Goal: Task Accomplishment & Management: Manage account settings

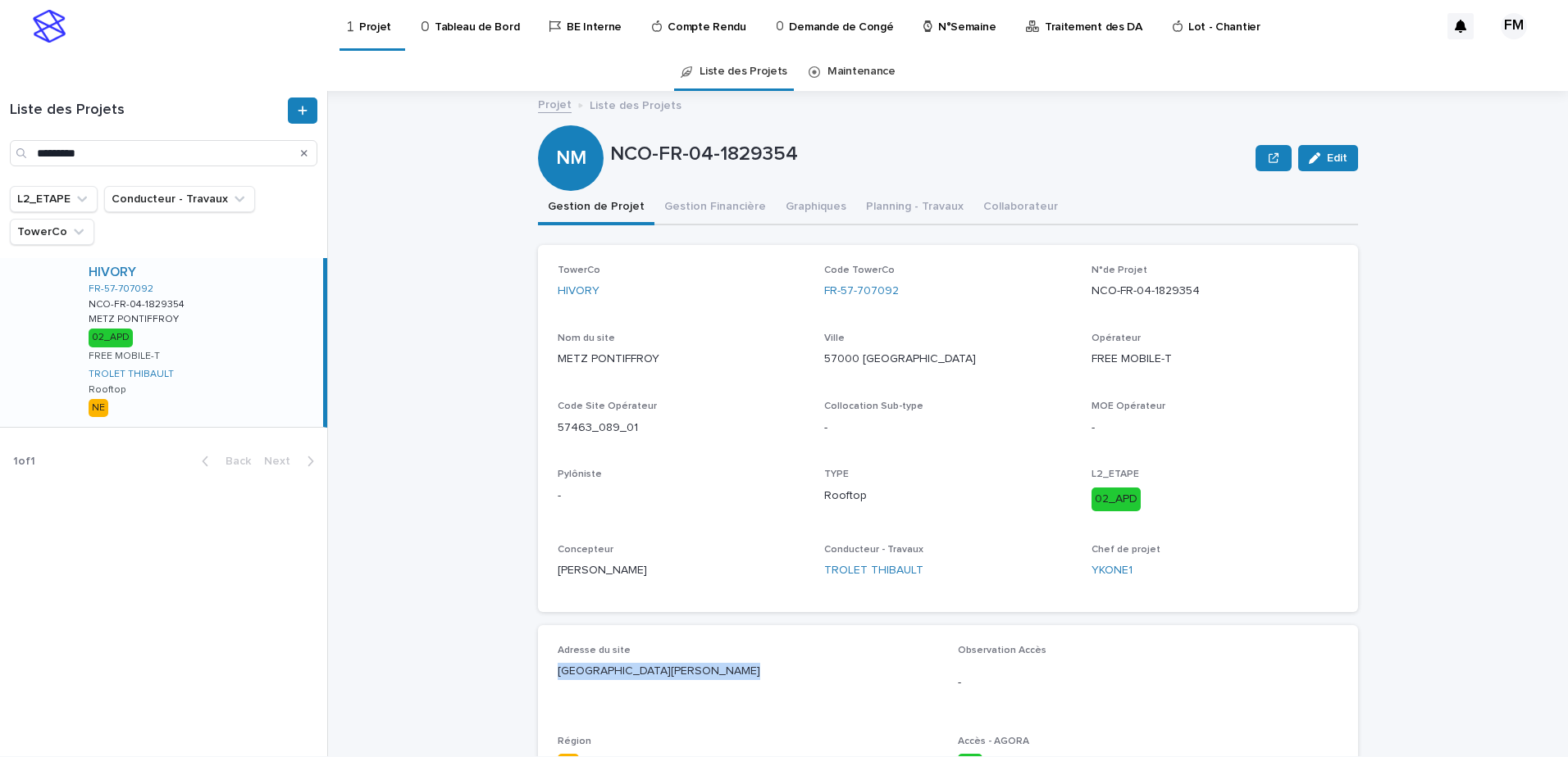
click at [440, 29] on p "Tableau de Bord" at bounding box center [477, 17] width 84 height 34
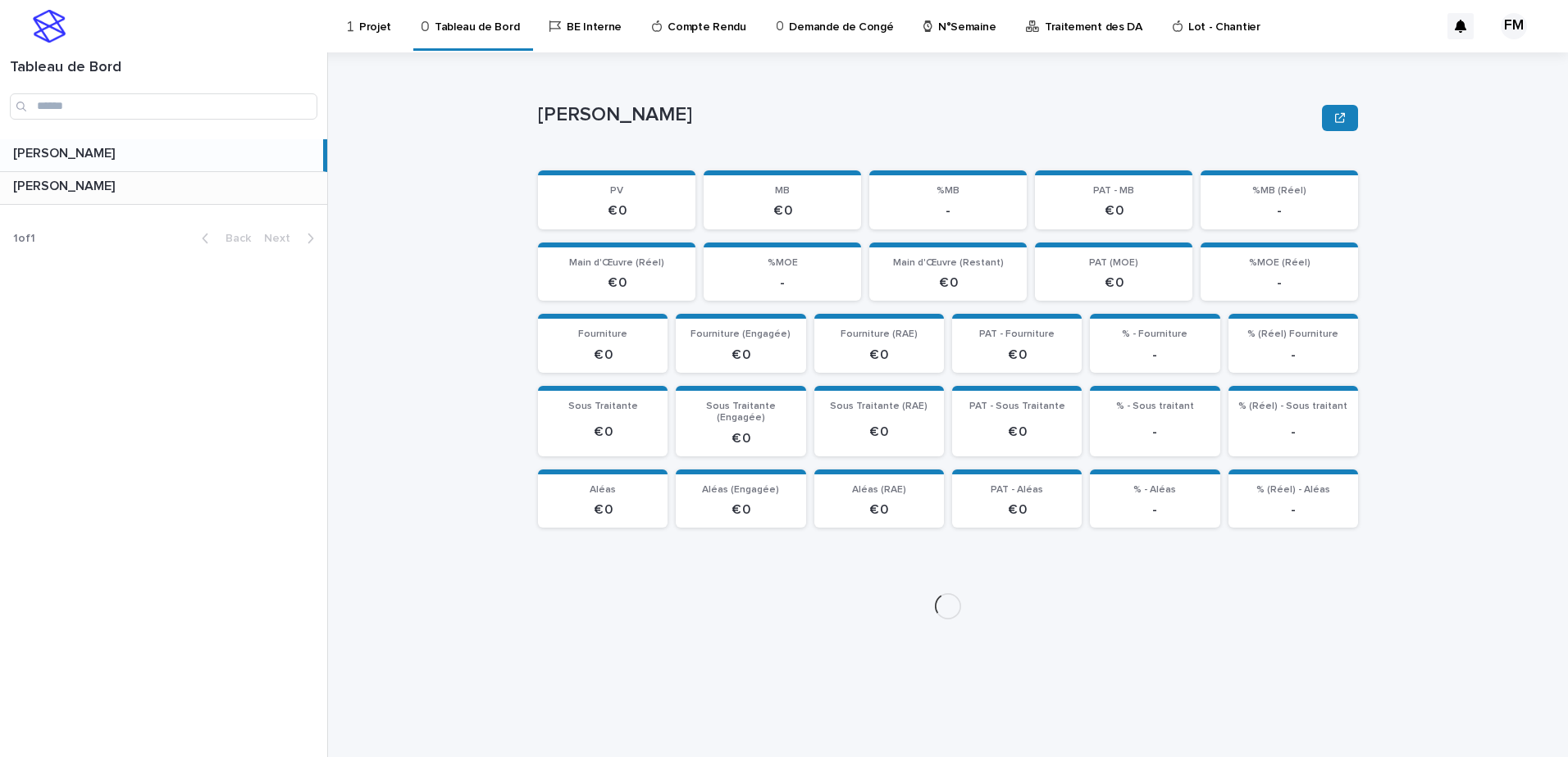
click at [143, 190] on p at bounding box center [167, 186] width 307 height 15
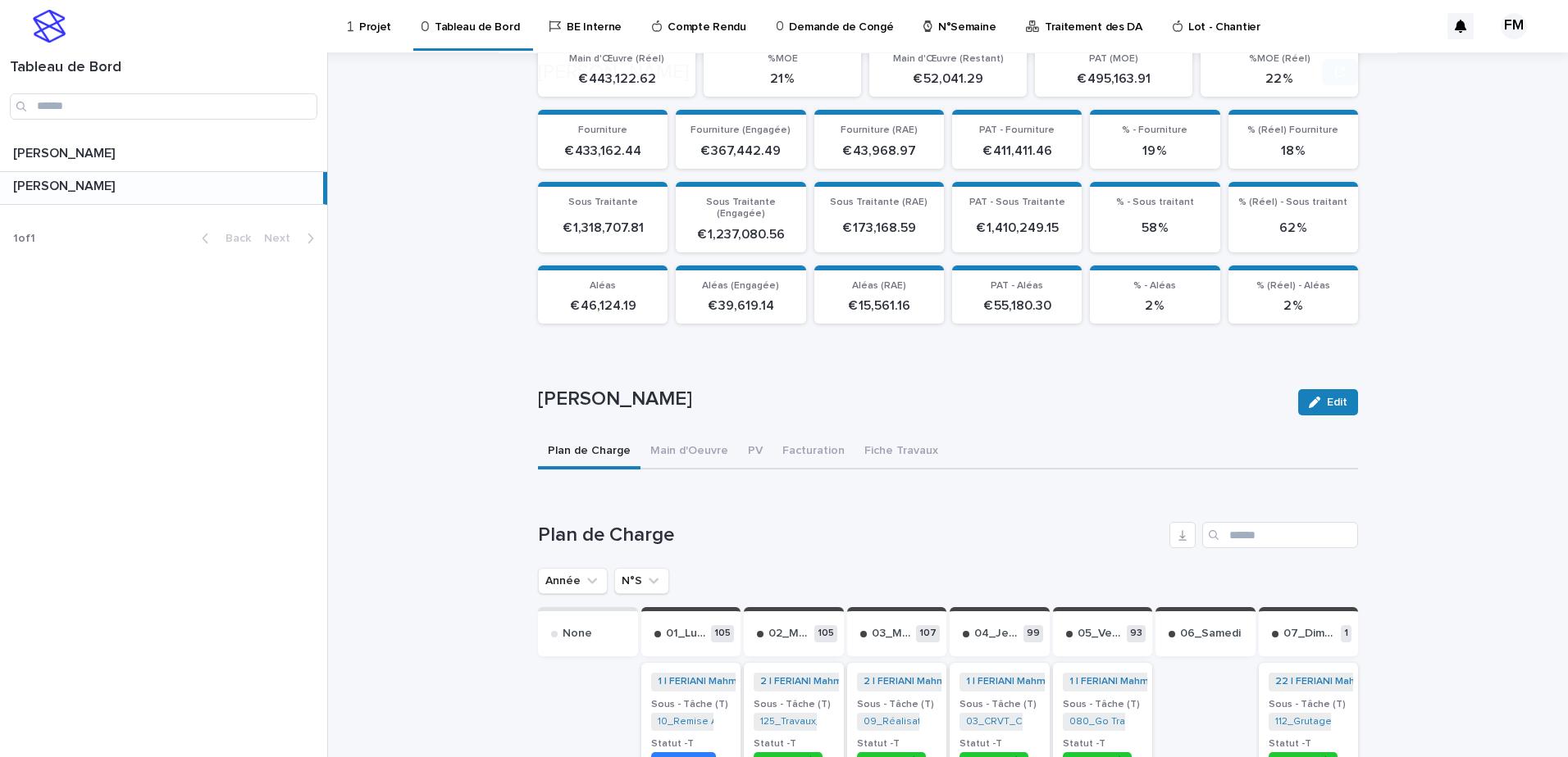
scroll to position [242, 0]
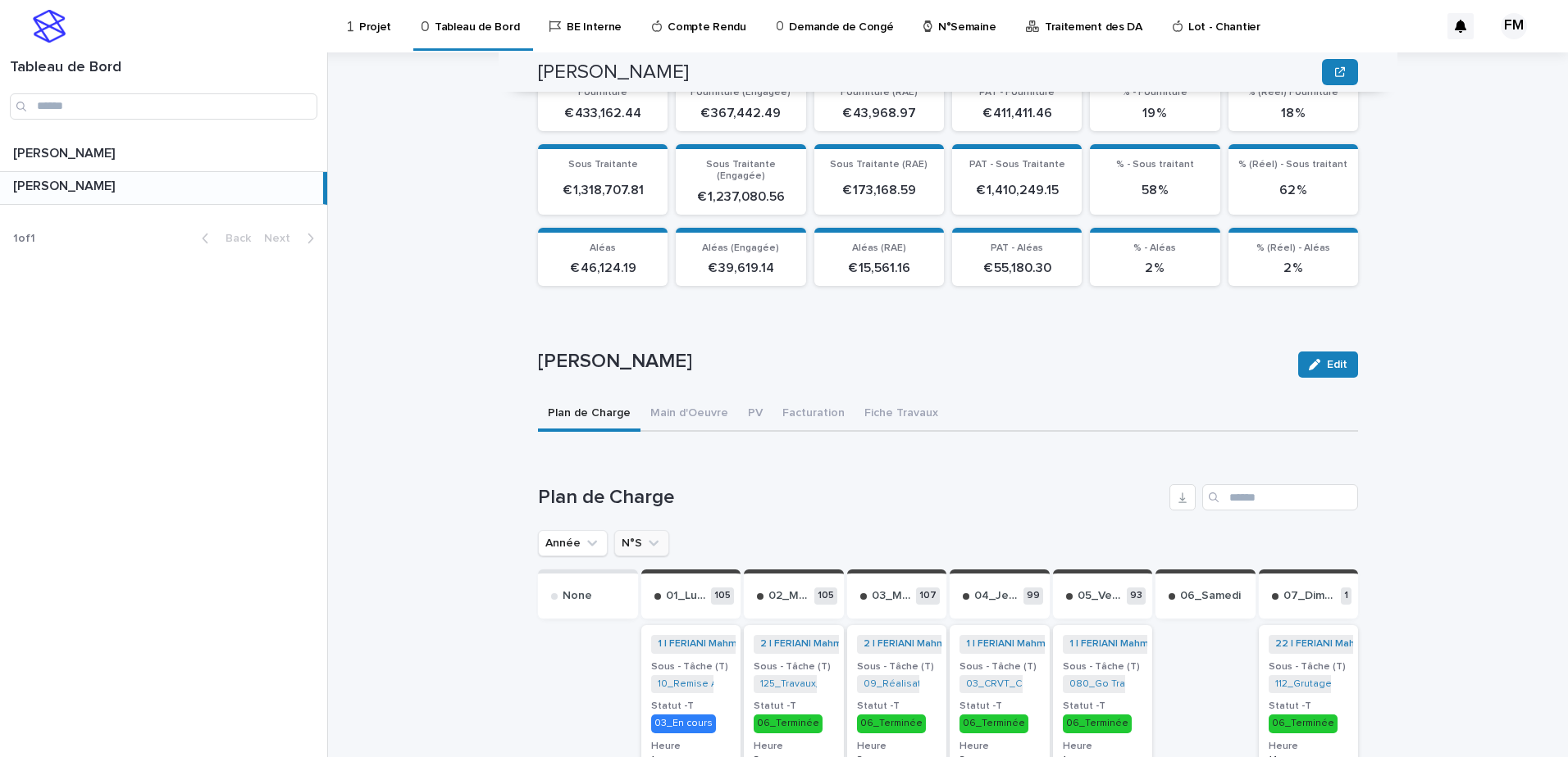
click at [629, 540] on button "N°S" at bounding box center [641, 543] width 55 height 27
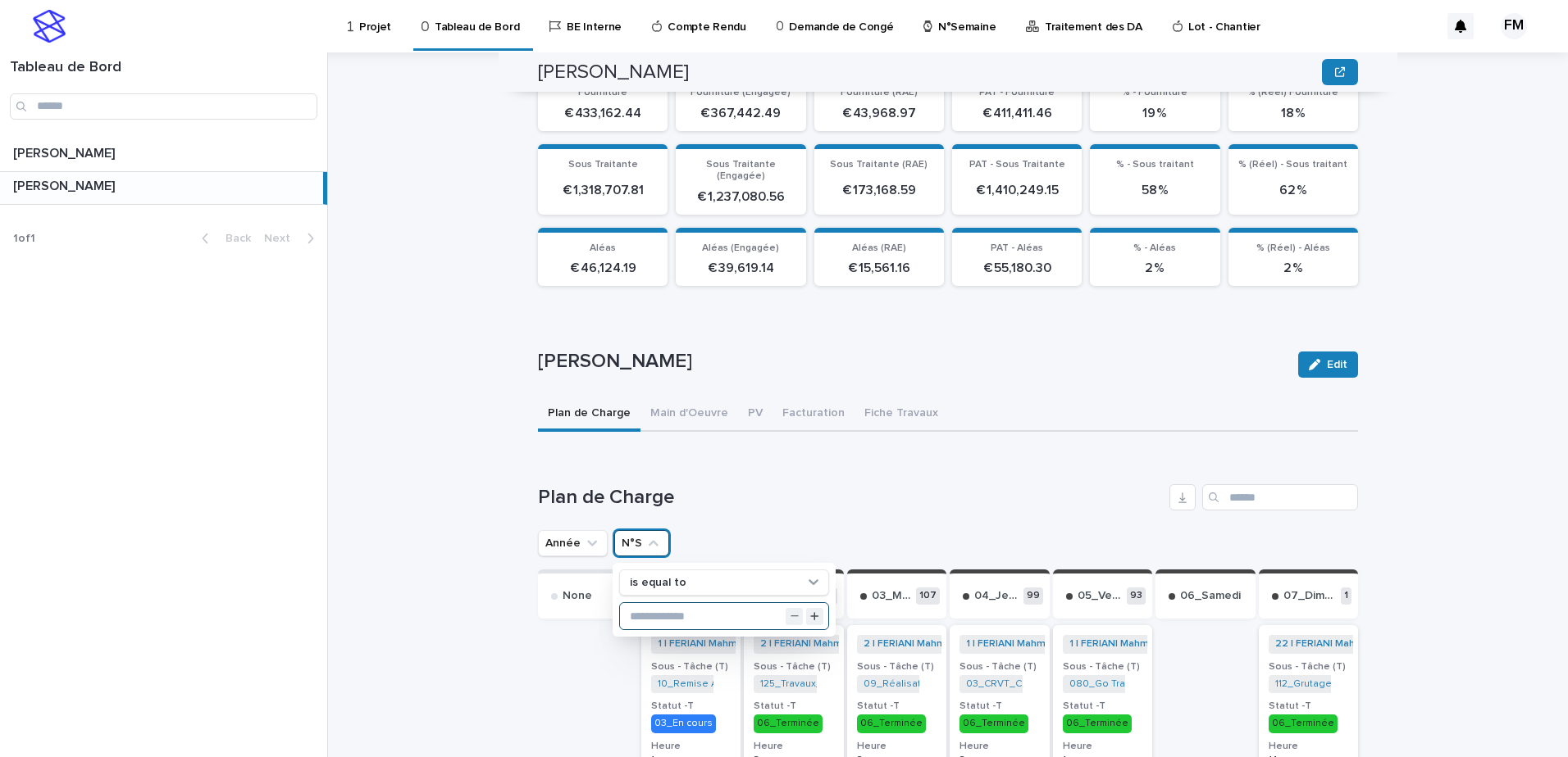
click at [653, 603] on input "text" at bounding box center [724, 616] width 209 height 27
type input "**"
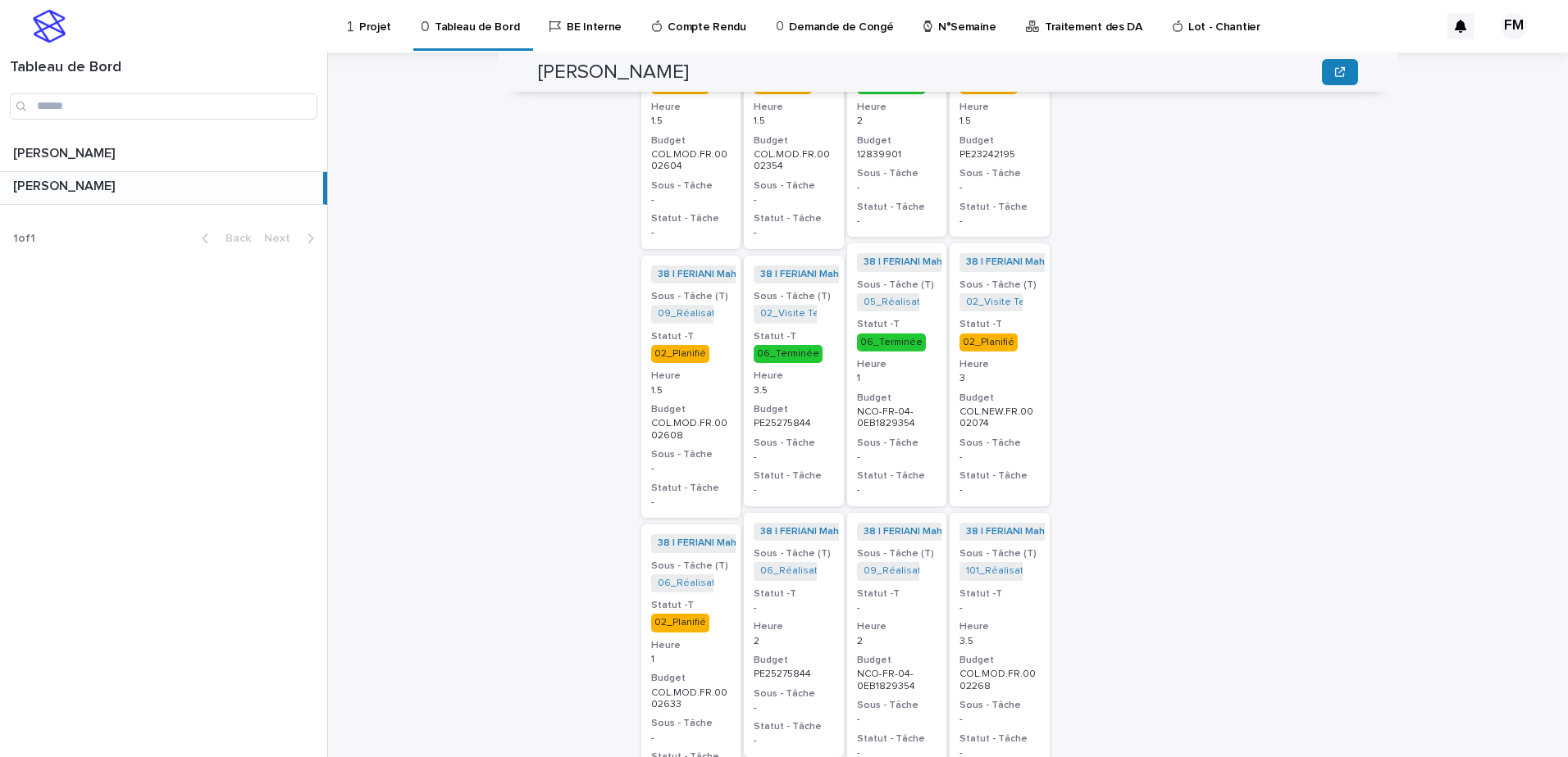
scroll to position [1062, 0]
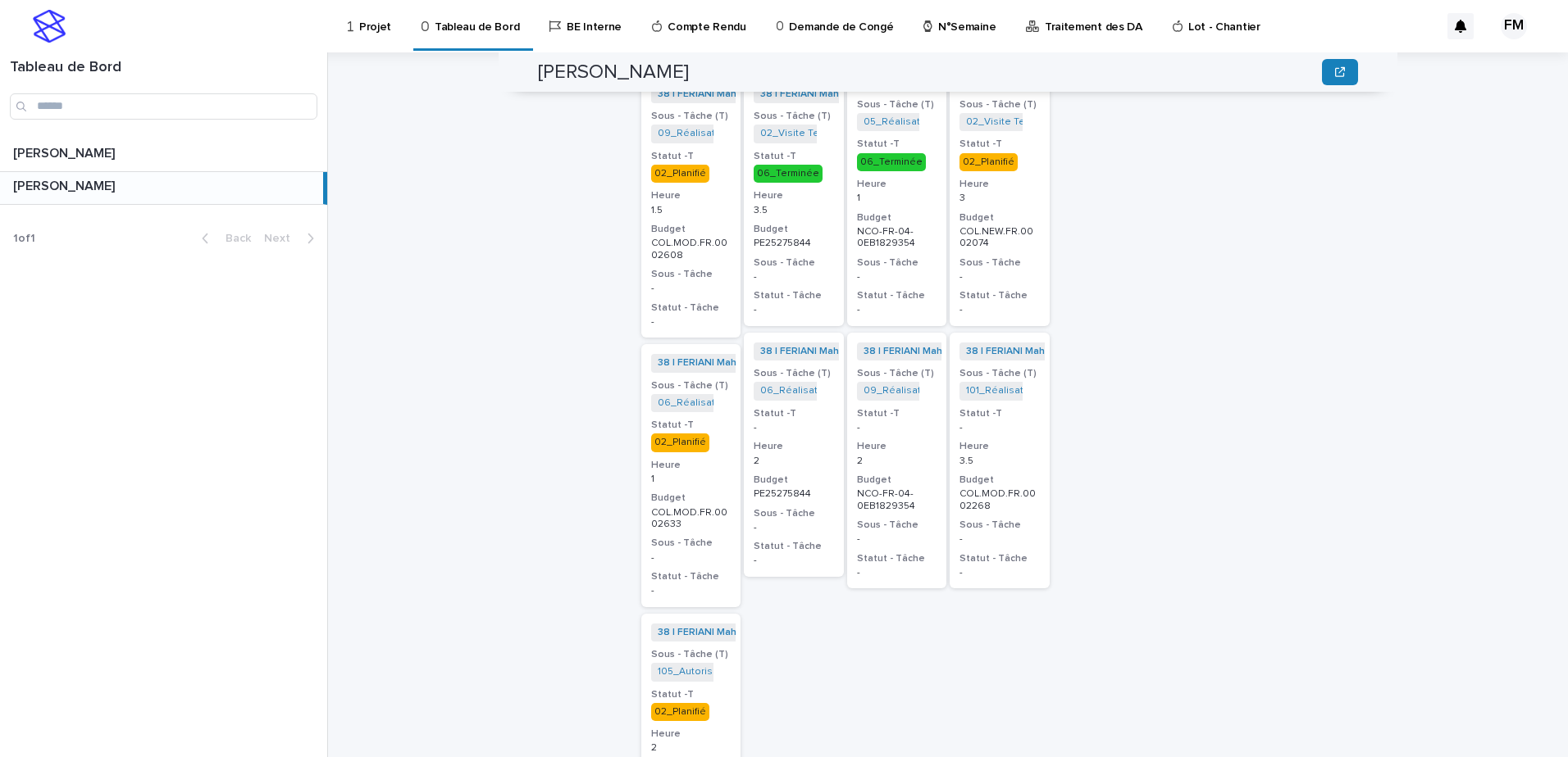
click at [924, 456] on p "2" at bounding box center [897, 461] width 81 height 11
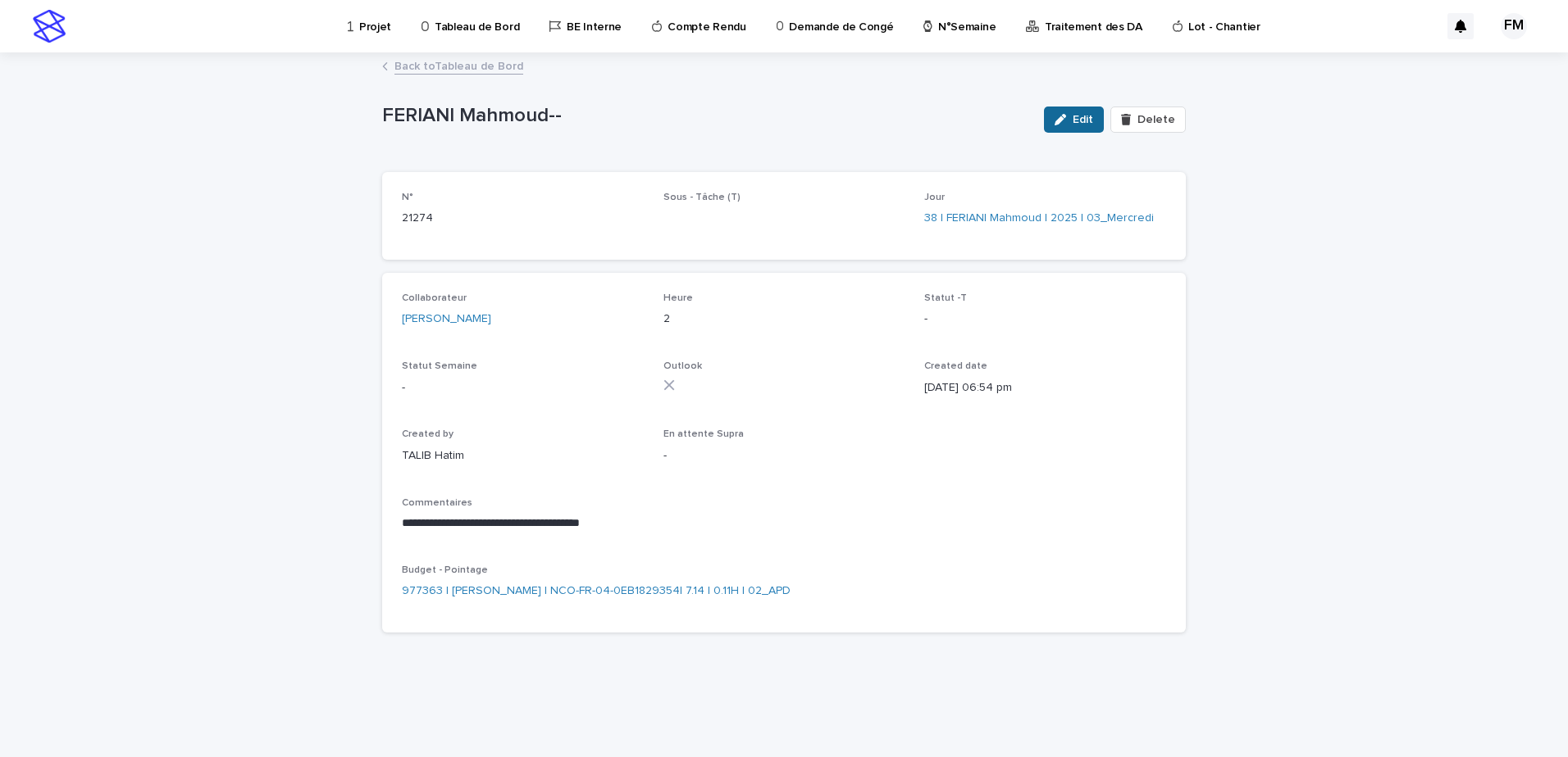
click at [1084, 120] on span "Edit" at bounding box center [1083, 119] width 21 height 11
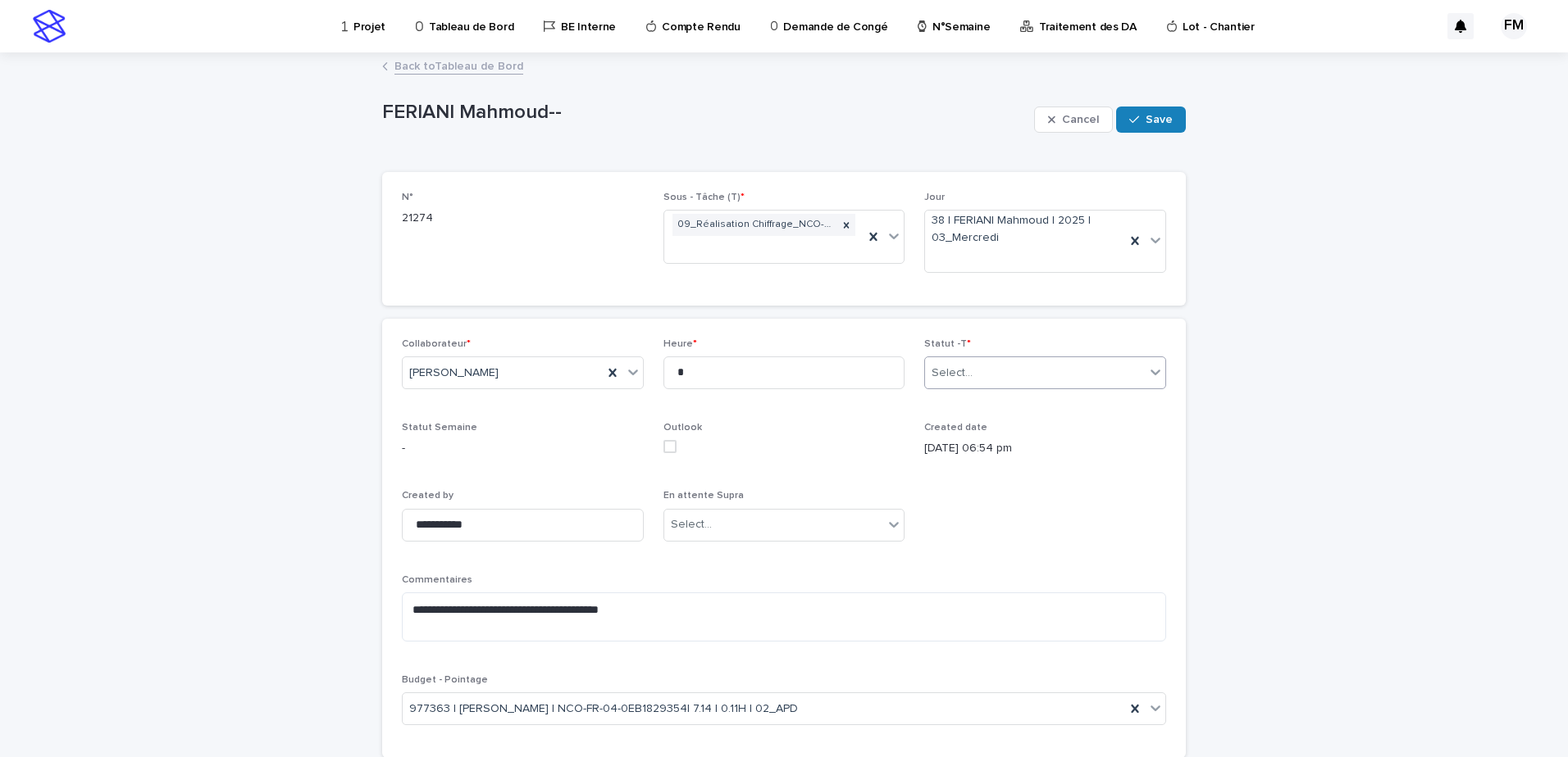
click at [1008, 369] on div "Select..." at bounding box center [1035, 373] width 220 height 27
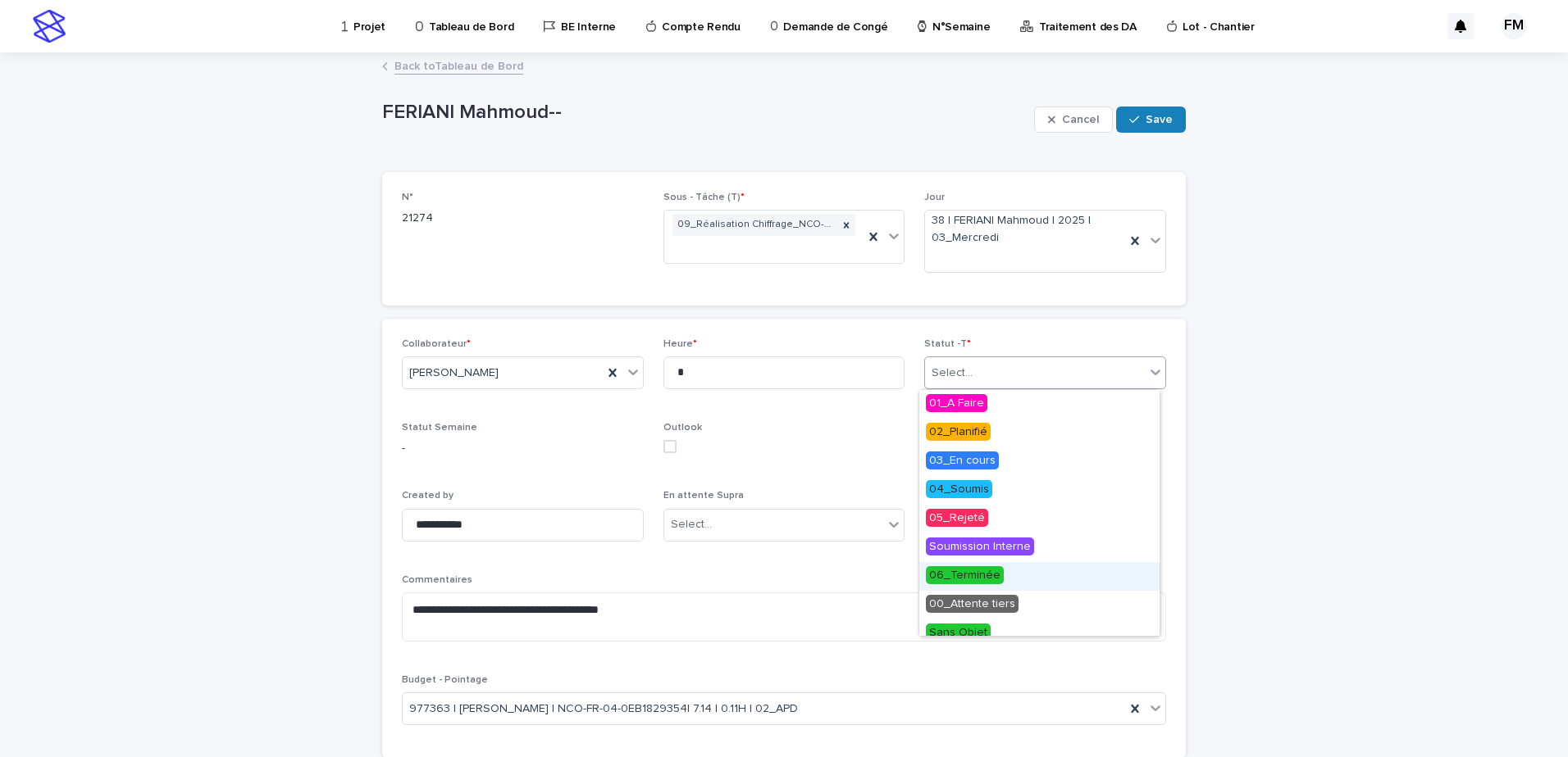
click at [989, 572] on span "06_Terminée" at bounding box center [964, 575] width 78 height 18
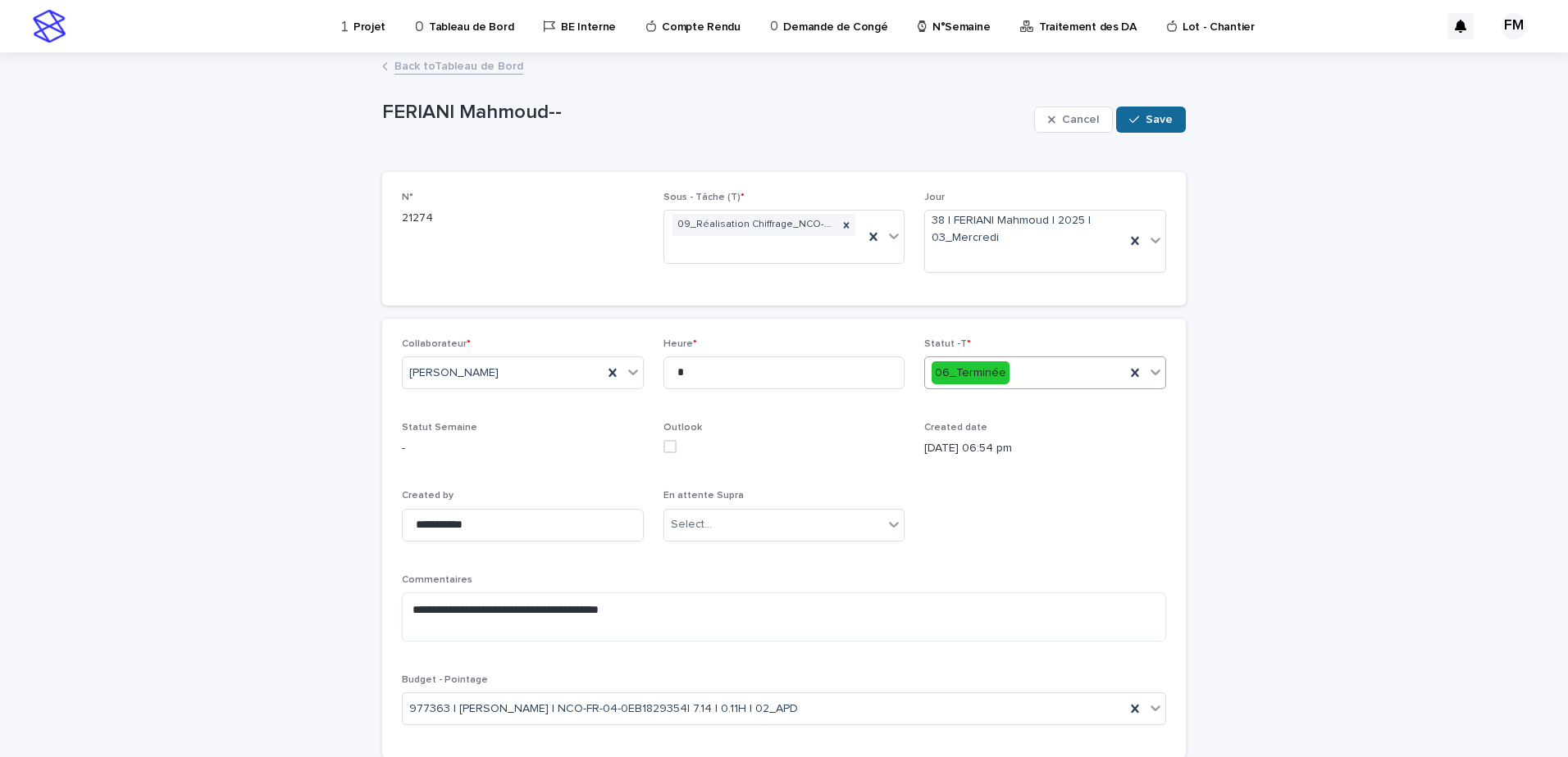
click at [1144, 126] on button "Save" at bounding box center [1151, 119] width 70 height 27
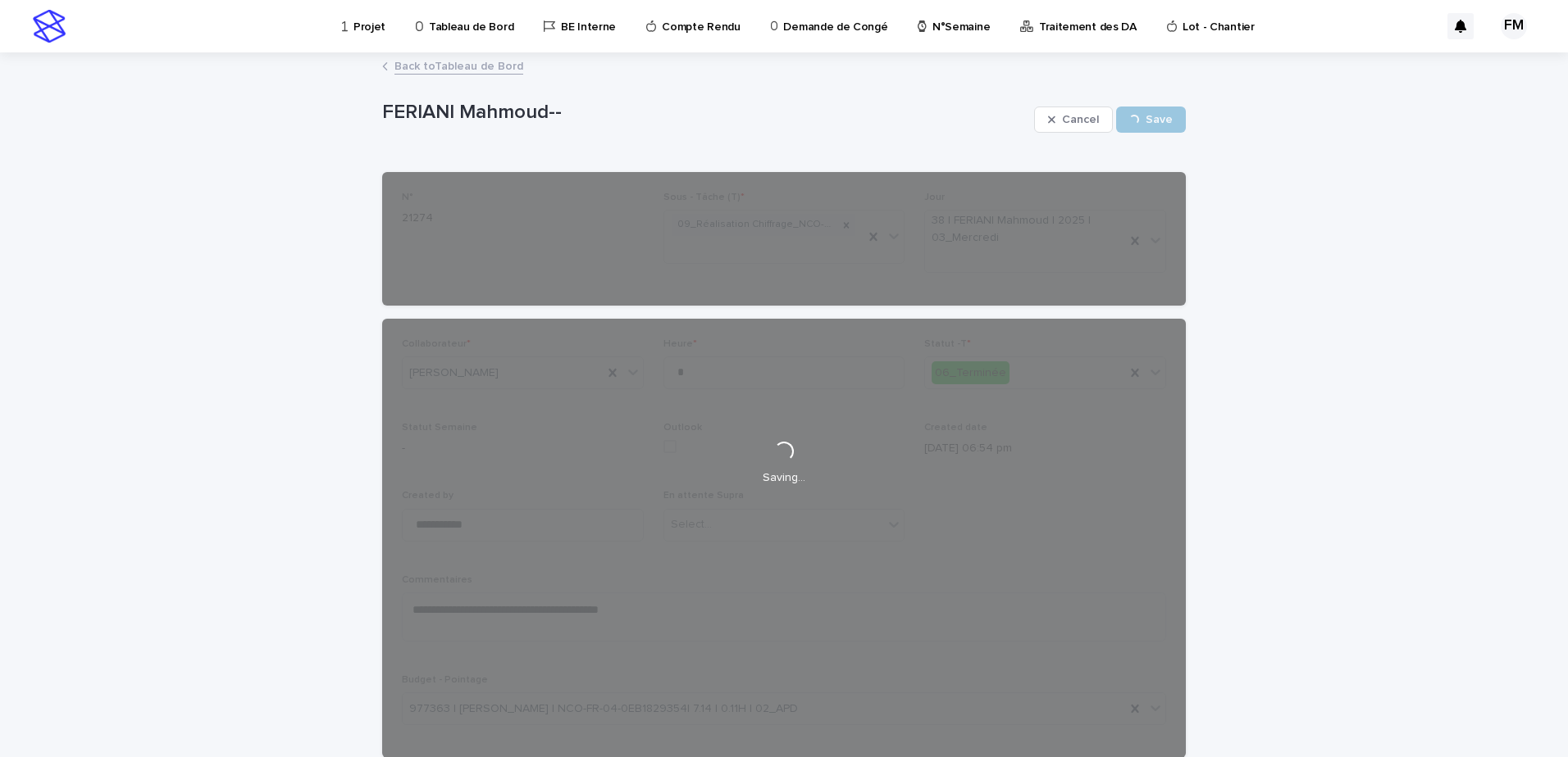
click at [454, 66] on link "Back to Tableau de Bord" at bounding box center [459, 65] width 129 height 19
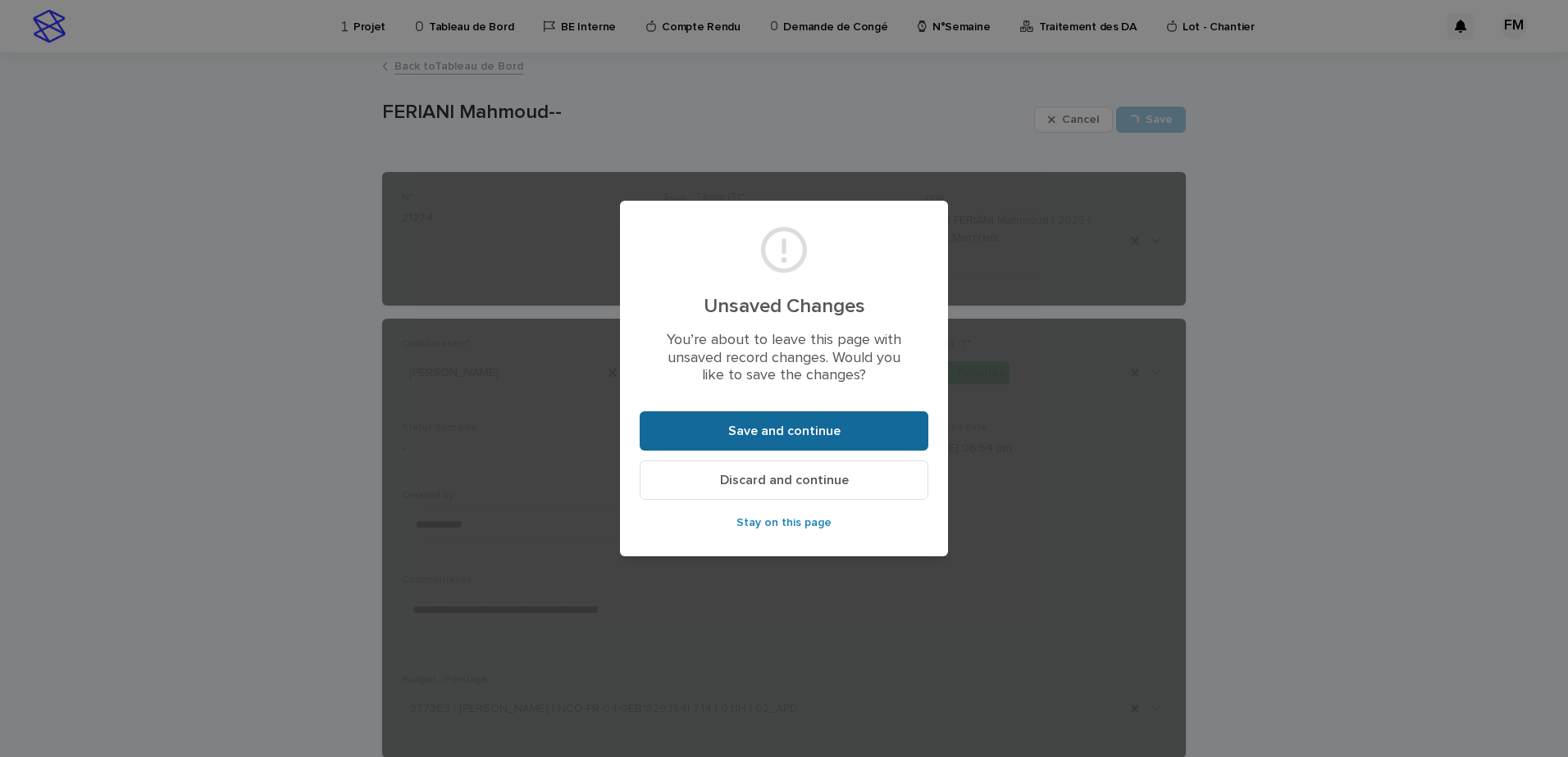
click at [749, 433] on span "Save and continue" at bounding box center [784, 431] width 112 height 13
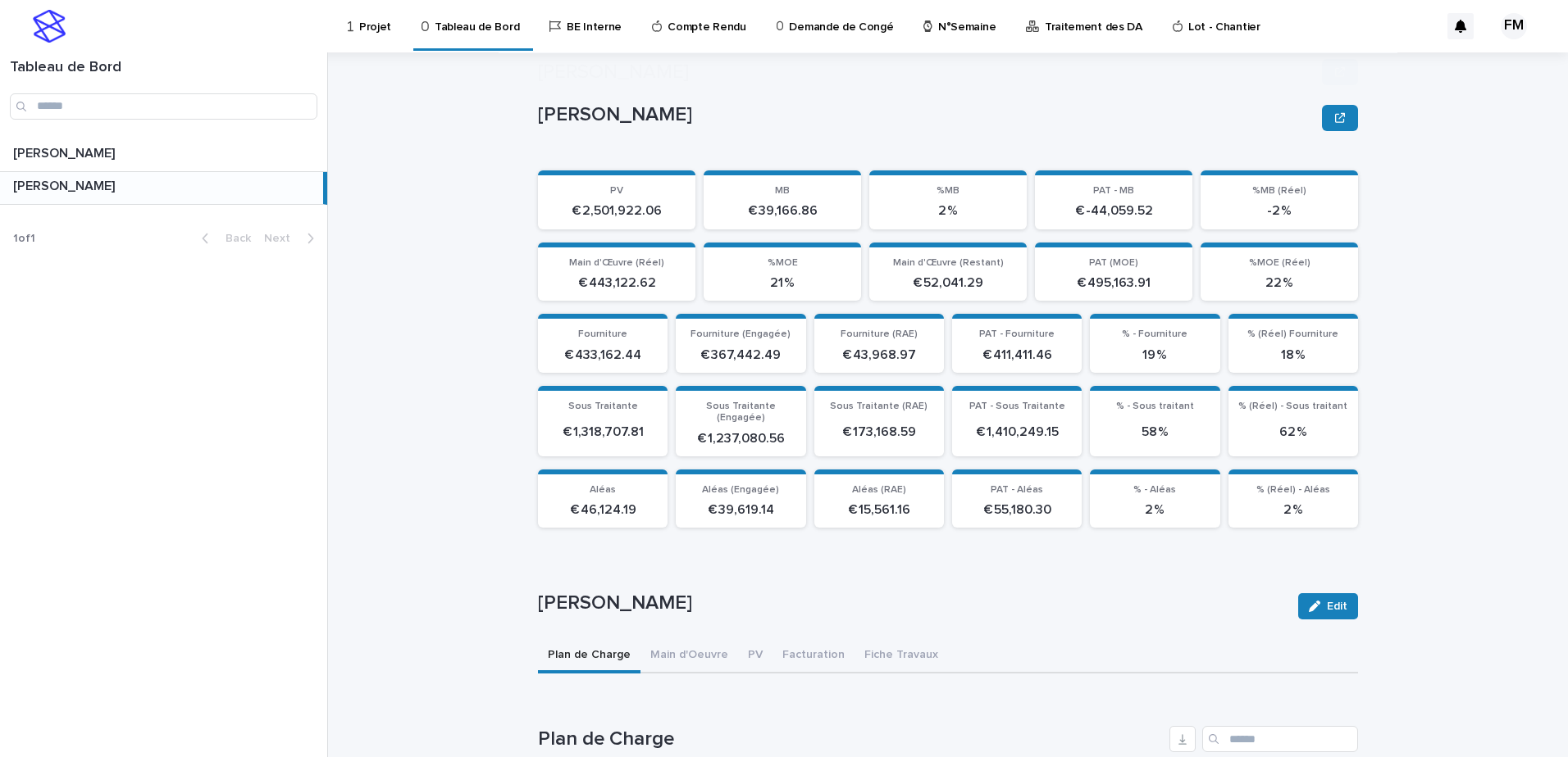
scroll to position [492, 0]
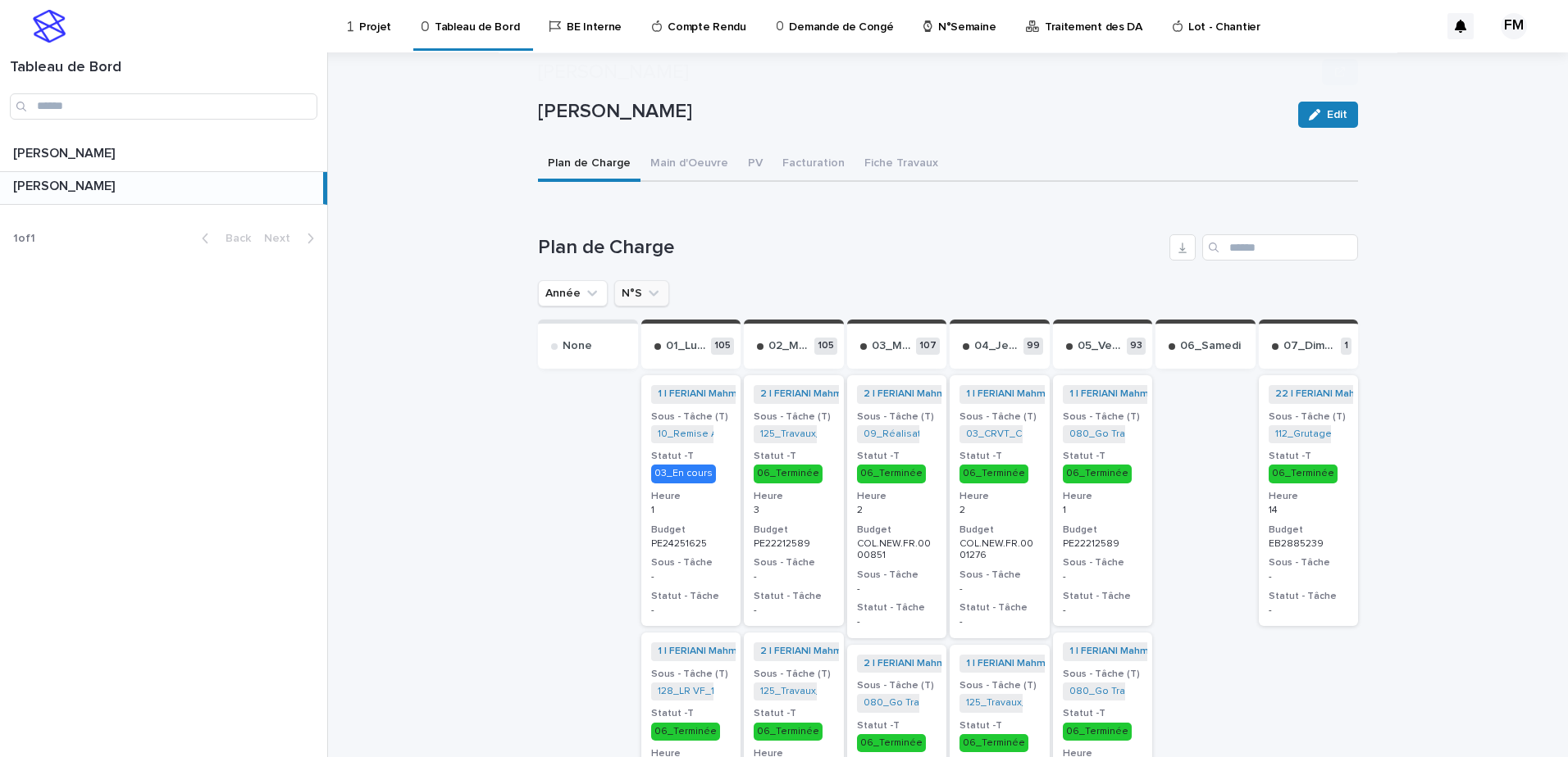
click at [630, 293] on button "N°S" at bounding box center [641, 294] width 55 height 27
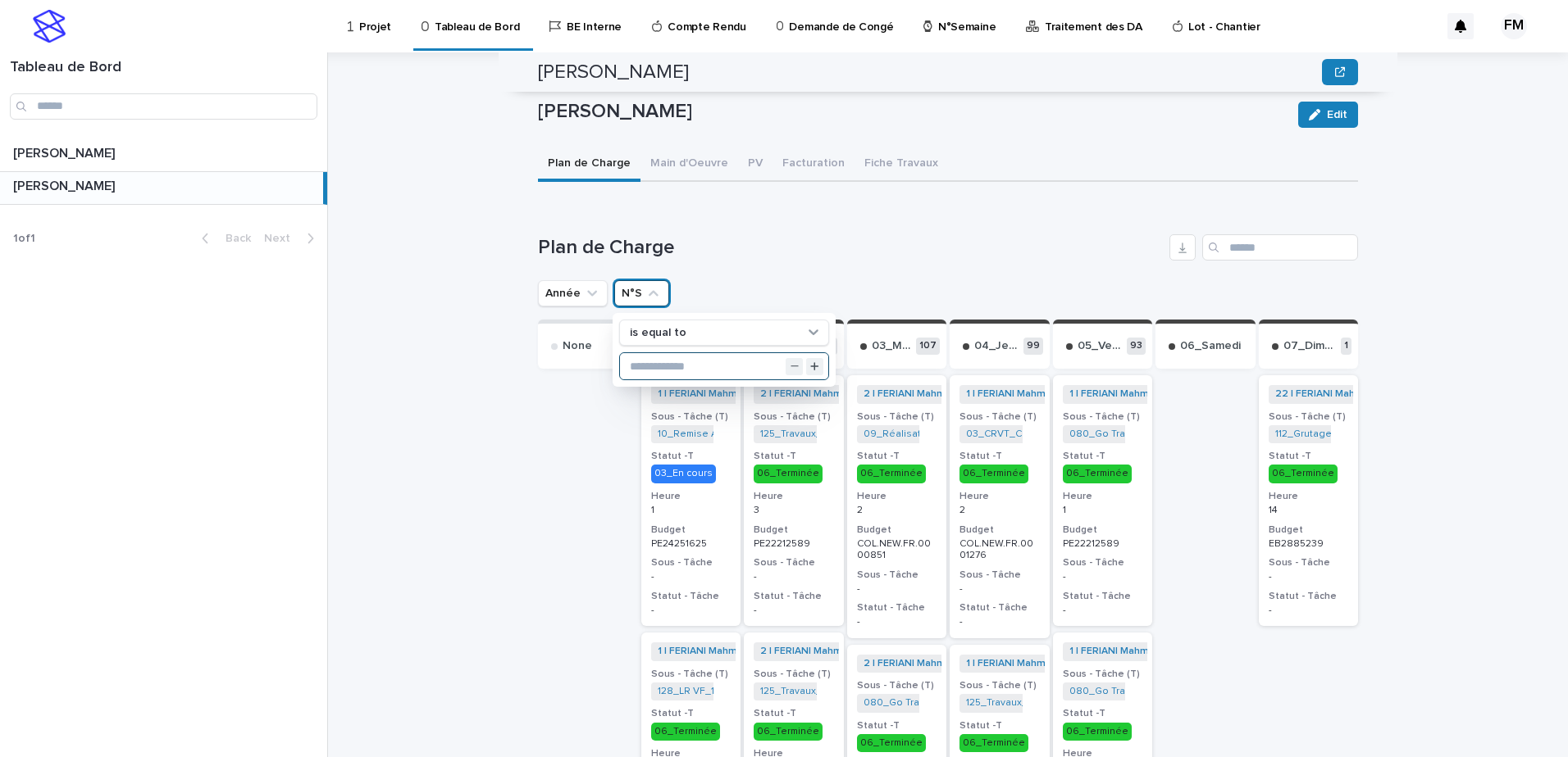
click at [656, 354] on input "text" at bounding box center [724, 366] width 209 height 27
type input "**"
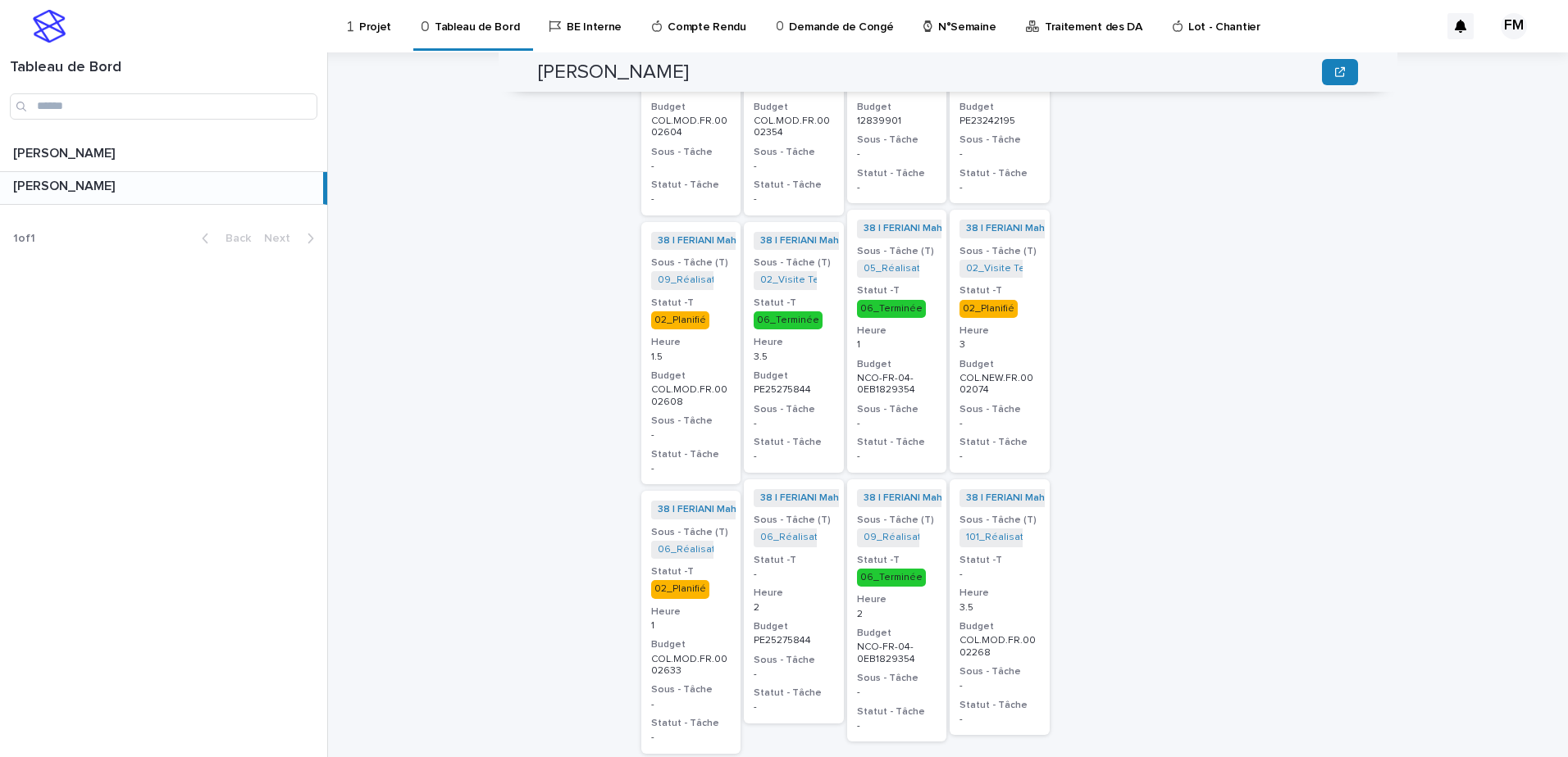
scroll to position [984, 0]
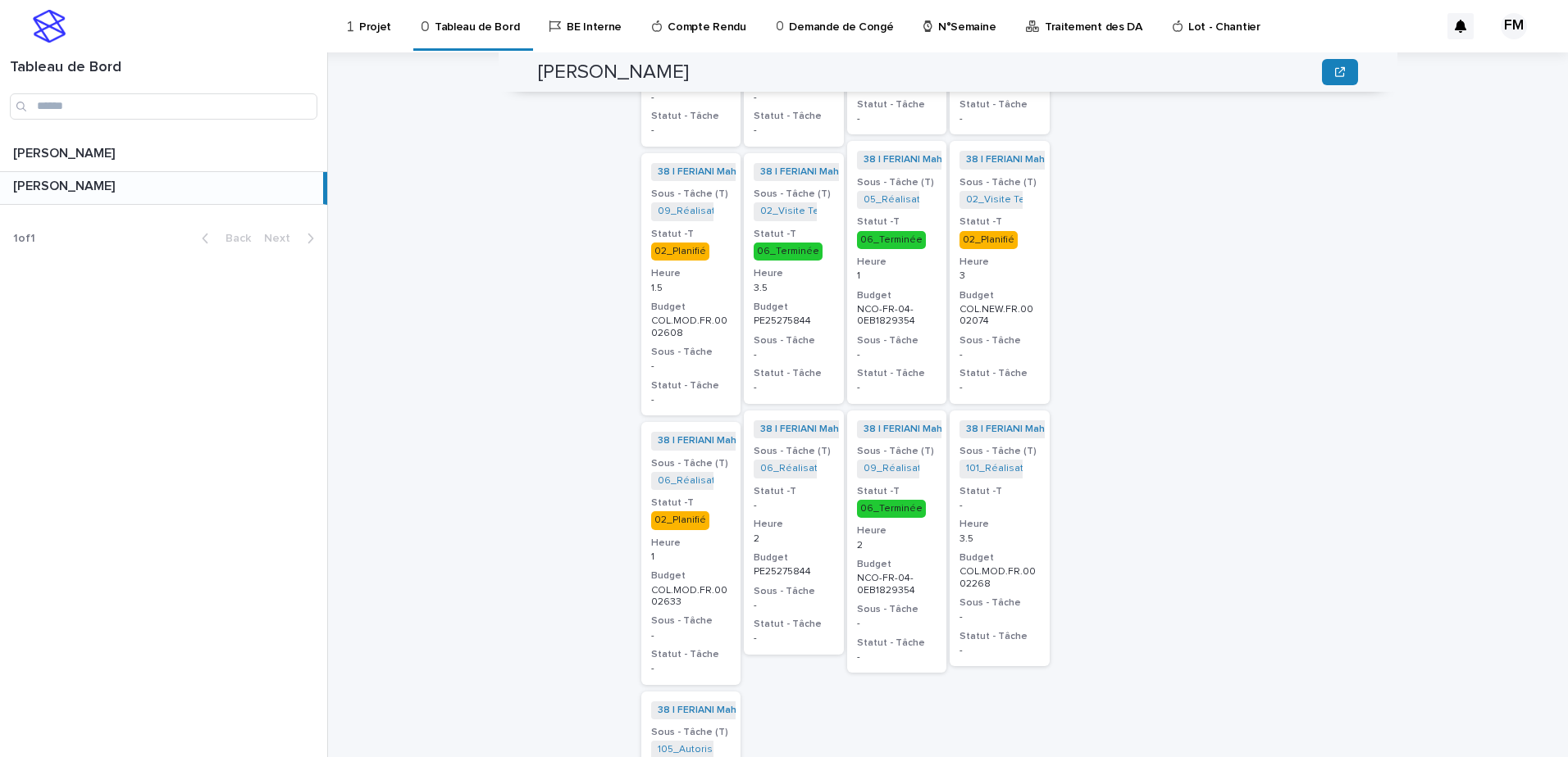
click at [1014, 367] on h3 "Statut - Tâche" at bounding box center [1000, 373] width 81 height 13
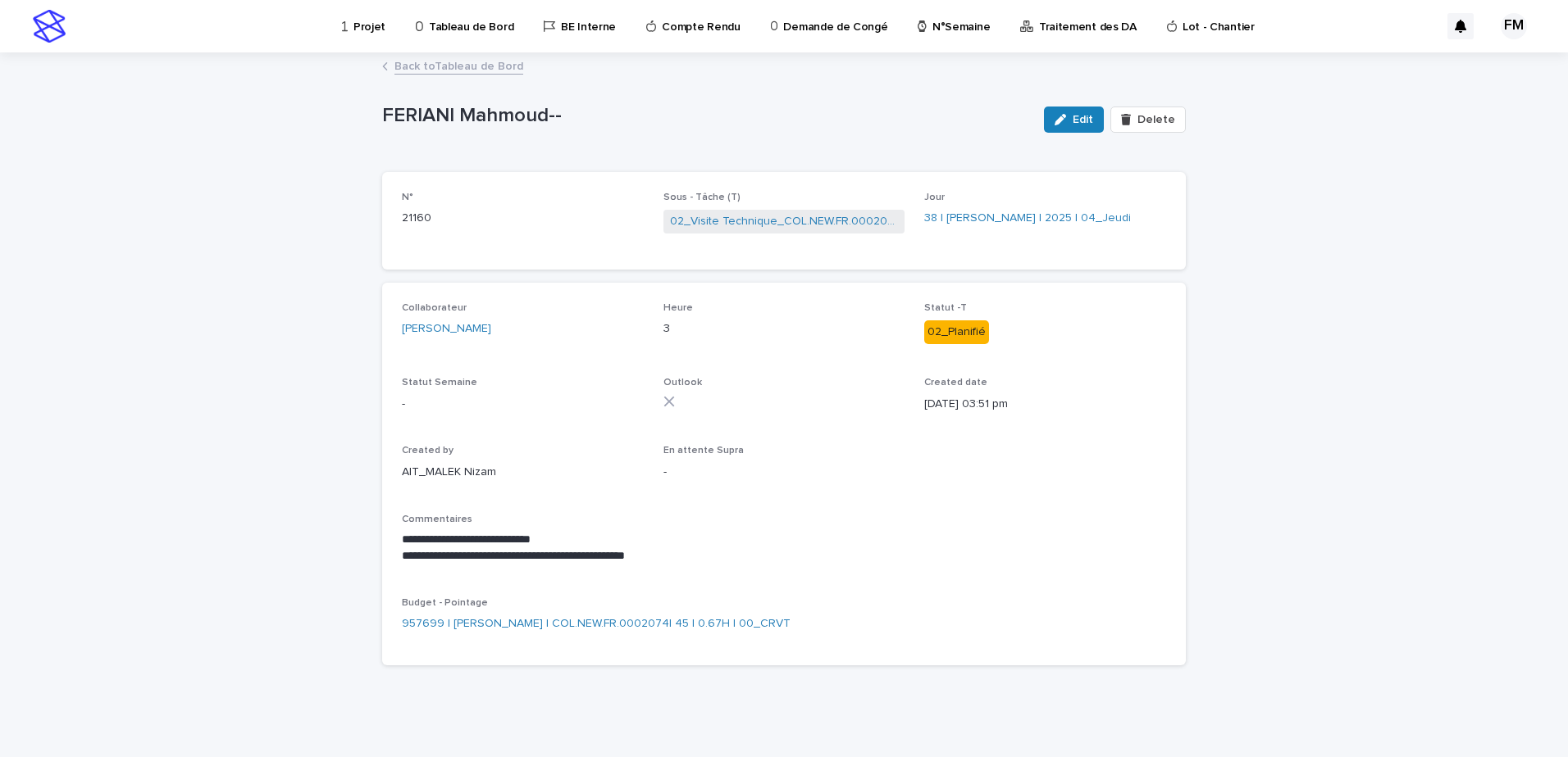
click at [412, 65] on link "Back to Tableau de Bord" at bounding box center [459, 65] width 129 height 19
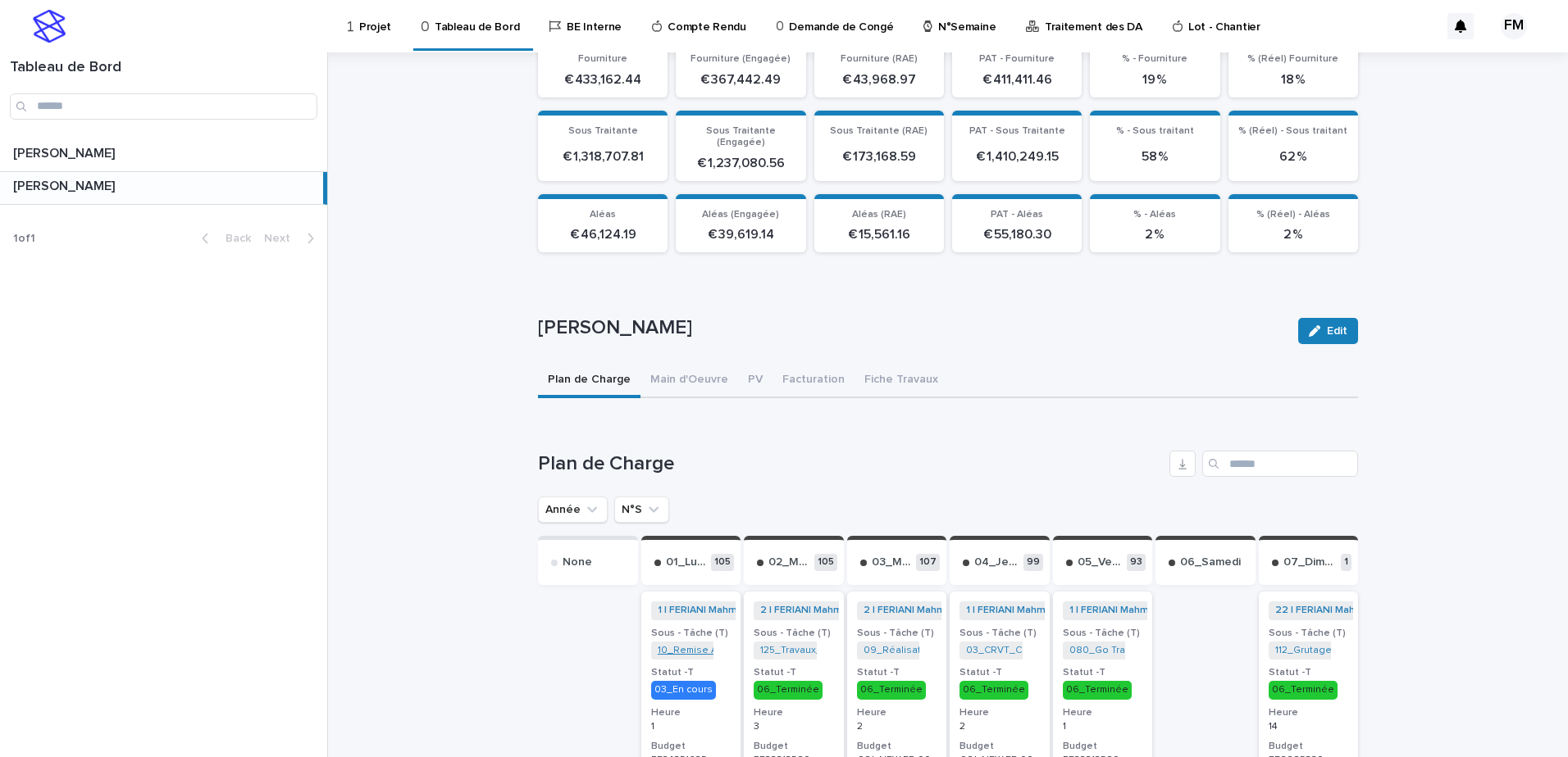
scroll to position [324, 0]
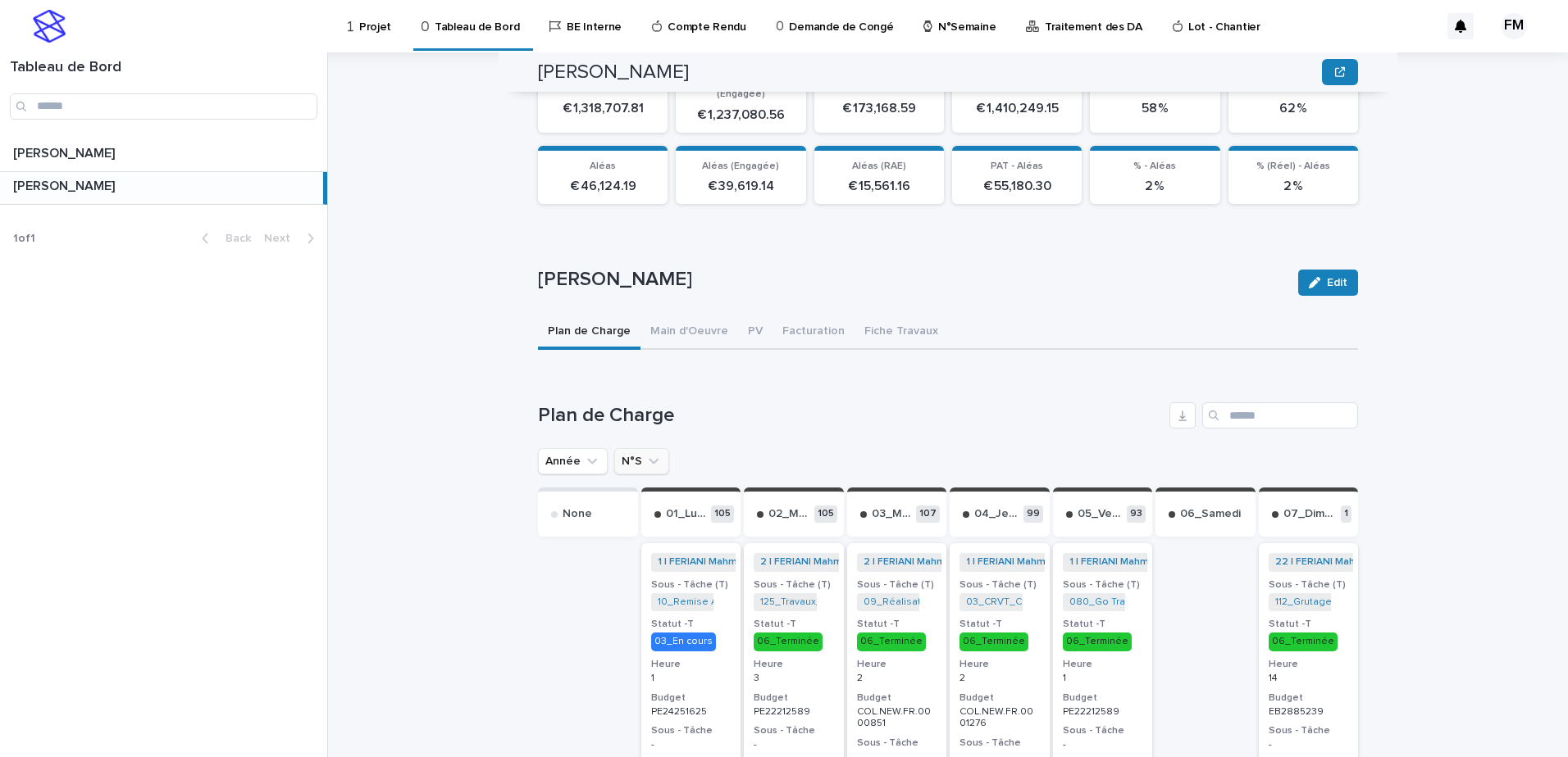
click at [623, 448] on button "N°S" at bounding box center [641, 461] width 55 height 27
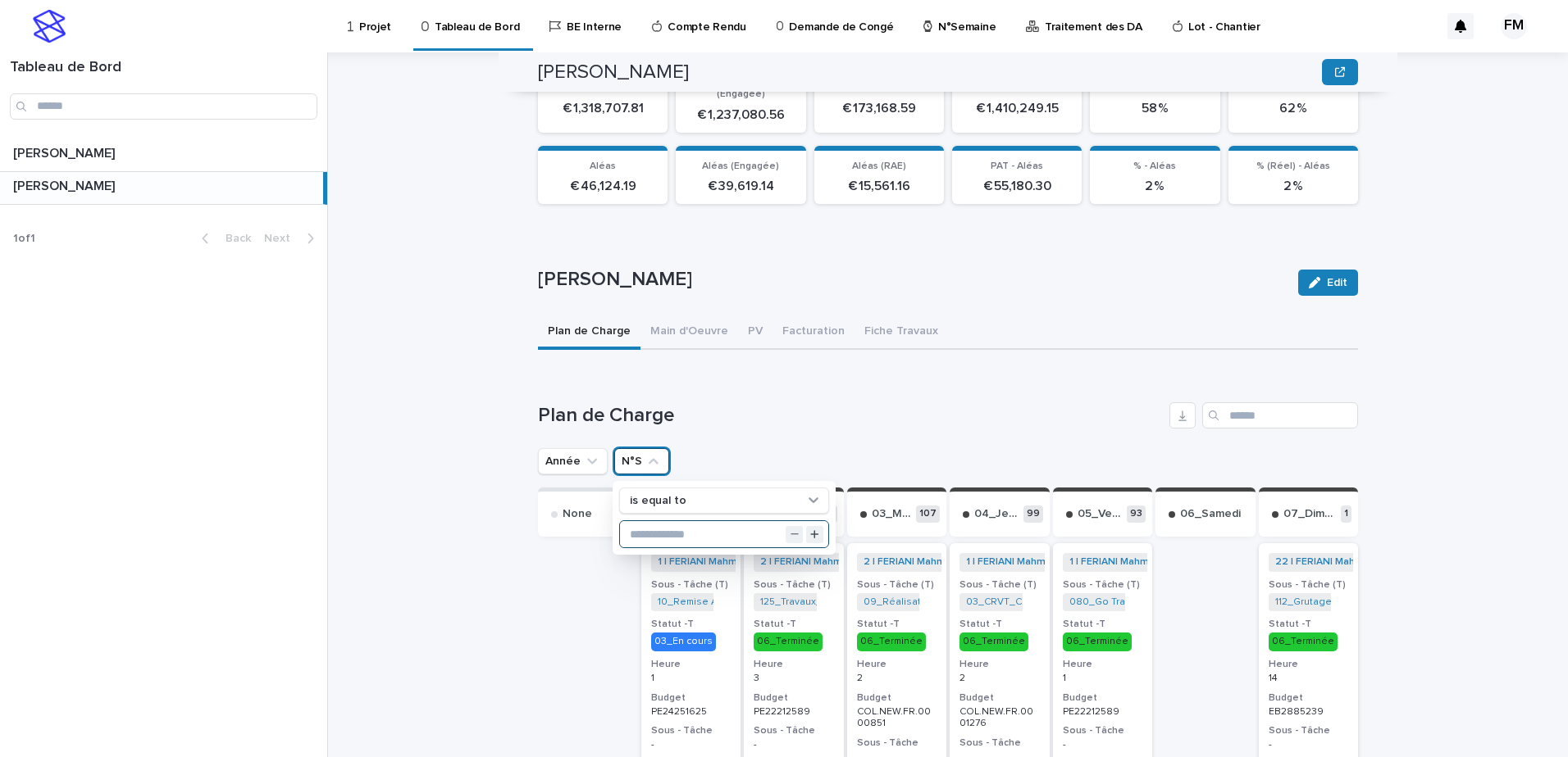
click at [649, 524] on input "text" at bounding box center [724, 534] width 209 height 27
type input "**"
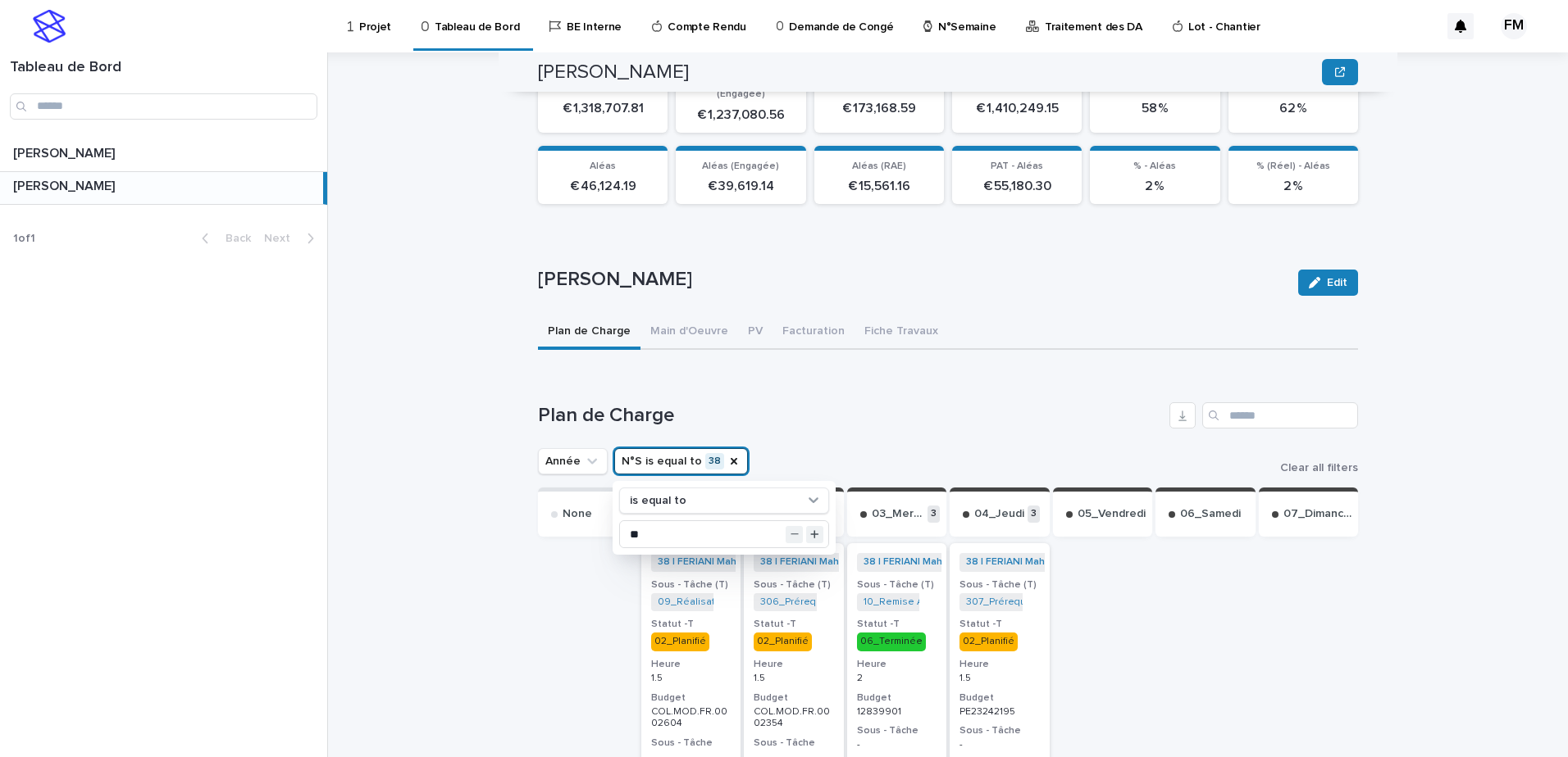
click at [905, 404] on h1 "Plan de Charge" at bounding box center [850, 416] width 625 height 24
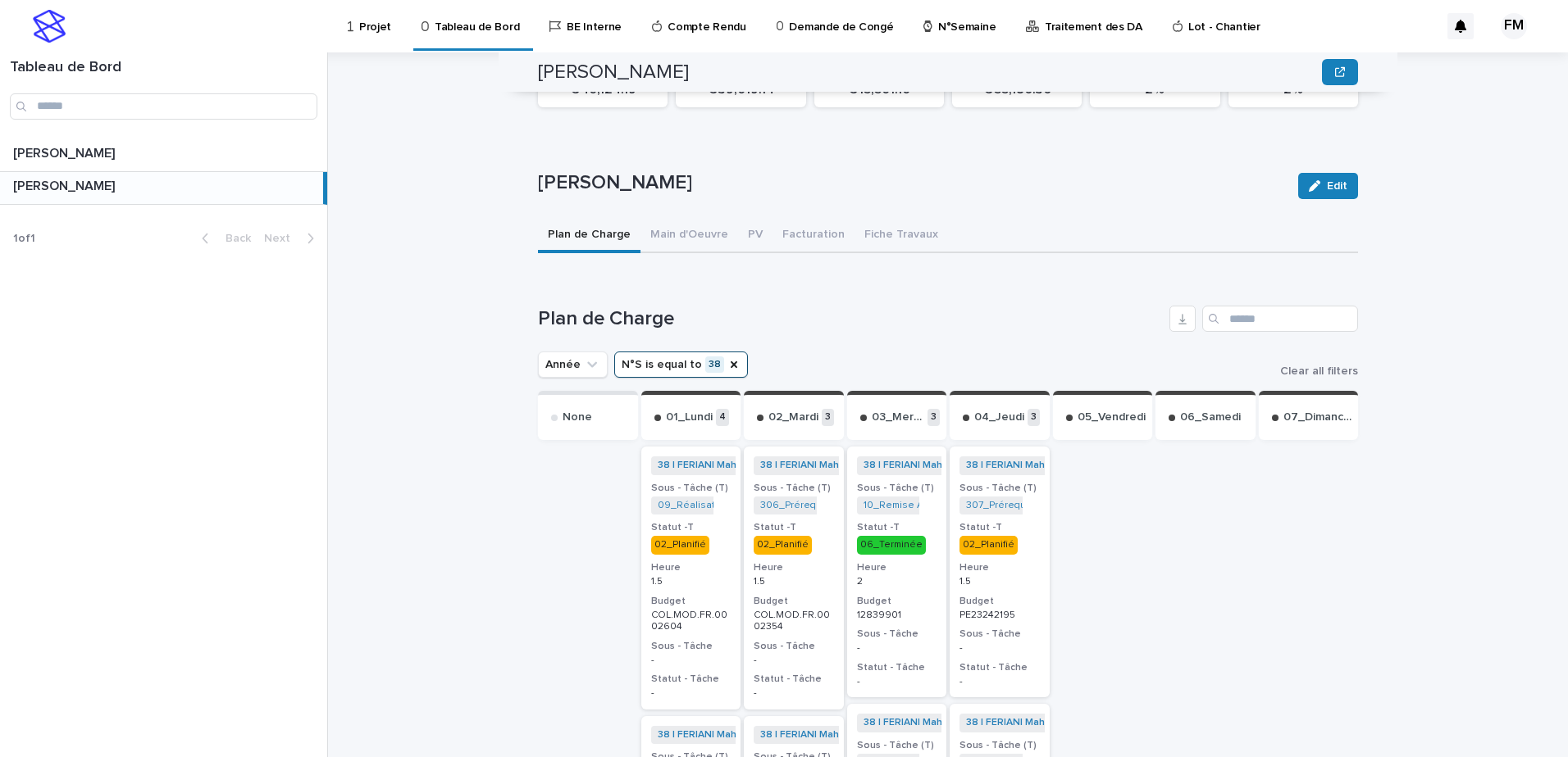
scroll to position [488, 0]
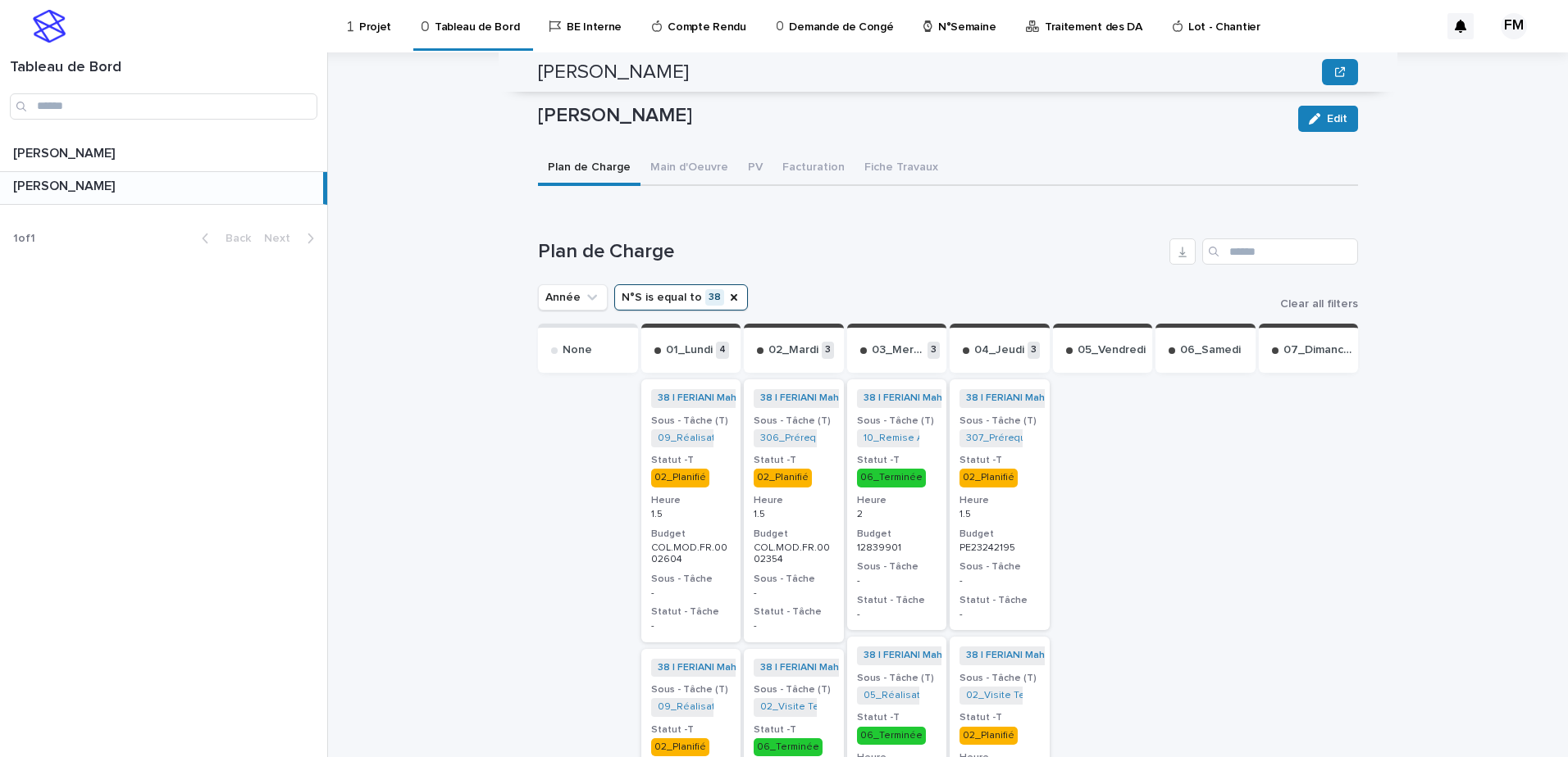
click at [1011, 515] on div "38 | [PERSON_NAME] | 2025 + 0 Sous - Tâche (T) 307_Prérequis DIUO_PE21202140 + …" at bounding box center [1000, 505] width 100 height 251
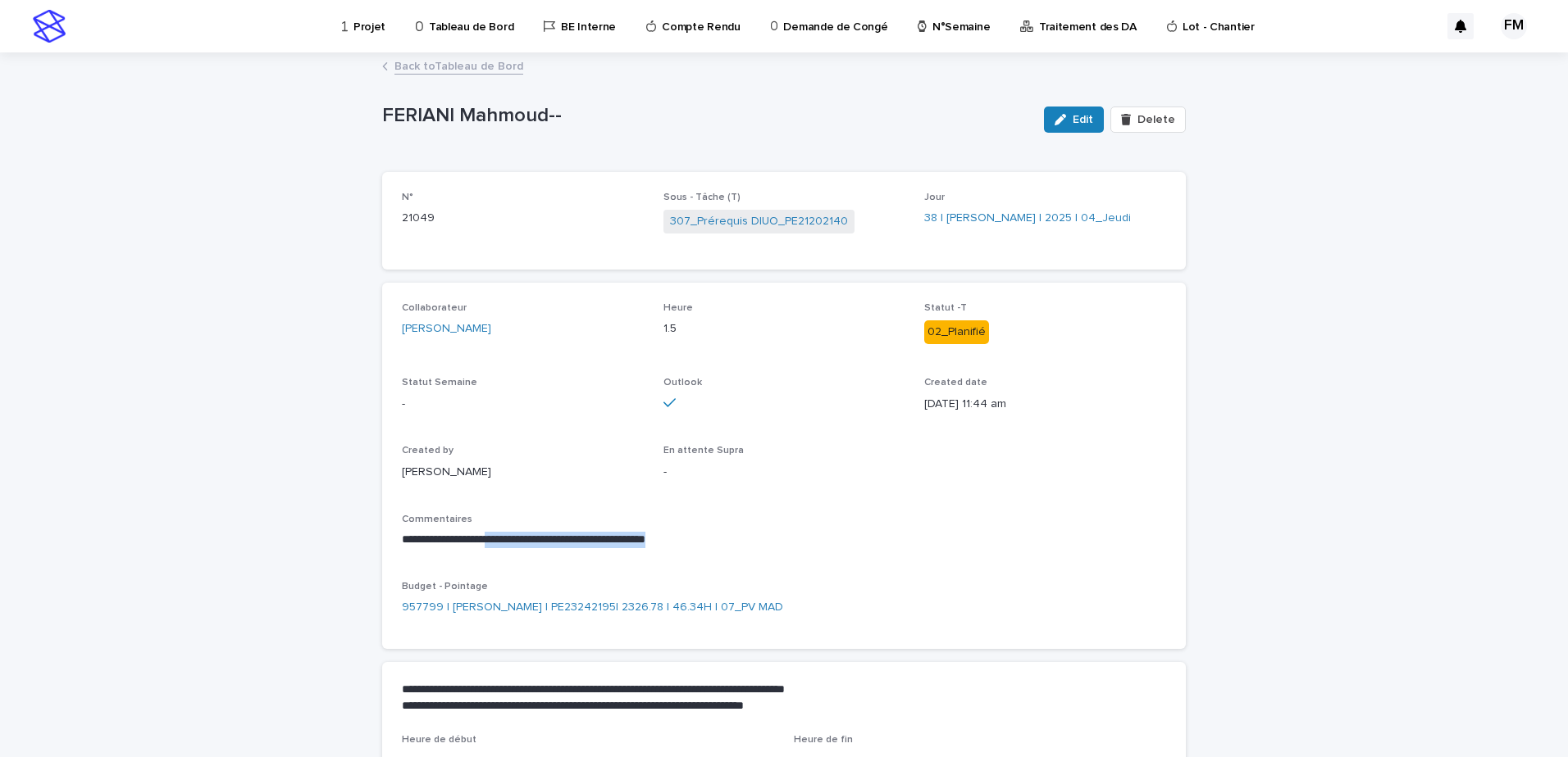
drag, startPoint x: 495, startPoint y: 537, endPoint x: 690, endPoint y: 534, distance: 195.0
click at [690, 534] on p "**********" at bounding box center [784, 540] width 764 height 16
click at [1089, 125] on button "Edit" at bounding box center [1074, 119] width 60 height 27
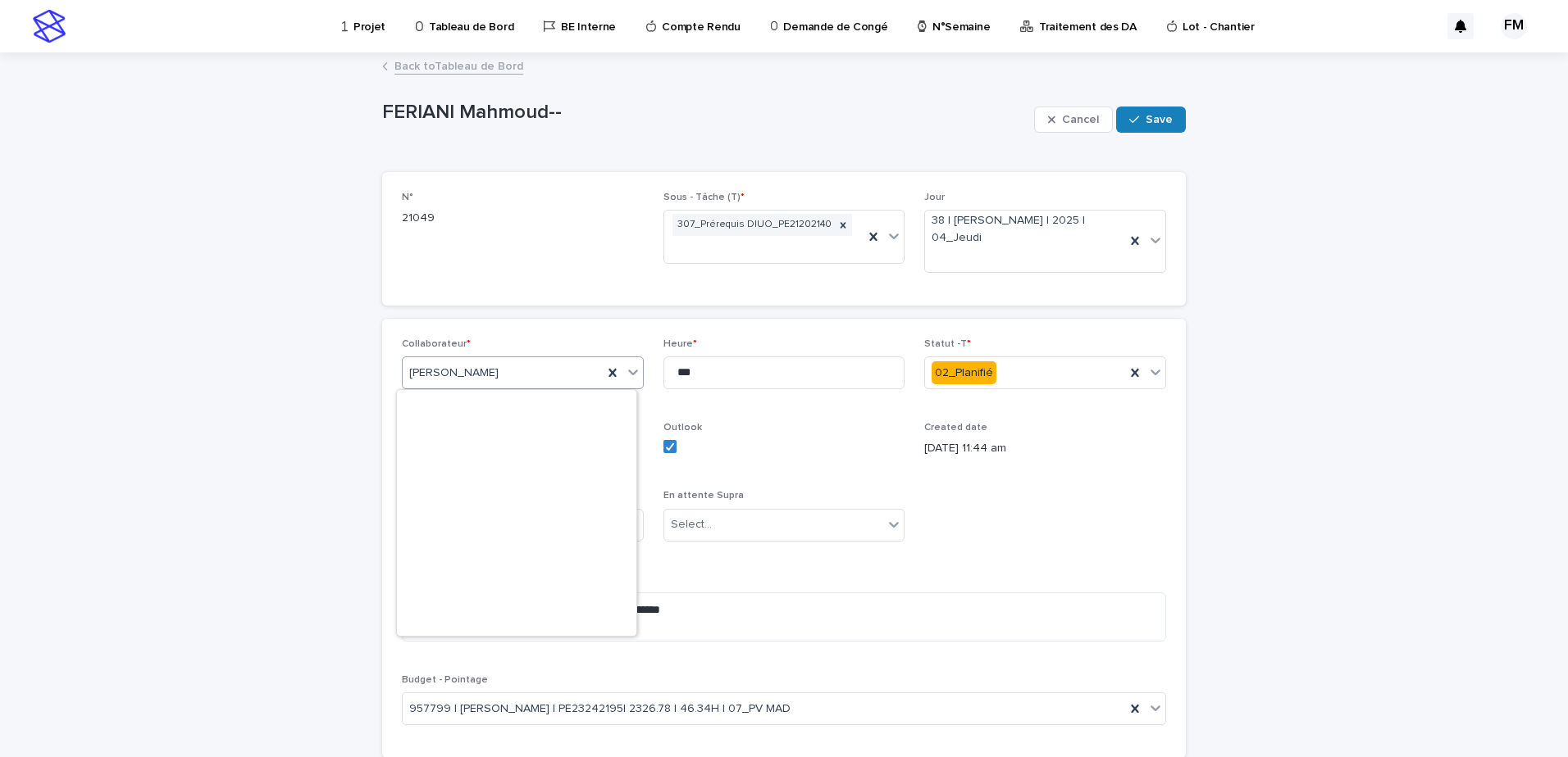
click at [550, 380] on div "[PERSON_NAME]" at bounding box center [502, 373] width 200 height 27
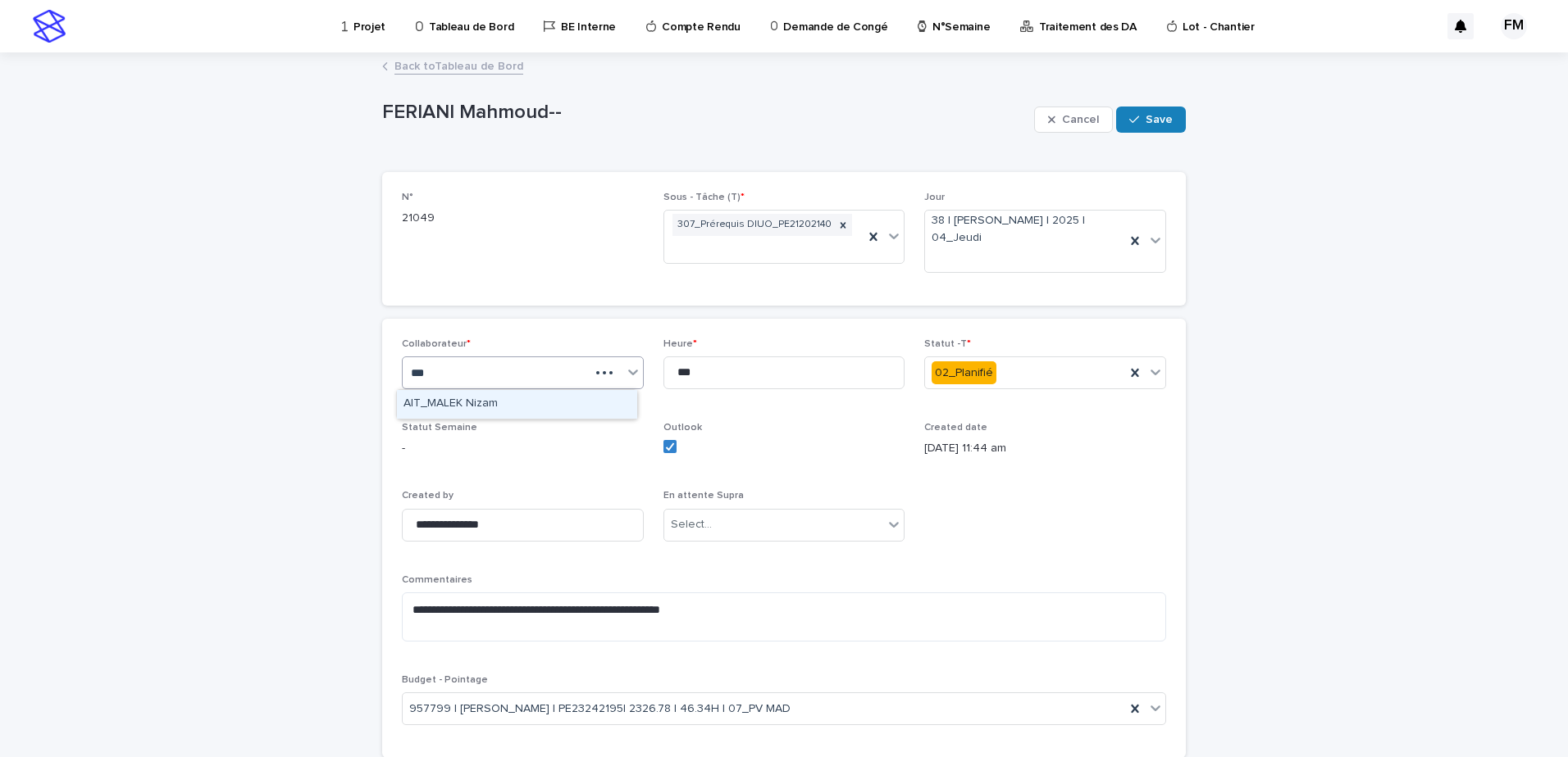
type input "****"
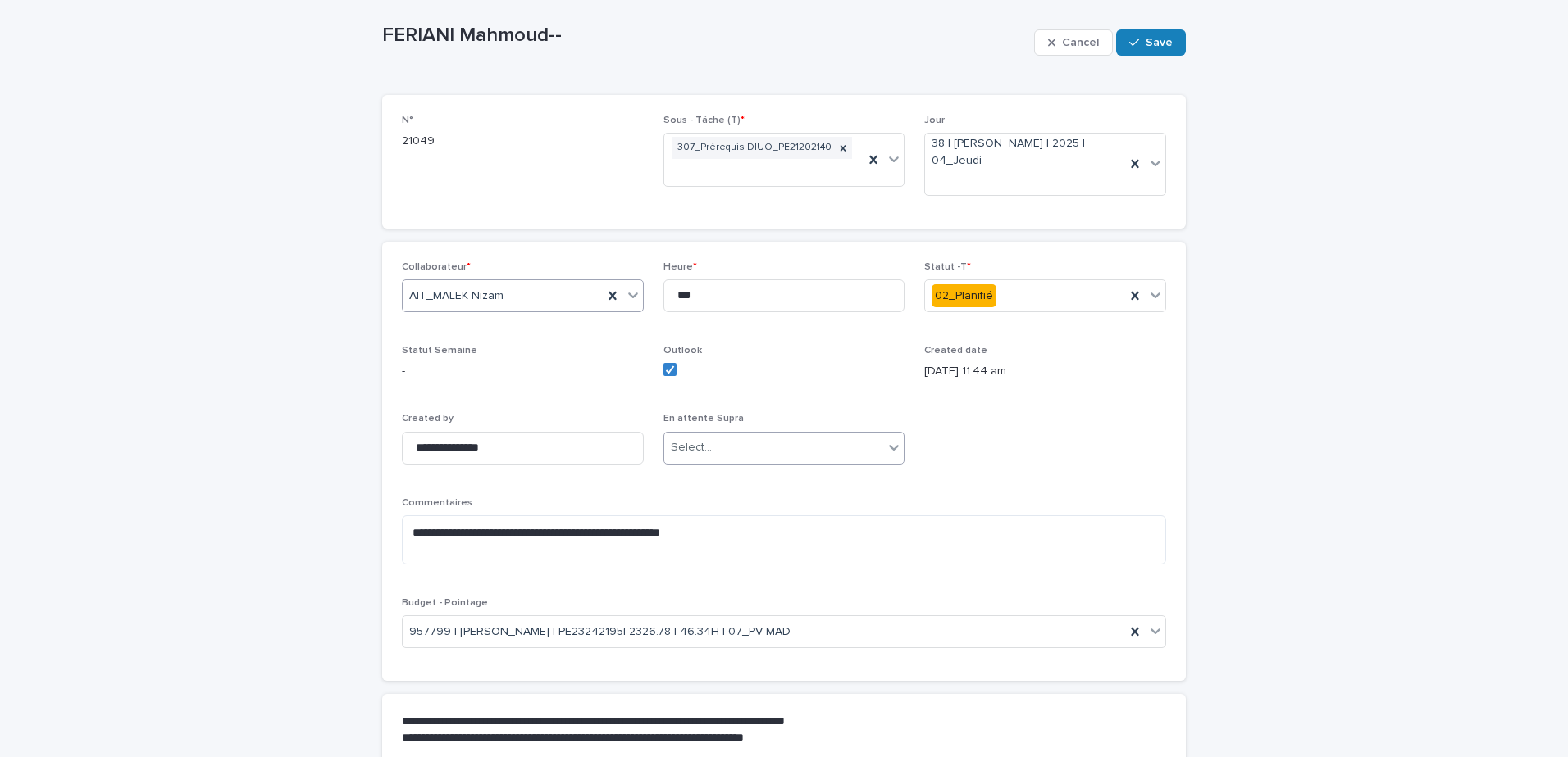
scroll to position [82, 0]
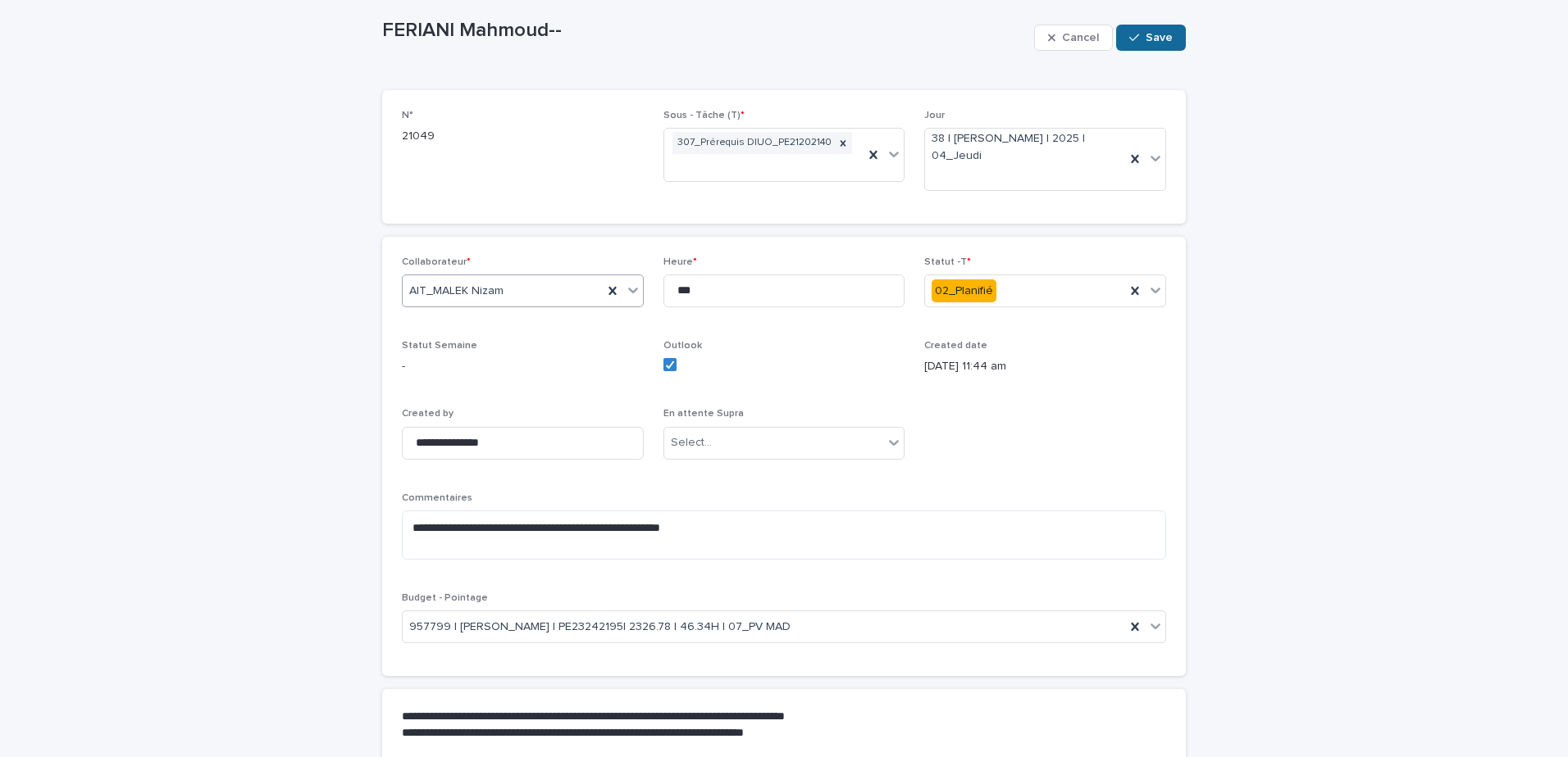
click at [1161, 35] on span "Save" at bounding box center [1159, 37] width 27 height 11
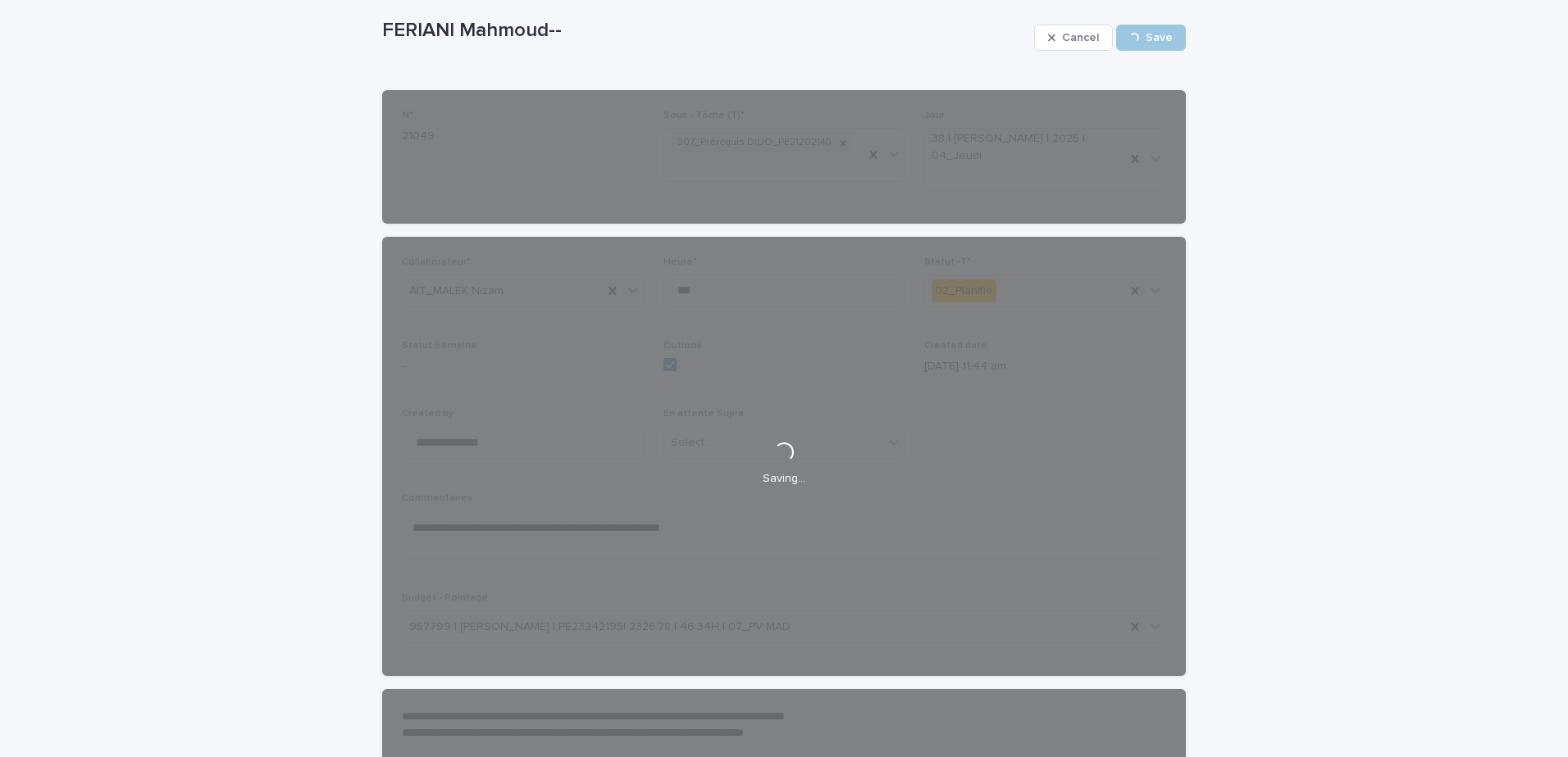
scroll to position [21, 0]
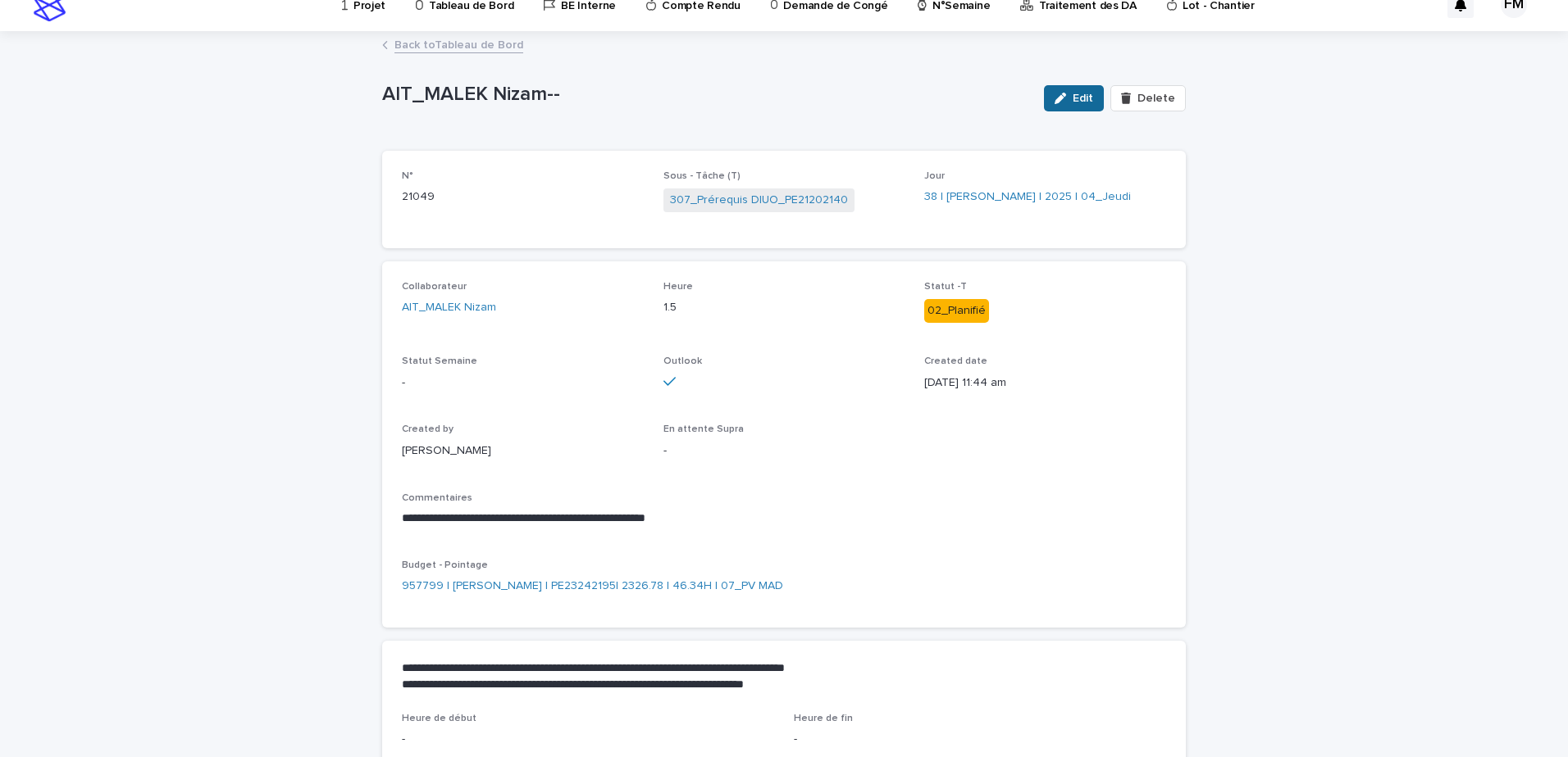
click at [1069, 108] on button "Edit" at bounding box center [1074, 98] width 60 height 27
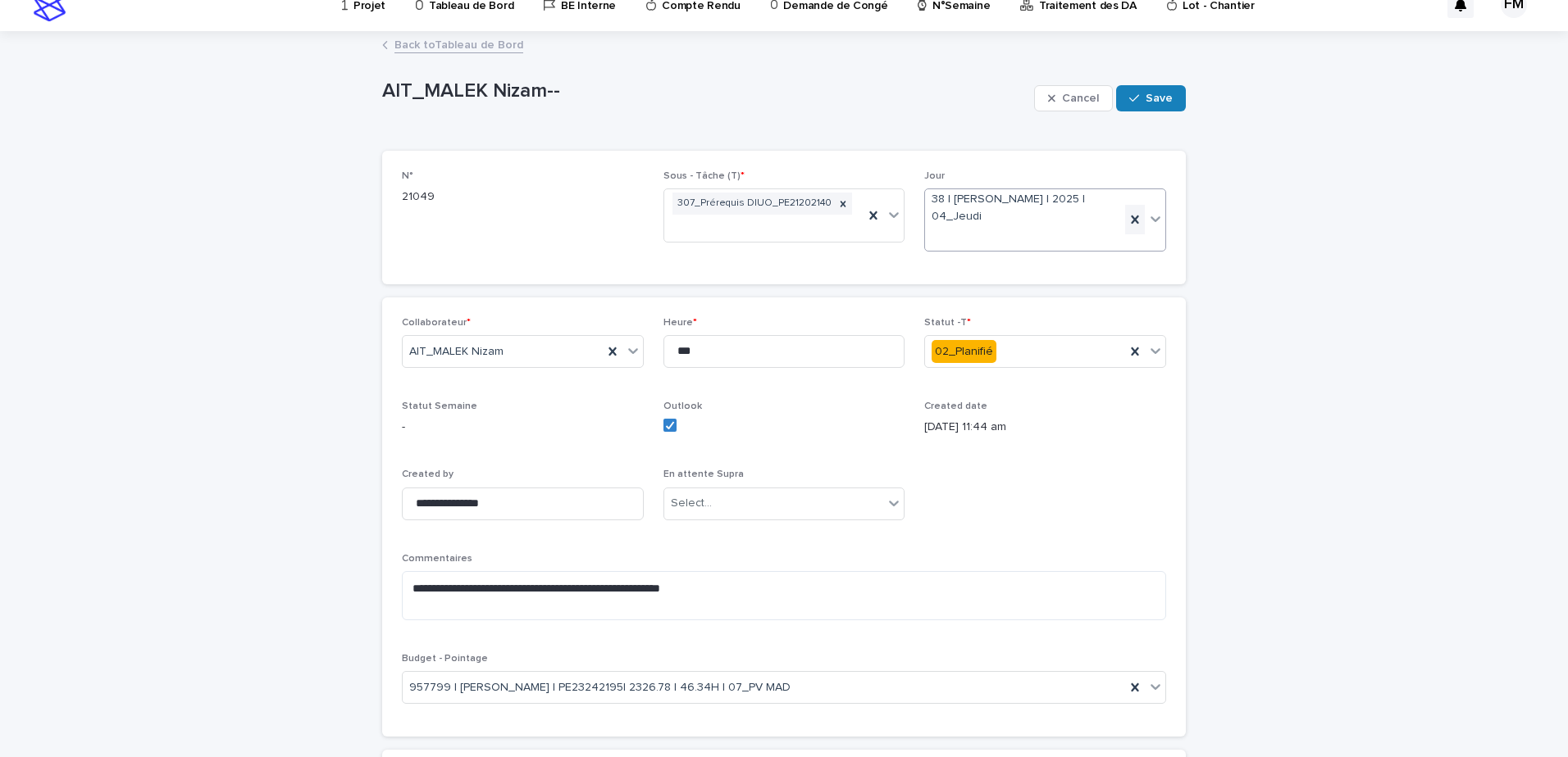
click at [1127, 227] on icon at bounding box center [1134, 219] width 16 height 16
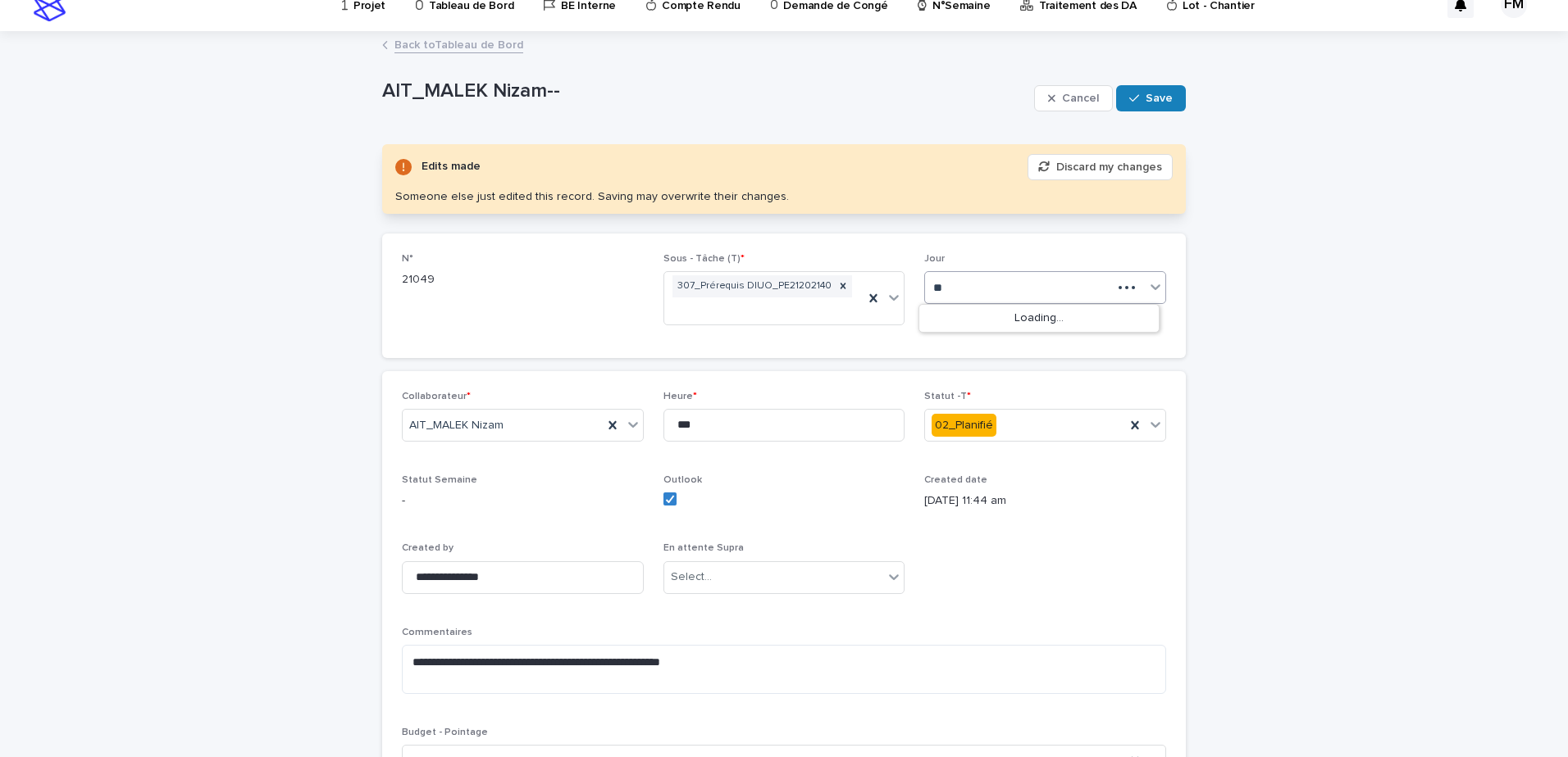
type input "***"
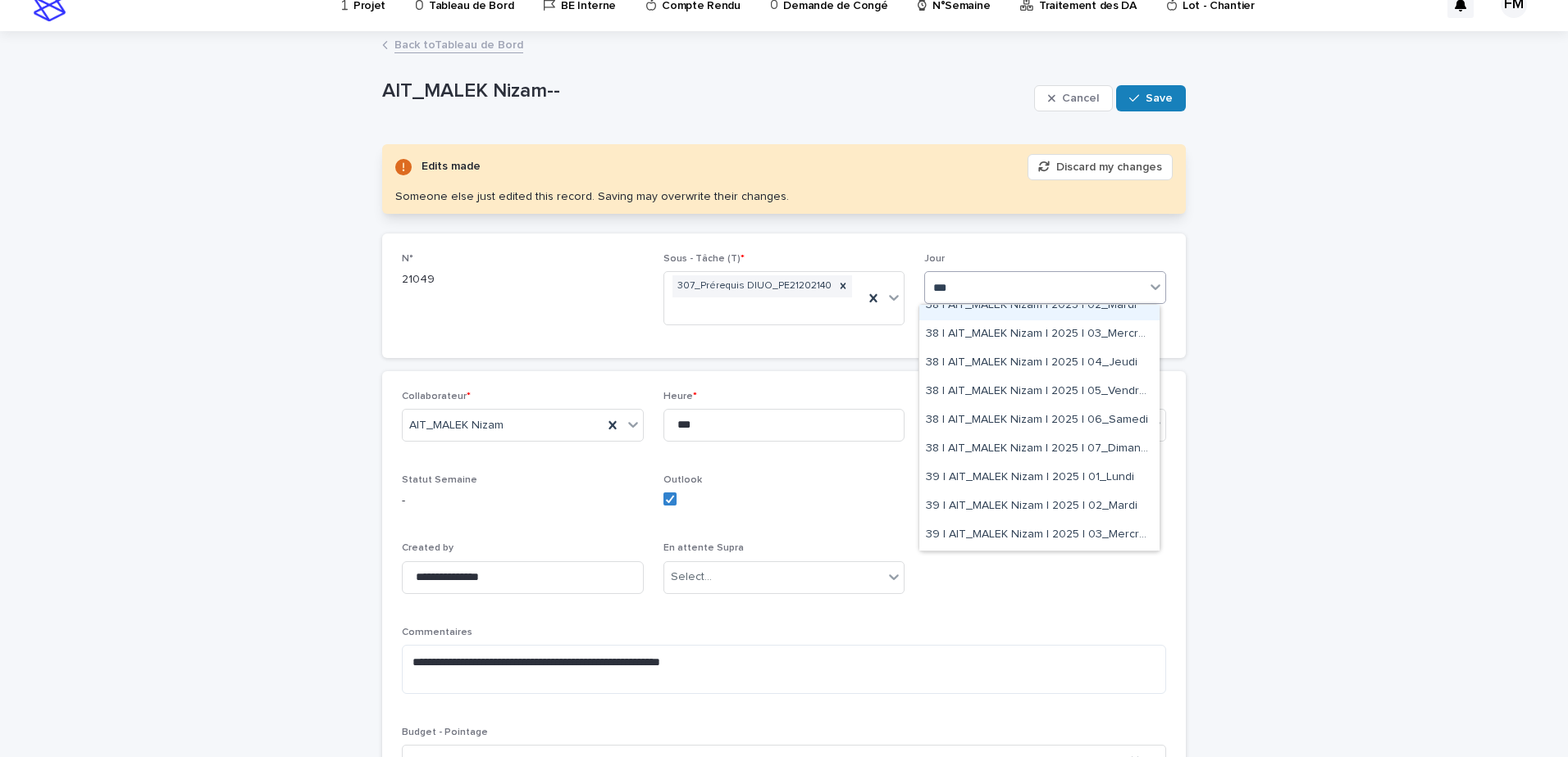
scroll to position [82, 0]
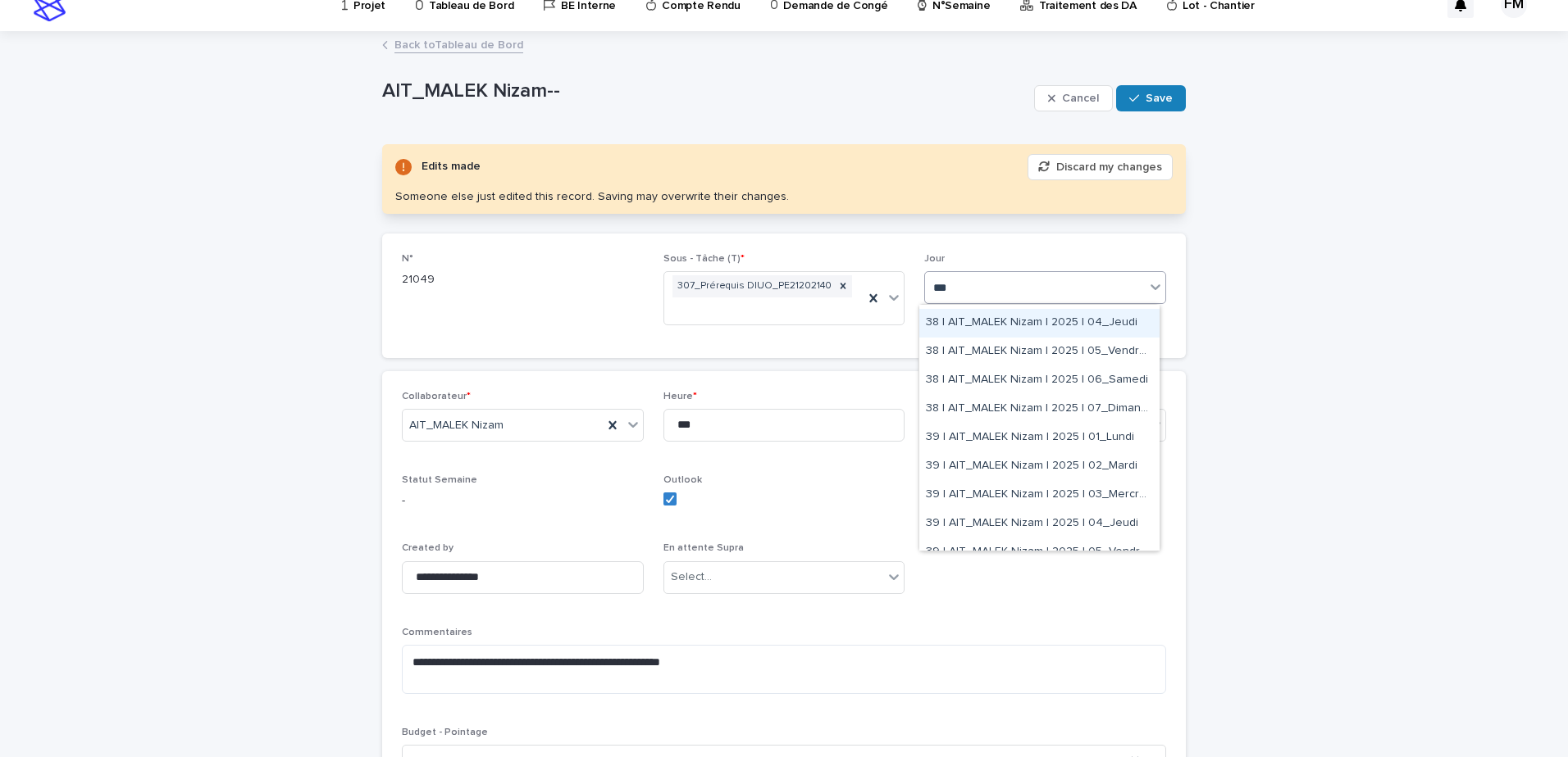
click at [1057, 331] on div "38 | AIT_MALEK Nizam | 2025 | 04_Jeudi" at bounding box center [1039, 323] width 240 height 28
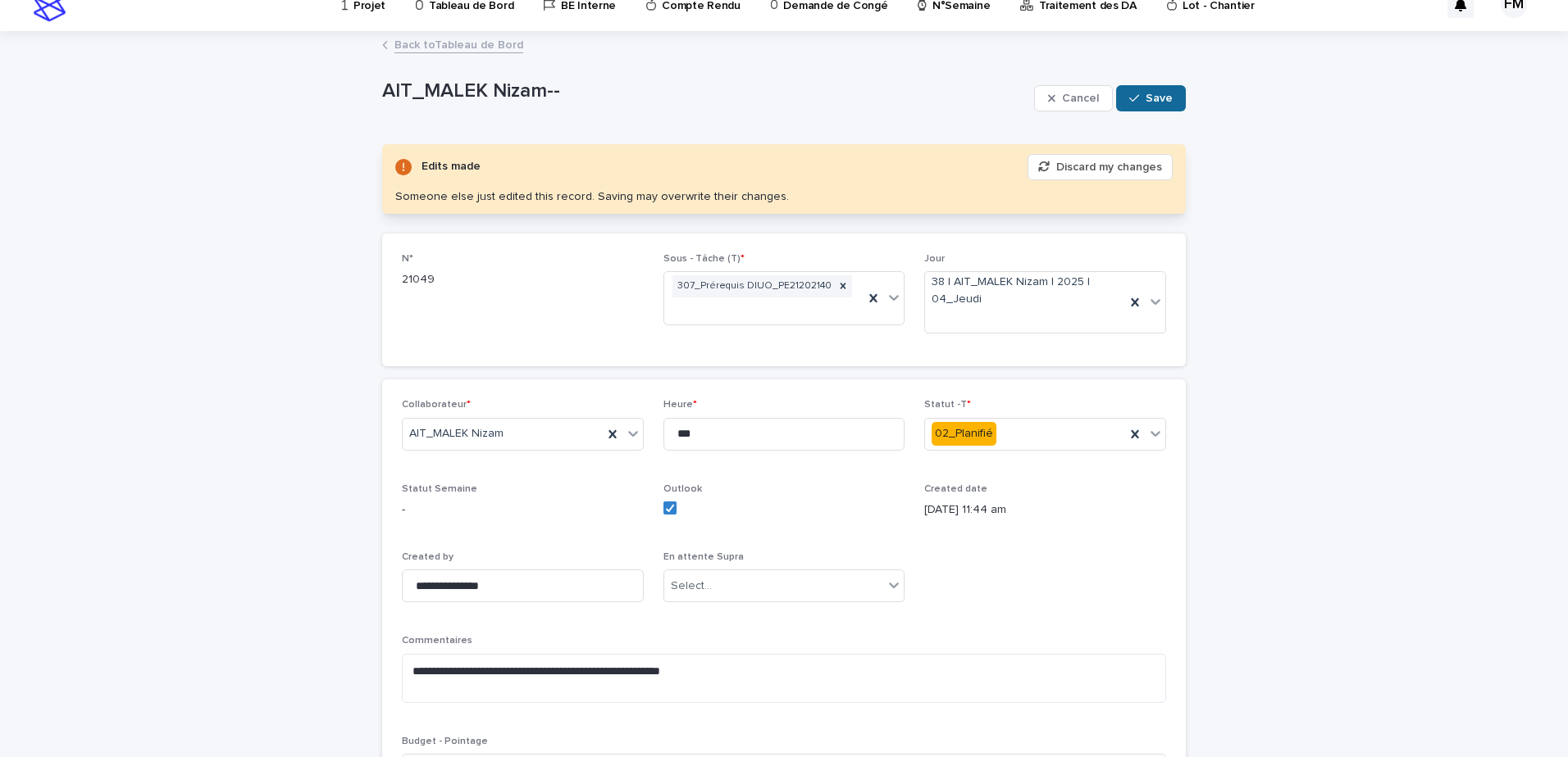
click at [1152, 96] on span "Save" at bounding box center [1159, 98] width 27 height 11
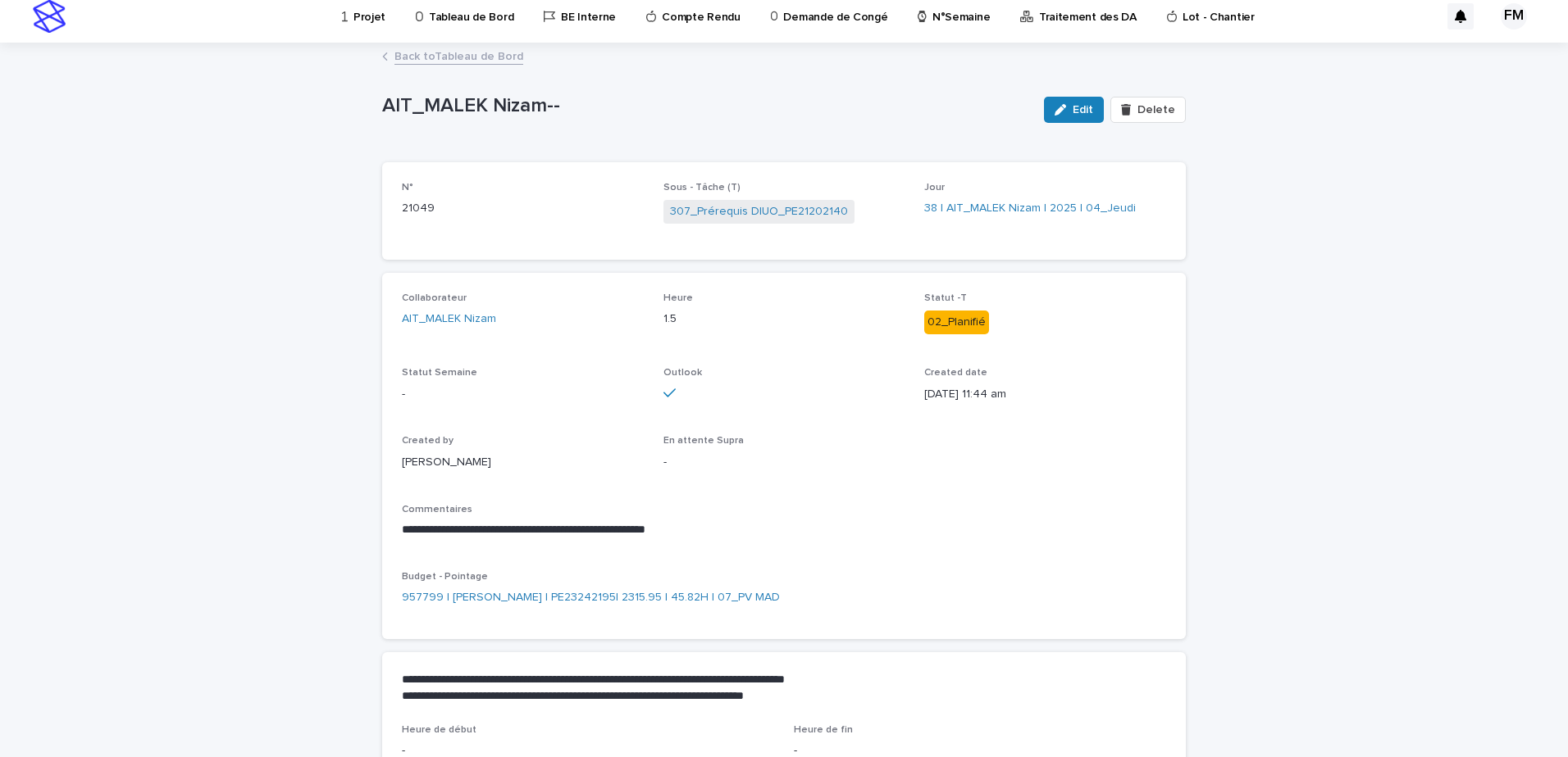
scroll to position [0, 0]
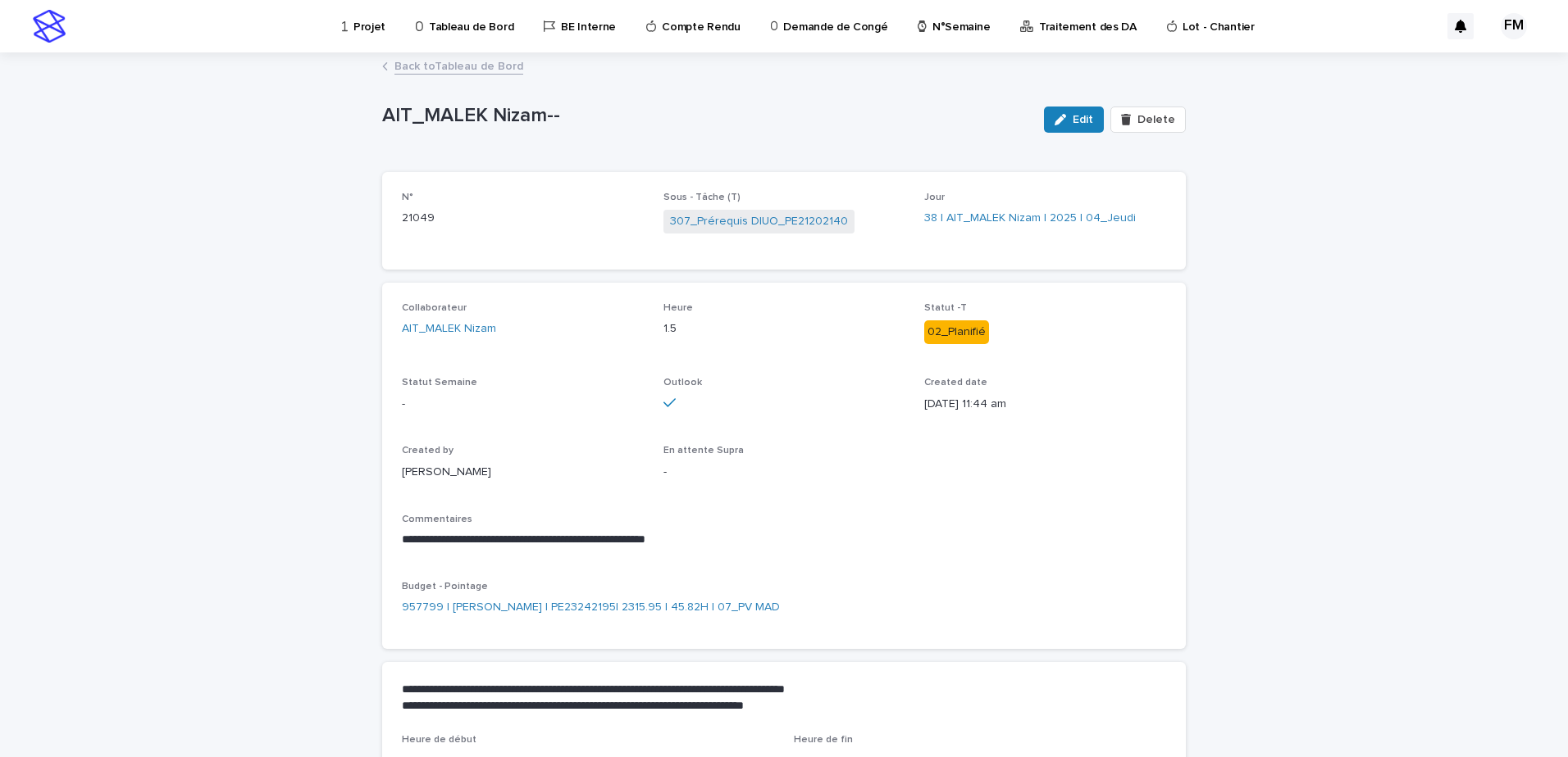
click at [441, 58] on link "Back to Tableau de Bord" at bounding box center [459, 65] width 129 height 19
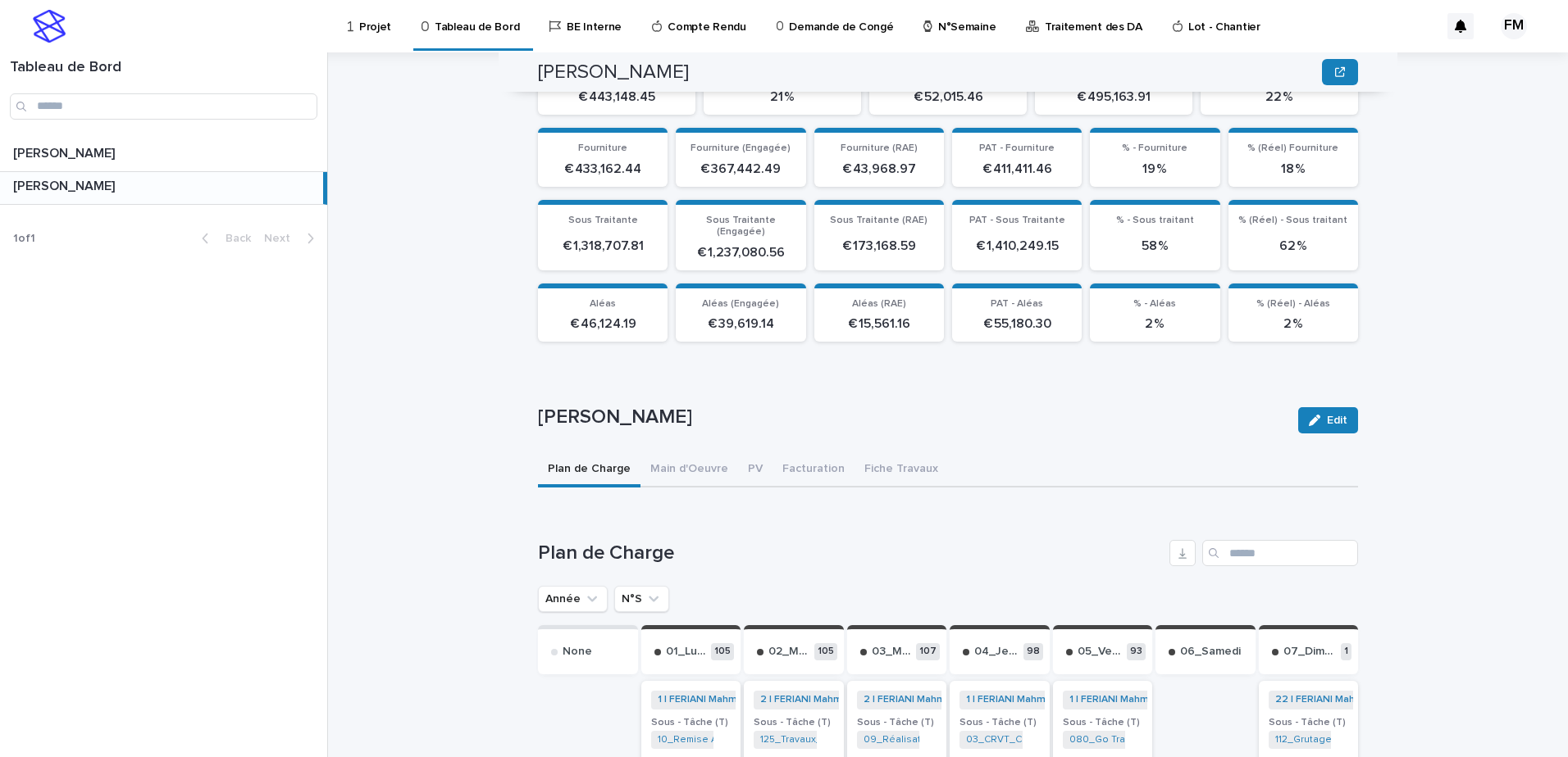
scroll to position [245, 0]
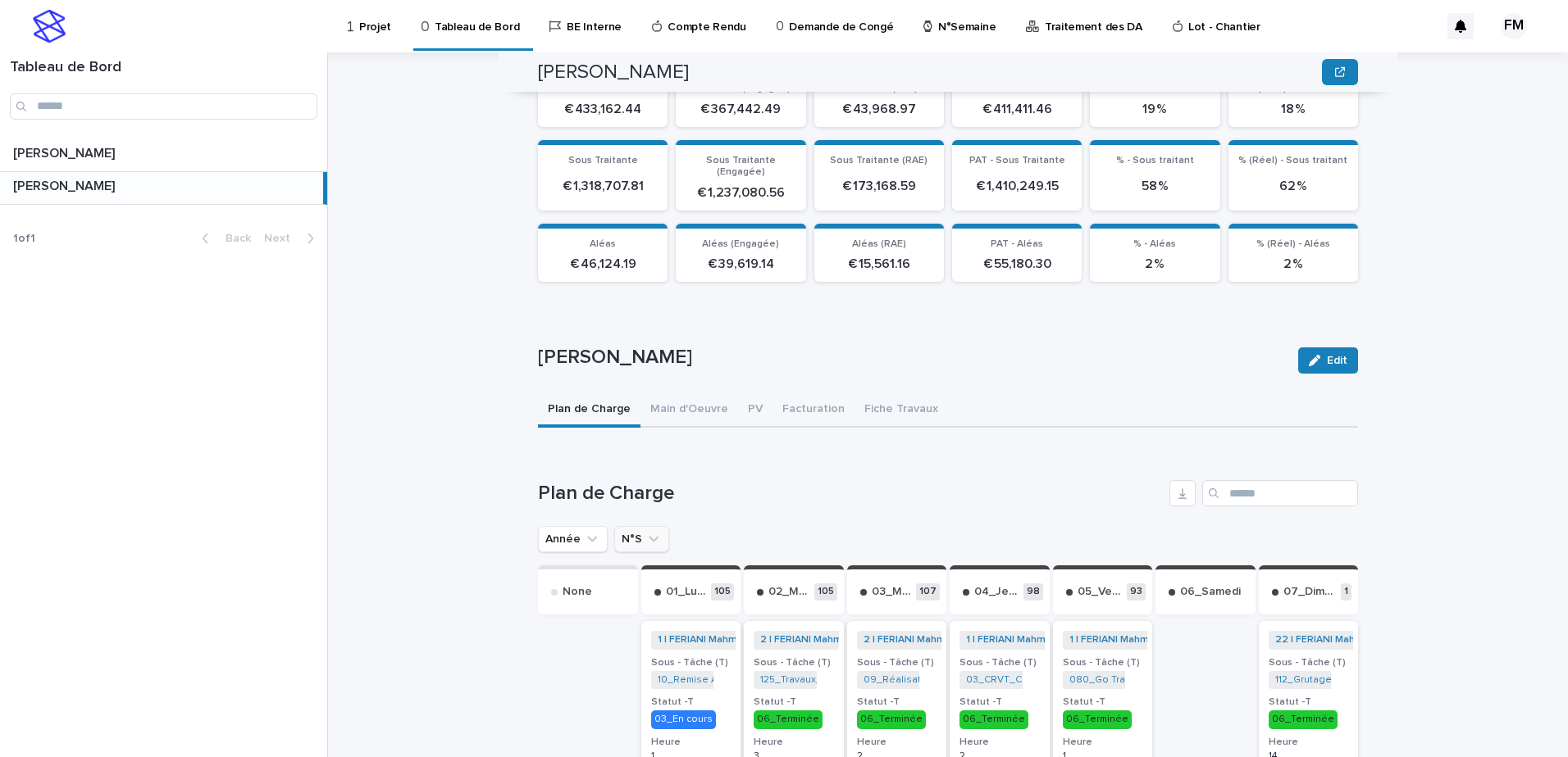
click at [630, 536] on button "N°S" at bounding box center [641, 539] width 55 height 27
click at [641, 542] on ul "Année N°S" at bounding box center [604, 539] width 137 height 33
click at [641, 538] on button "N°S" at bounding box center [641, 539] width 55 height 27
click at [646, 531] on icon "N°S" at bounding box center [653, 539] width 16 height 16
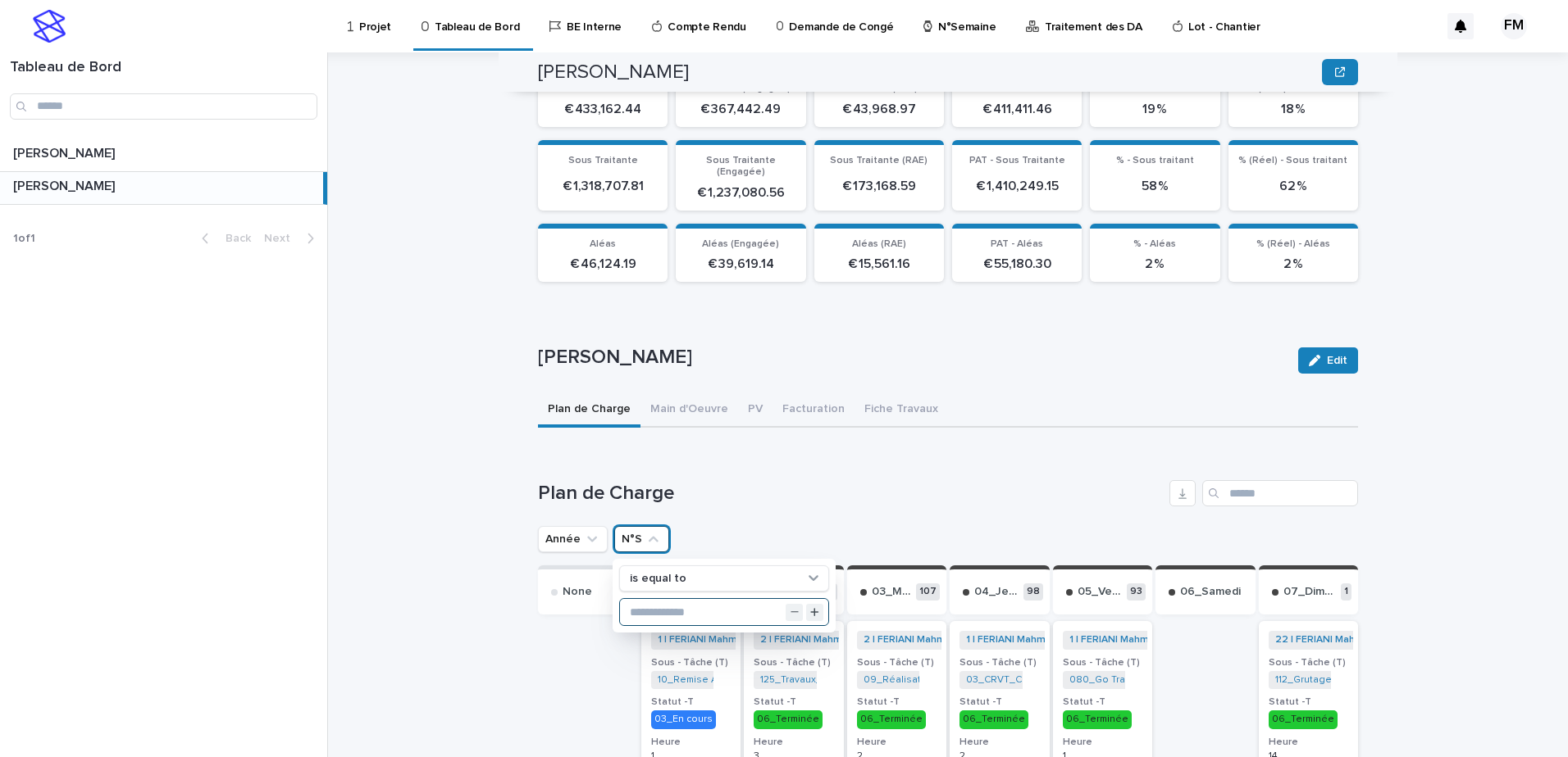
click at [644, 599] on input "text" at bounding box center [724, 612] width 209 height 27
type input "**"
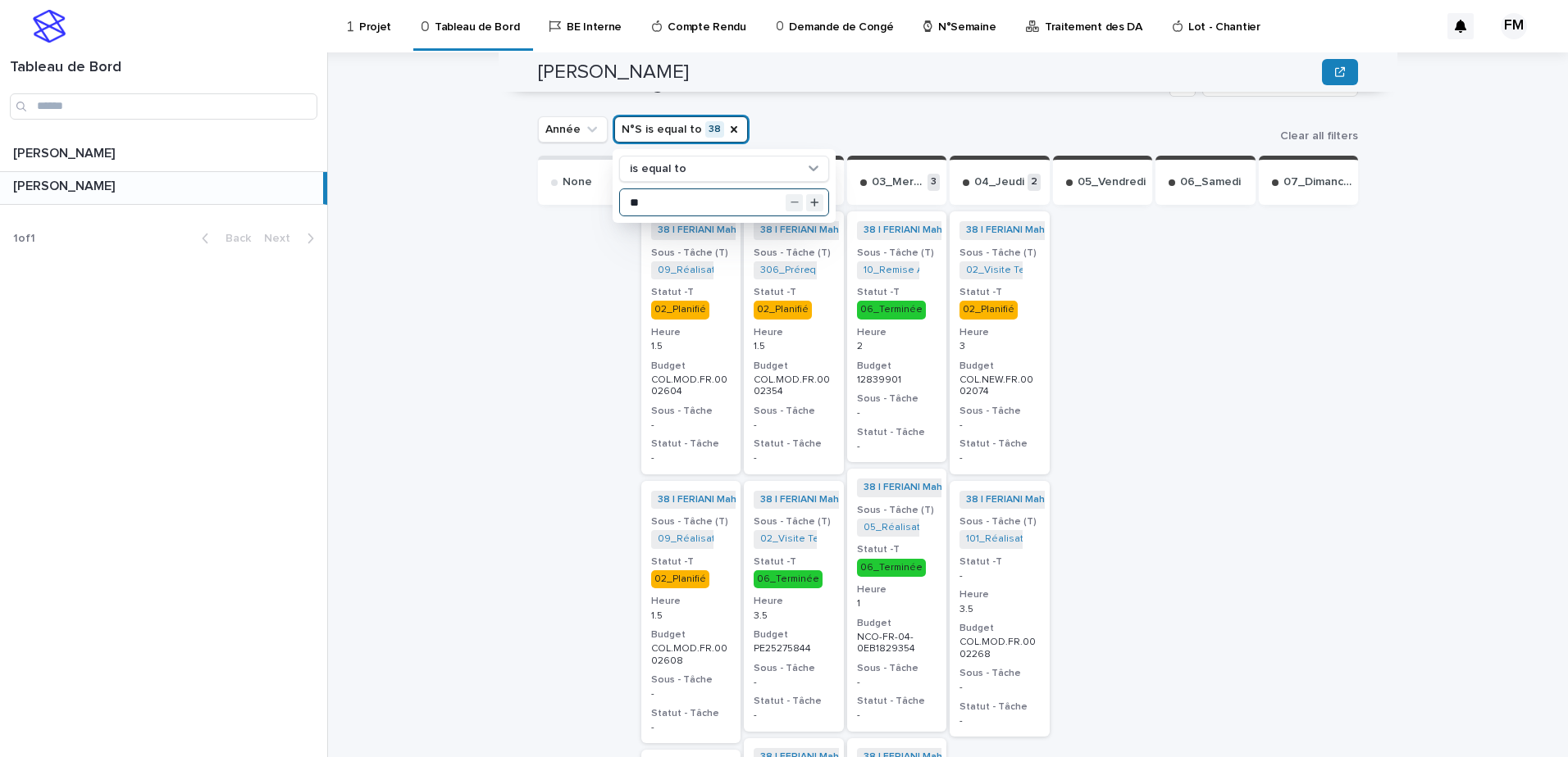
scroll to position [737, 0]
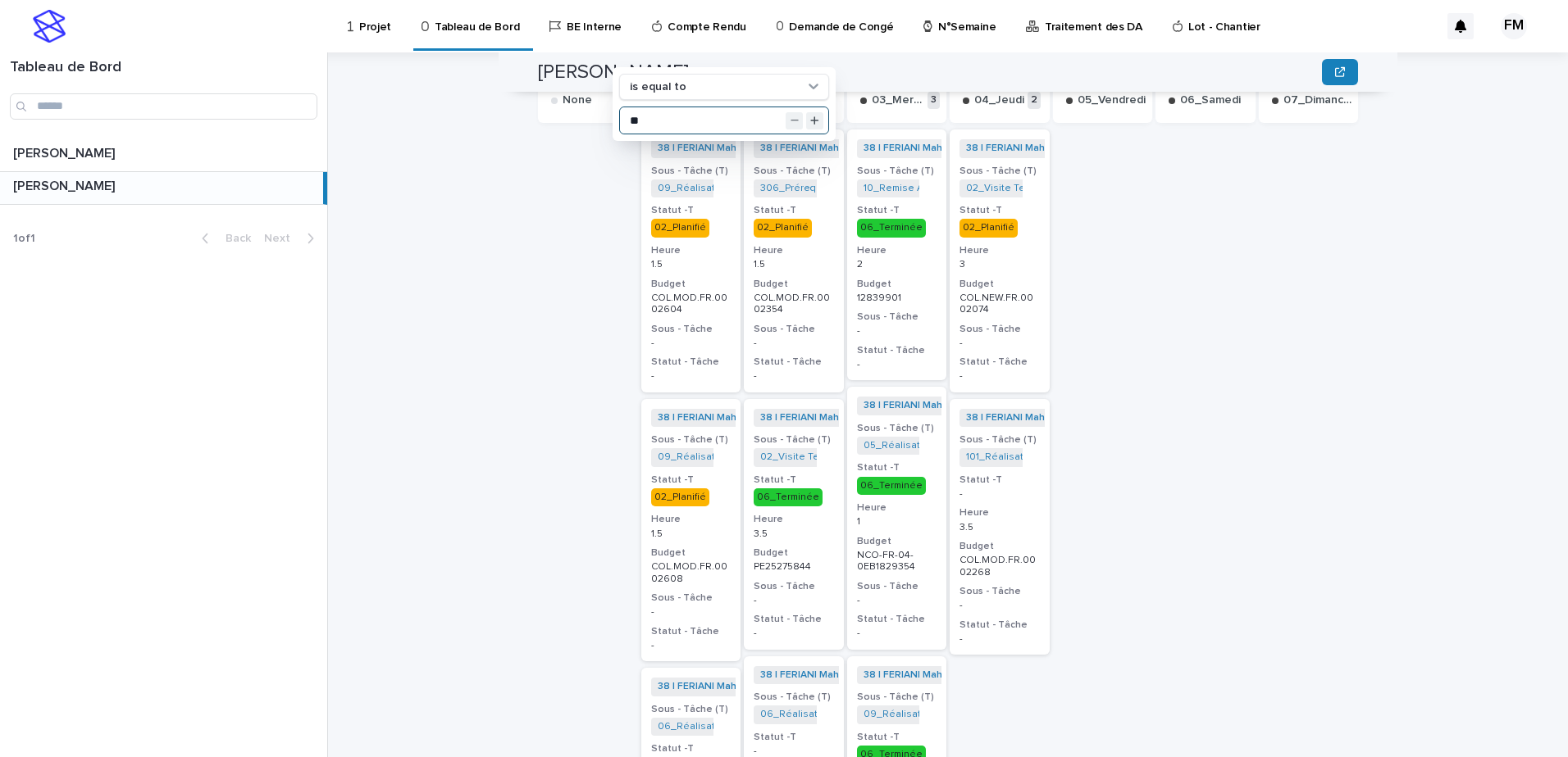
click at [1021, 307] on div "38 | [PERSON_NAME] | 2025 + 0 Sous - Tâche (T) 02_Visite Technique_COL.NEW.FR.0…" at bounding box center [1000, 261] width 100 height 263
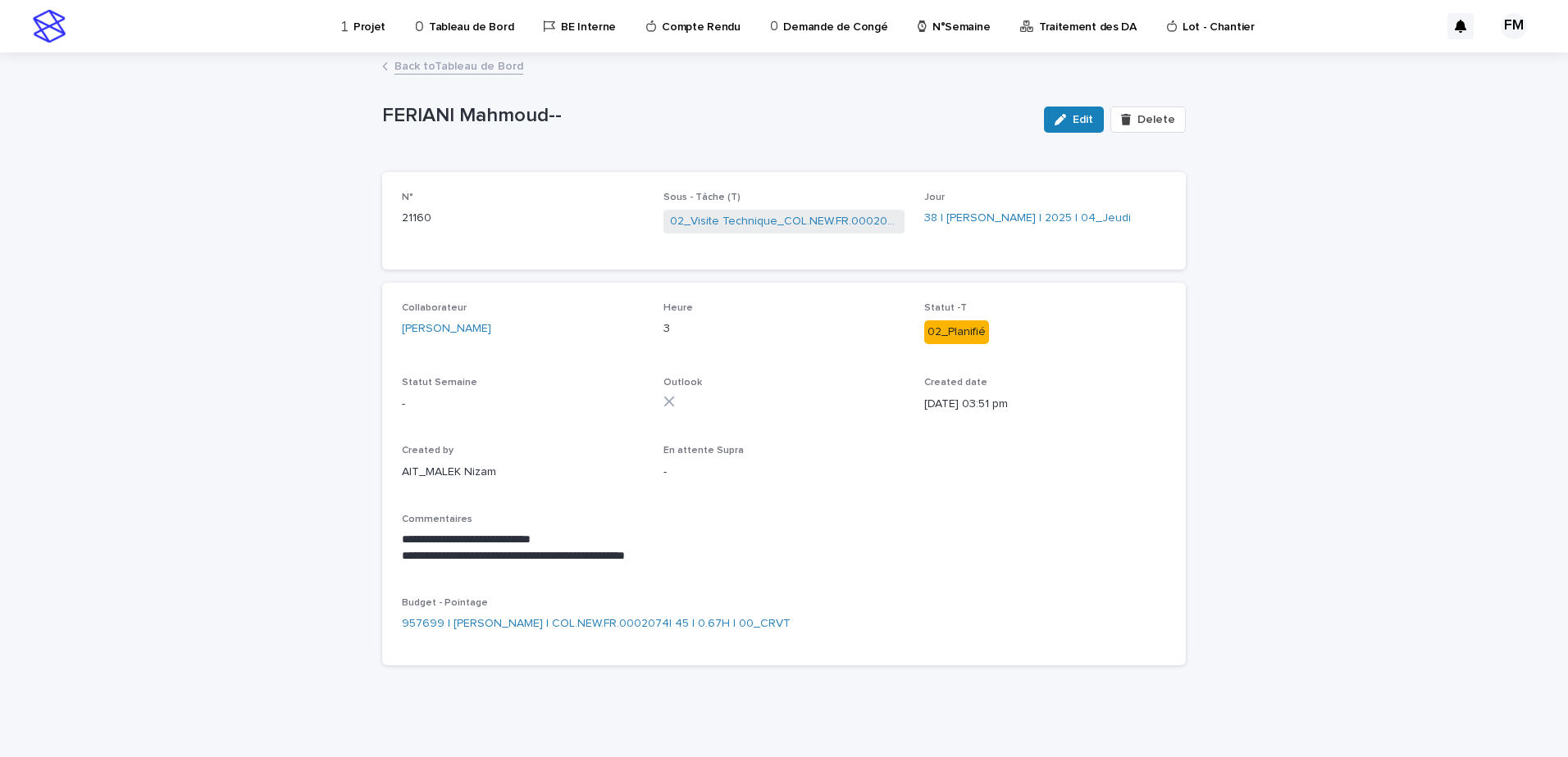
click at [469, 67] on link "Back to Tableau de Bord" at bounding box center [459, 65] width 129 height 19
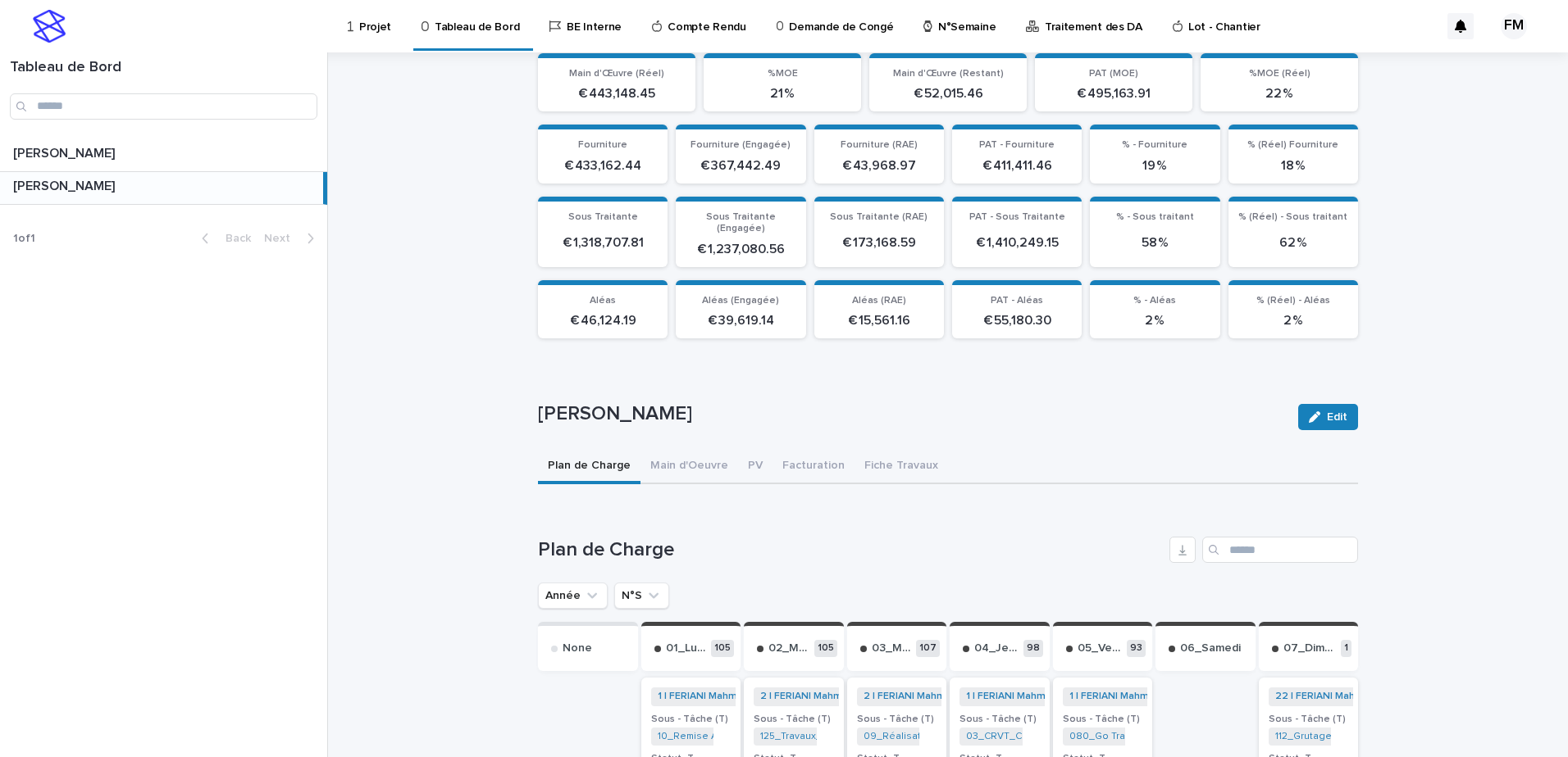
scroll to position [245, 0]
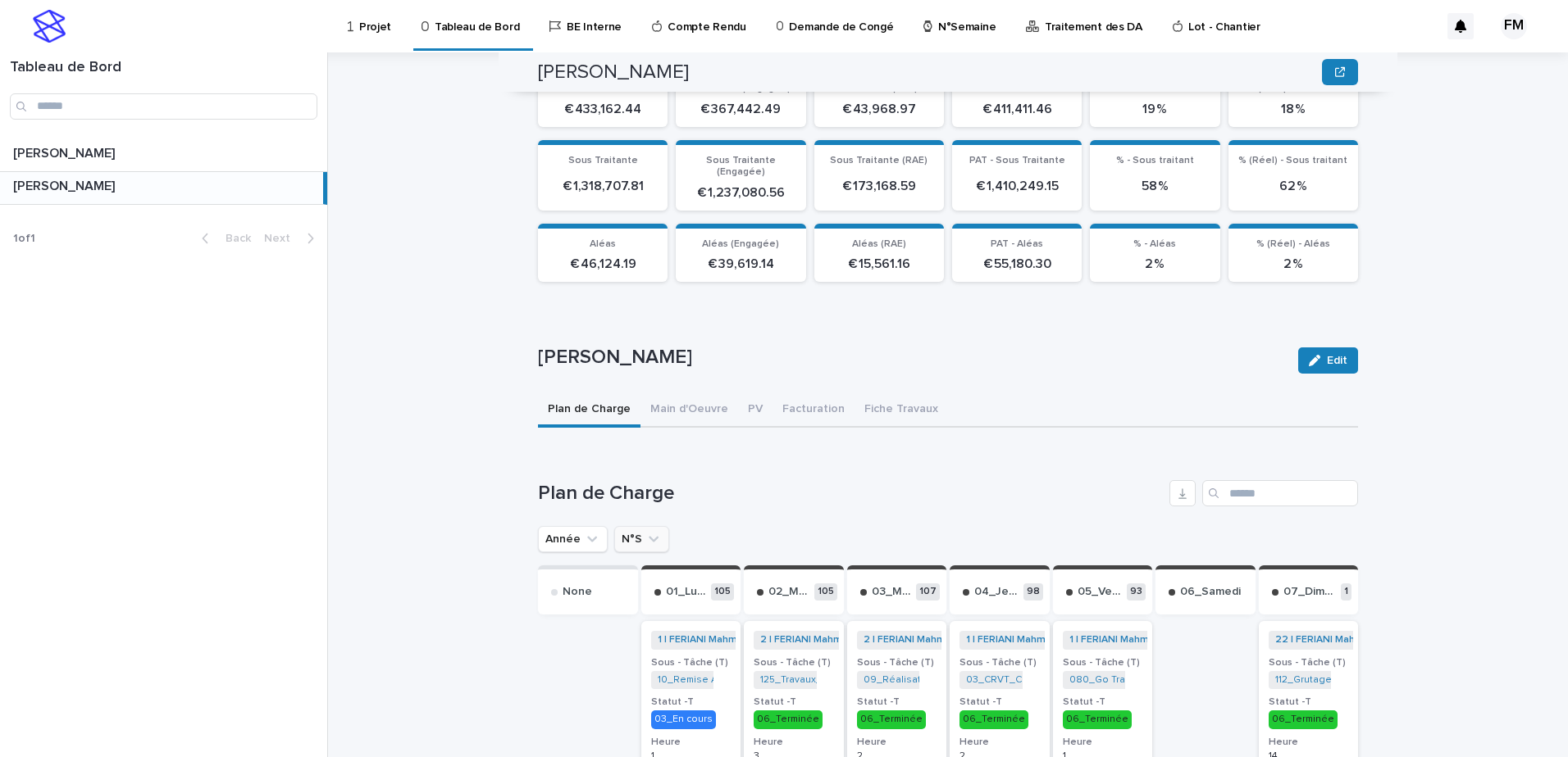
click at [646, 531] on icon "N°S" at bounding box center [653, 539] width 16 height 16
click at [645, 540] on button "N°S" at bounding box center [641, 539] width 55 height 27
click at [648, 536] on icon "N°S" at bounding box center [653, 539] width 9 height 6
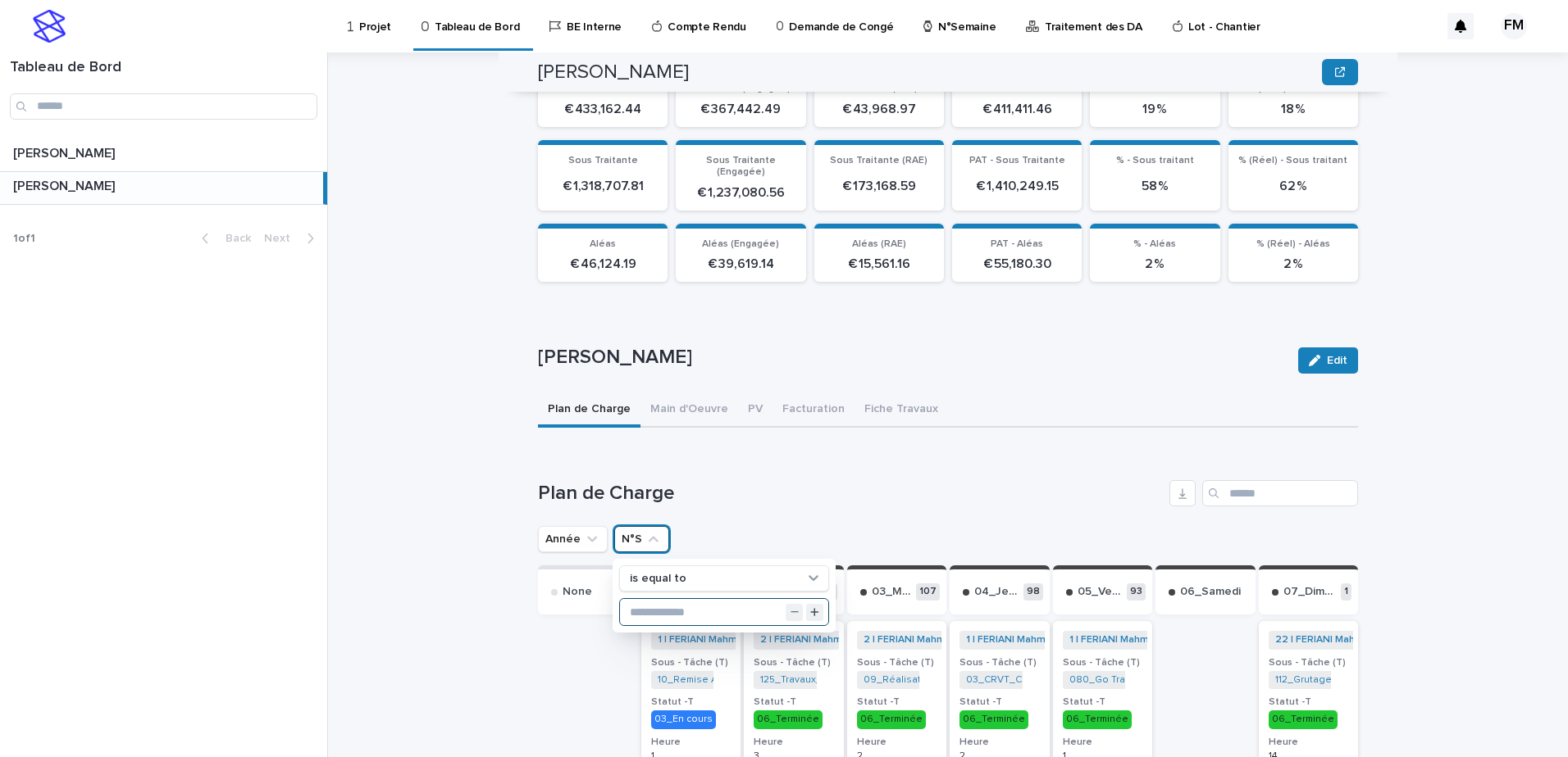
click at [665, 599] on input "text" at bounding box center [724, 612] width 209 height 27
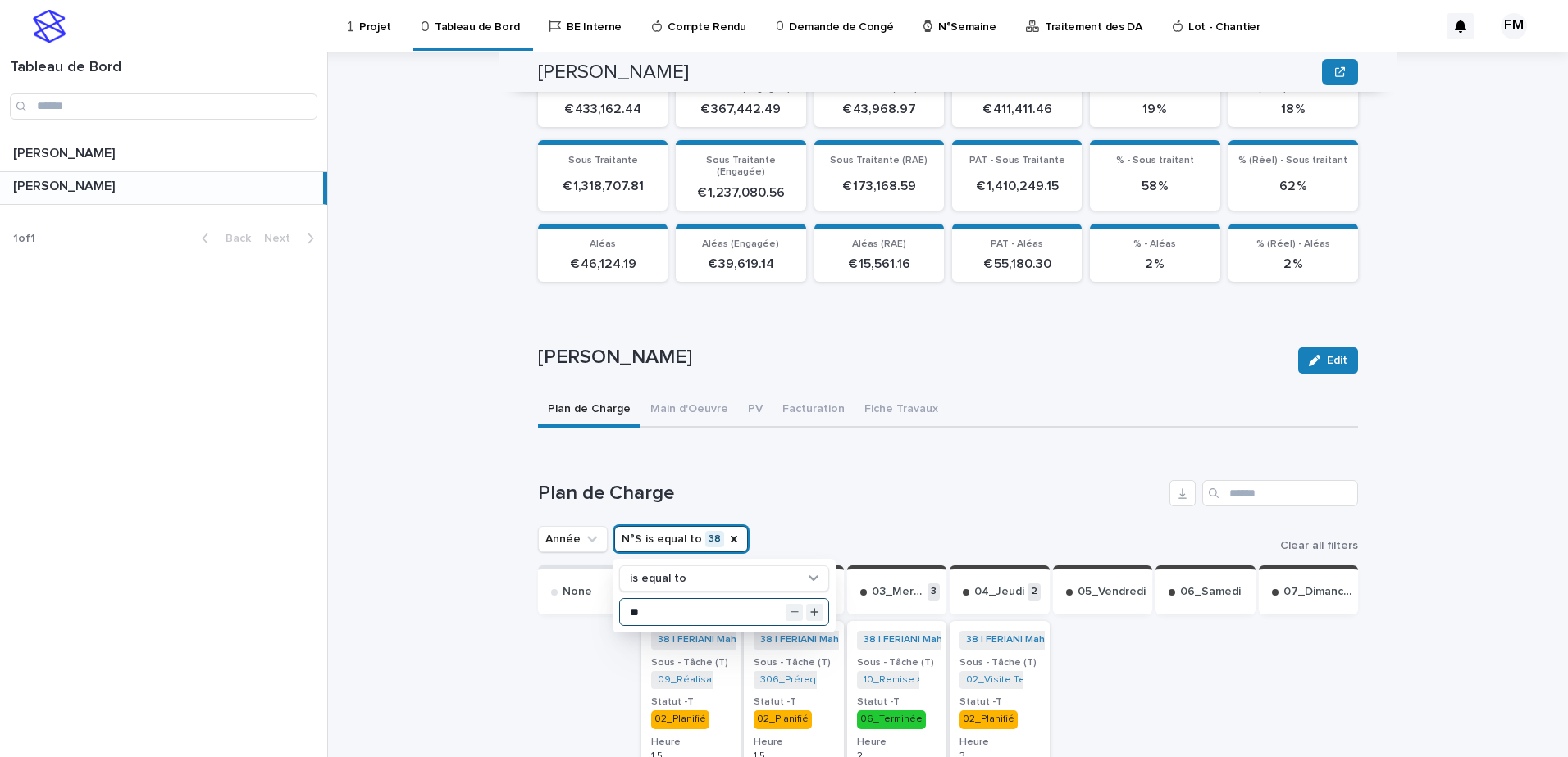
type input "**"
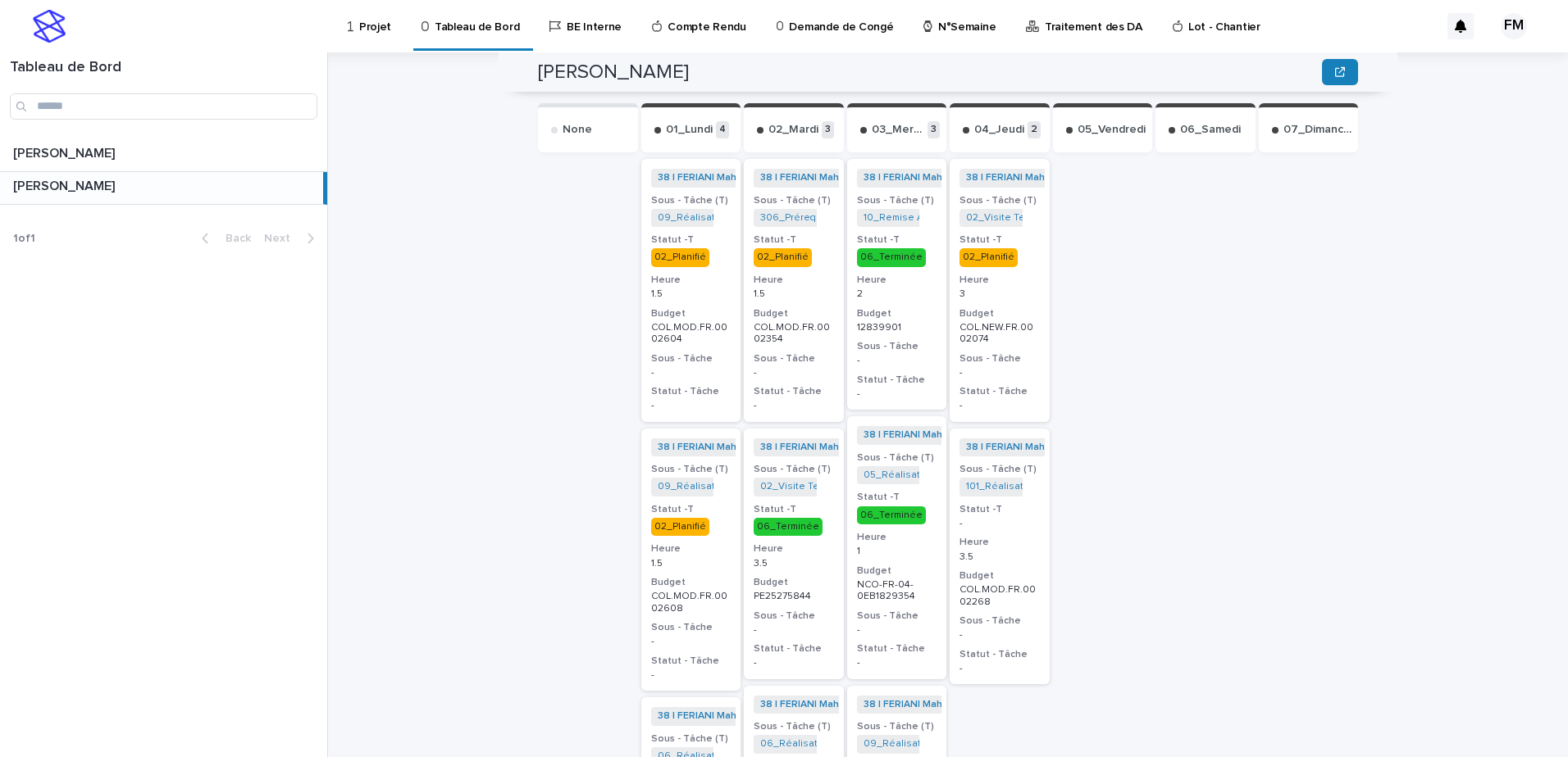
scroll to position [737, 0]
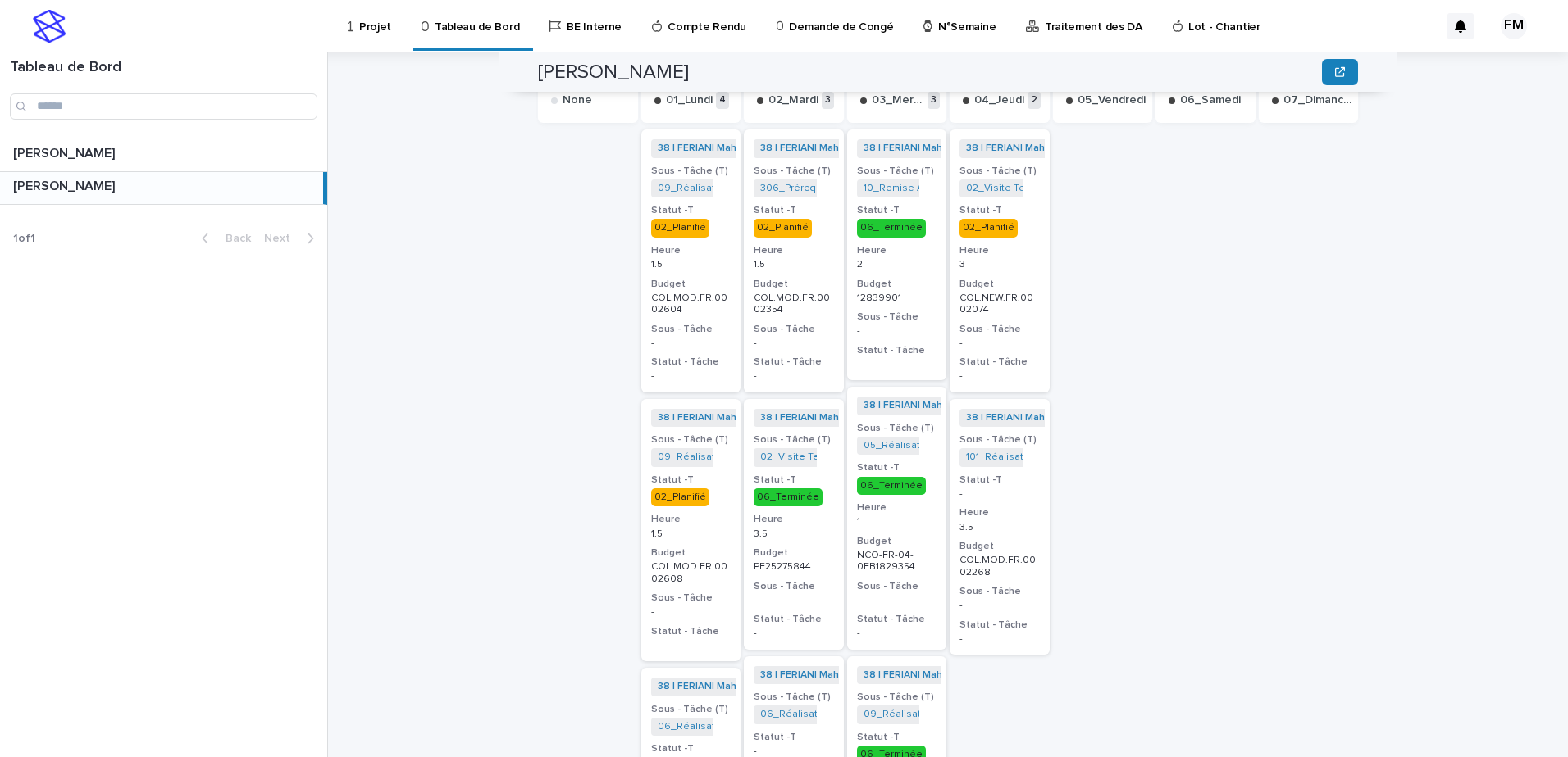
click at [1008, 355] on h3 "Statut - Tâche" at bounding box center [1000, 361] width 81 height 13
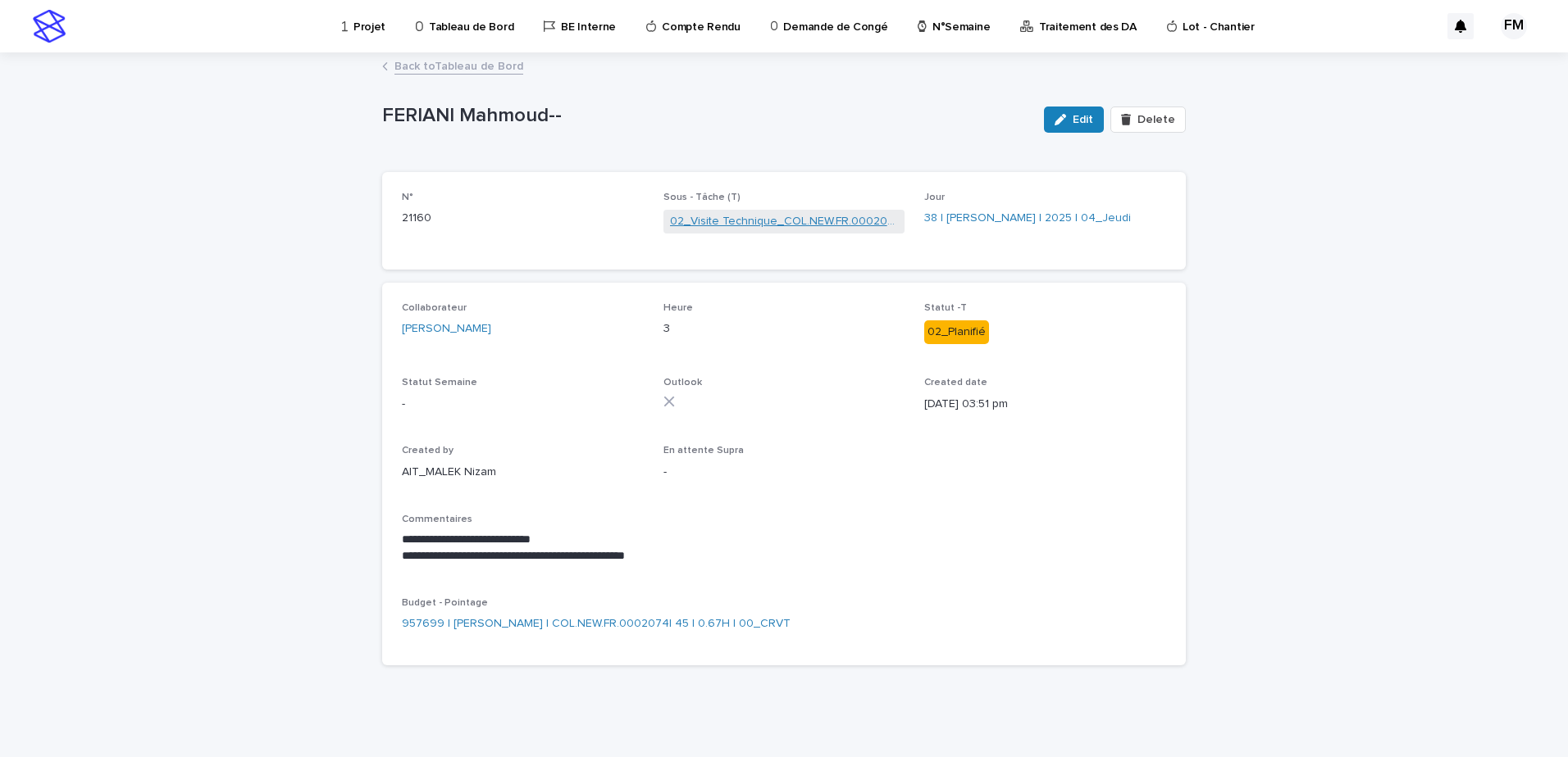
click at [825, 215] on link "02_Visite Technique_COL.NEW.FR.0002074" at bounding box center [784, 221] width 228 height 17
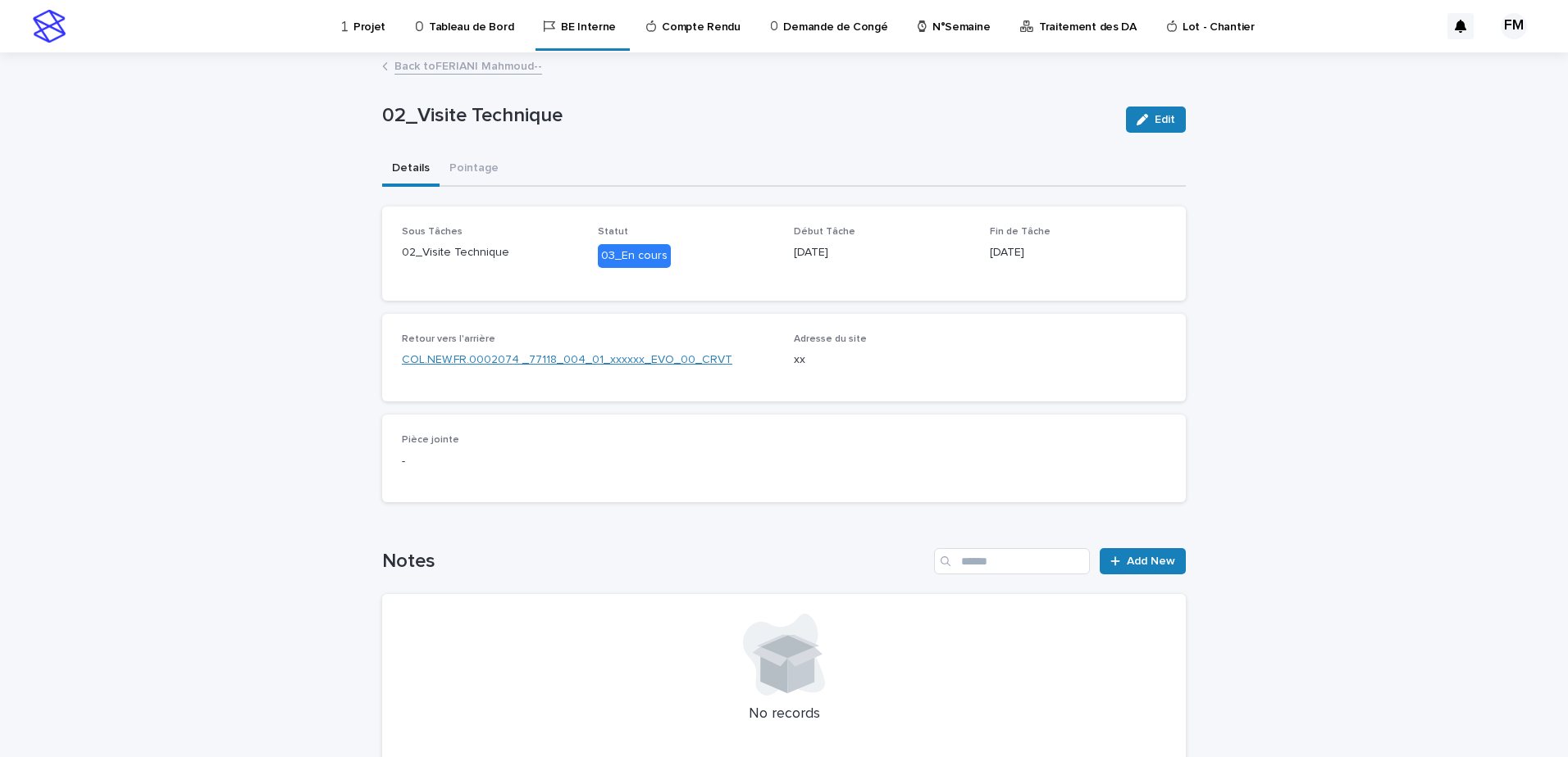
click at [609, 360] on link "COL.NEW.FR.0002074 _77118_004_01_xxxxxx_EVO_00_CRVT" at bounding box center [567, 360] width 331 height 17
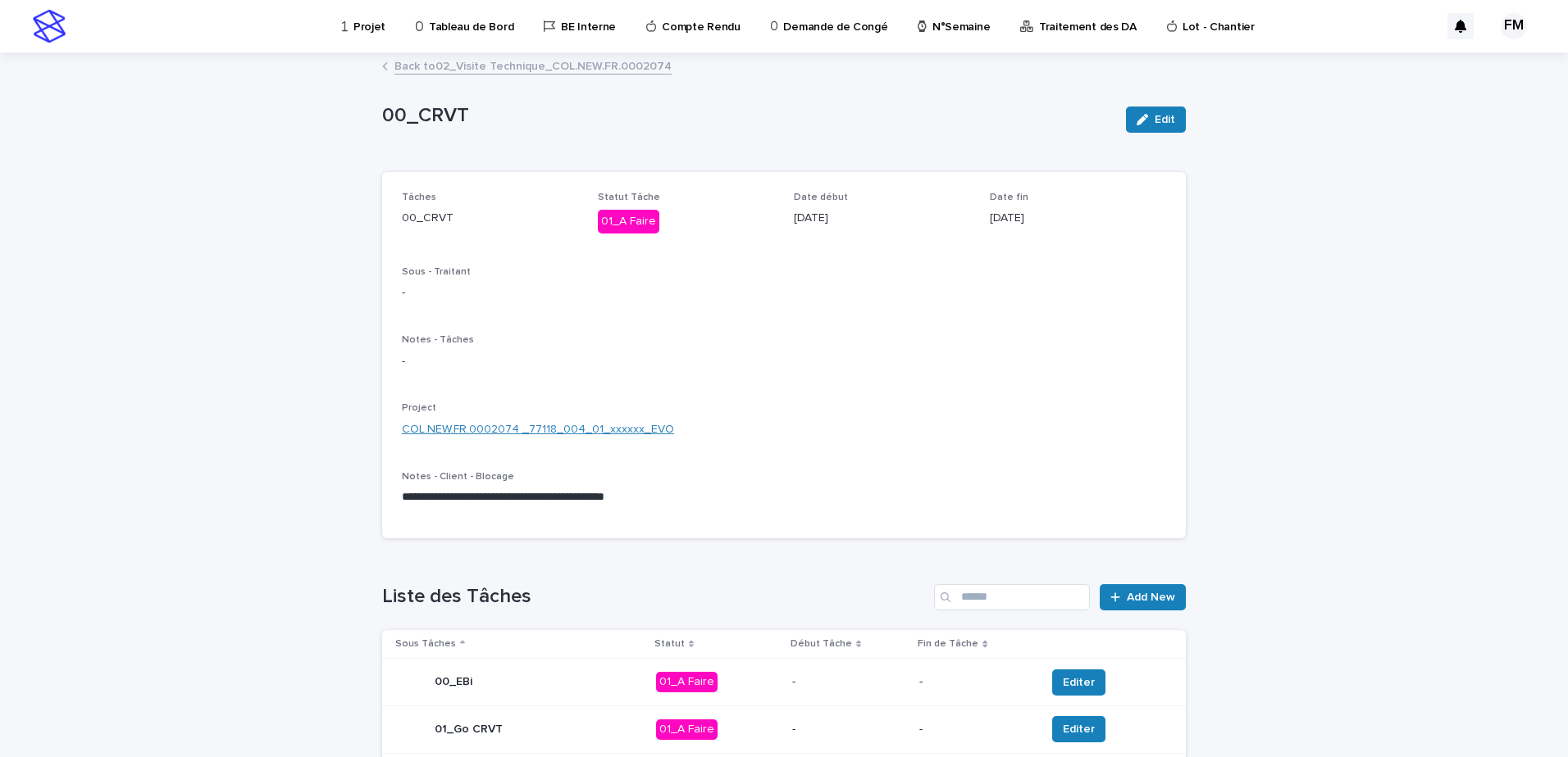
click at [605, 426] on link "COL.NEW.FR.0002074 _77118_004_01_xxxxxx_EVO" at bounding box center [538, 430] width 272 height 17
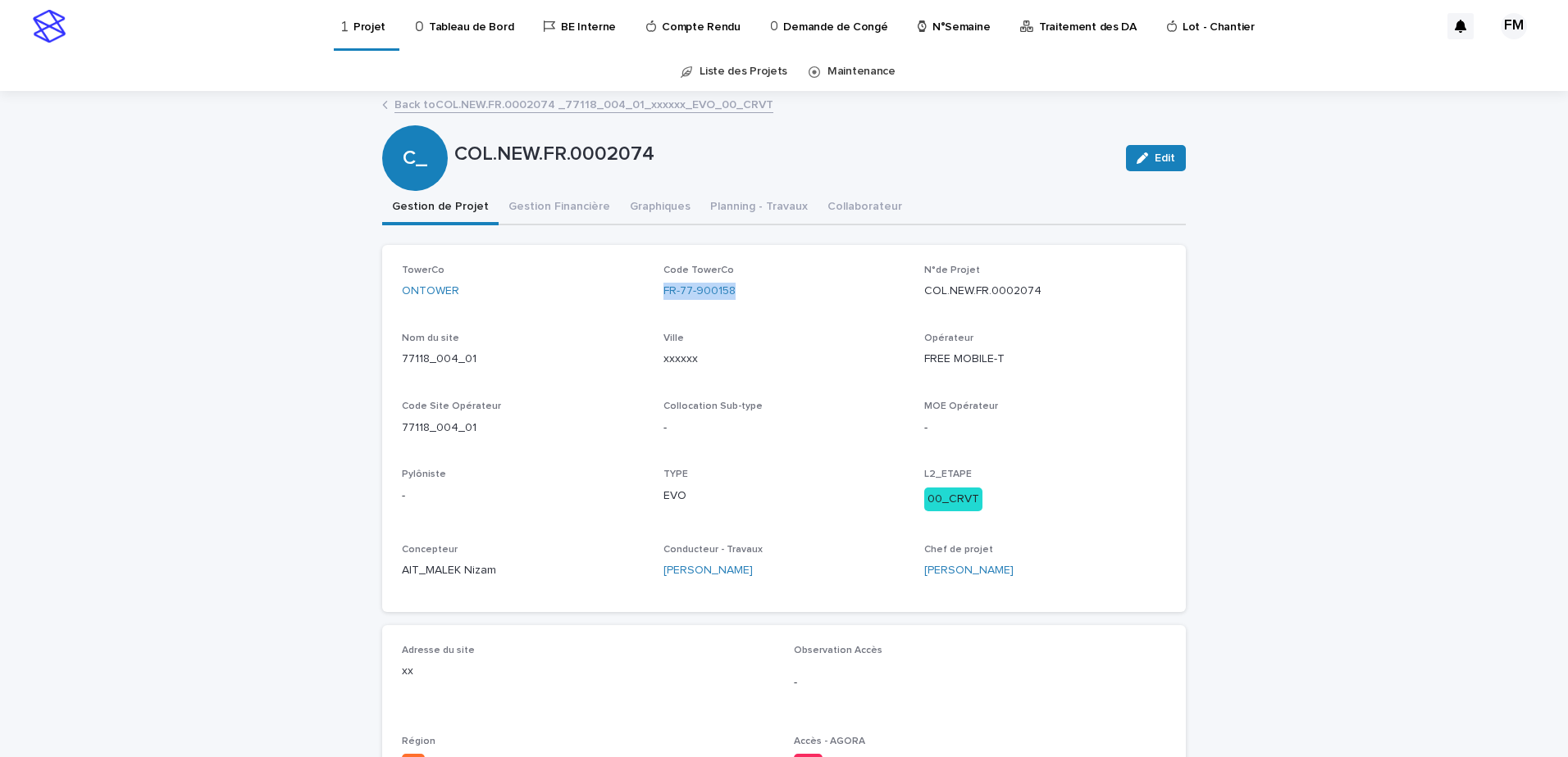
drag, startPoint x: 777, startPoint y: 298, endPoint x: 653, endPoint y: 296, distance: 124.0
click at [653, 296] on div "TowerCo ONTOWER Code TowerCo FR-77-900158 N°de Projet COL.NEW.FR.0002074 Nom du…" at bounding box center [784, 428] width 764 height 328
drag, startPoint x: 653, startPoint y: 296, endPoint x: 648, endPoint y: 323, distance: 27.5
click at [648, 323] on div "TowerCo ONTOWER Code TowerCo FR-77-900158 N°de Projet COL.NEW.FR.0002074 Nom du…" at bounding box center [784, 428] width 764 height 328
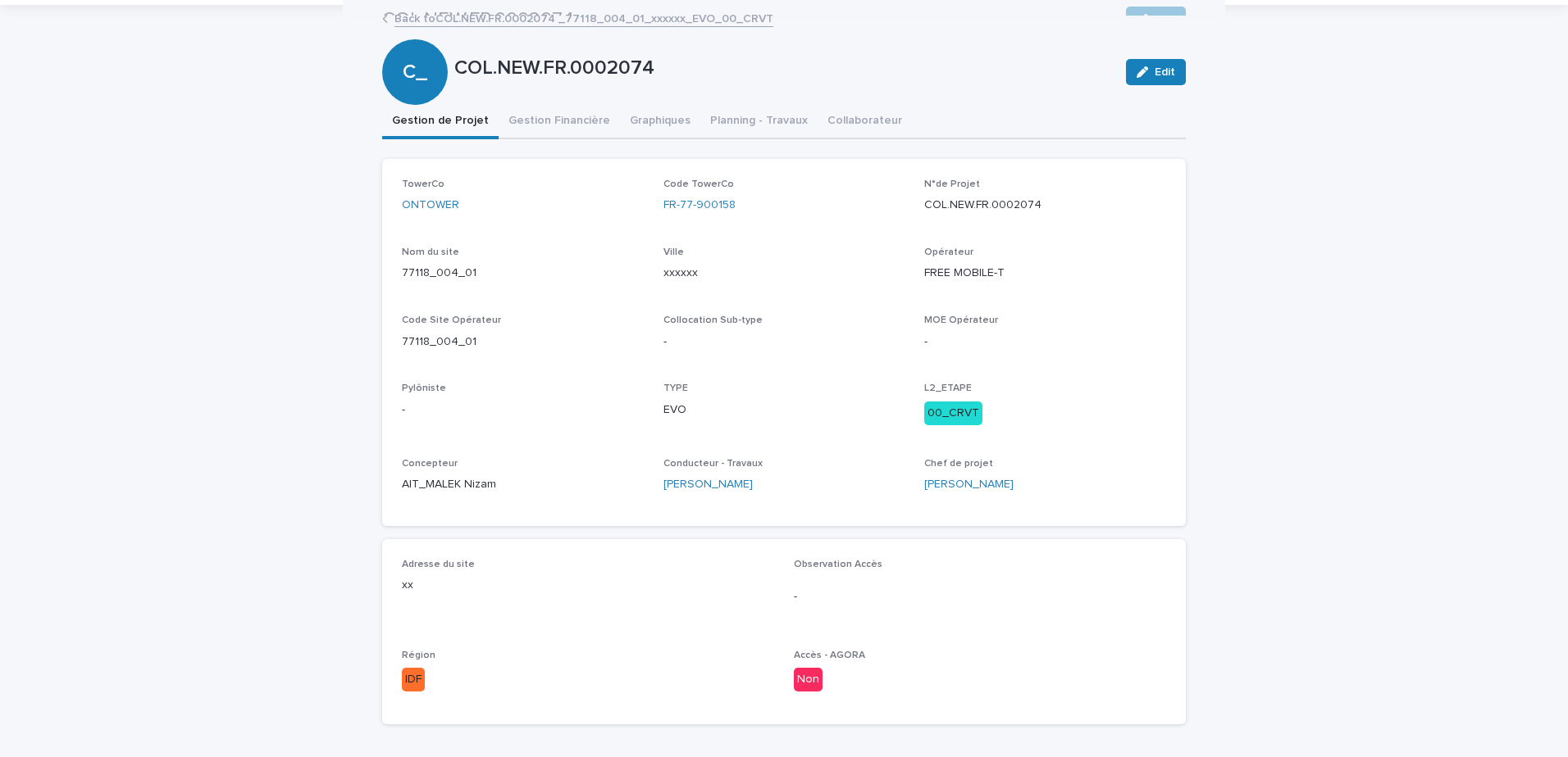
scroll to position [82, 0]
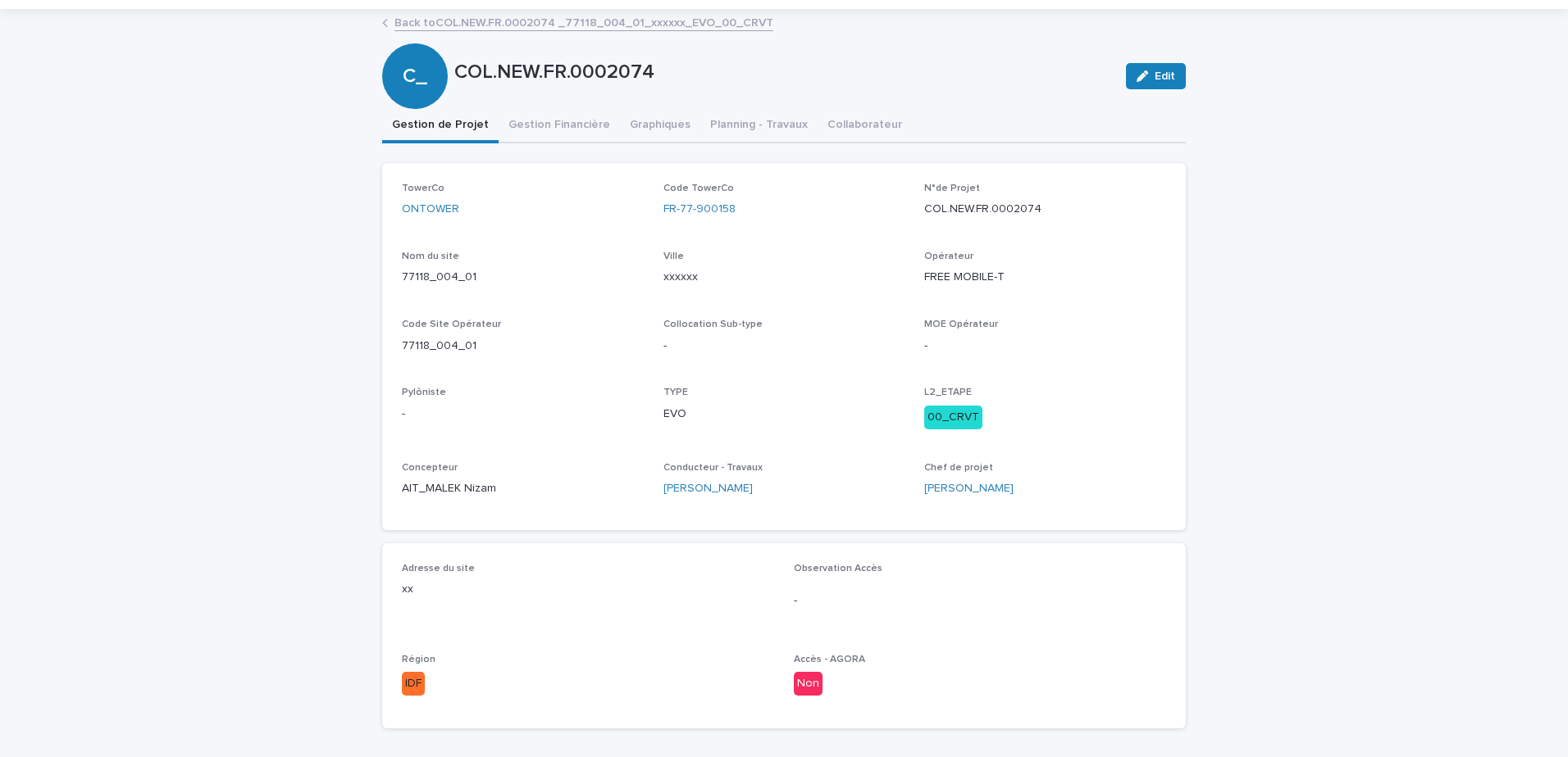
click at [477, 21] on link "Back to COL.NEW.FR.0002074 _77118_004_01_xxxxxx_EVO_00_CRVT" at bounding box center [583, 21] width 379 height 19
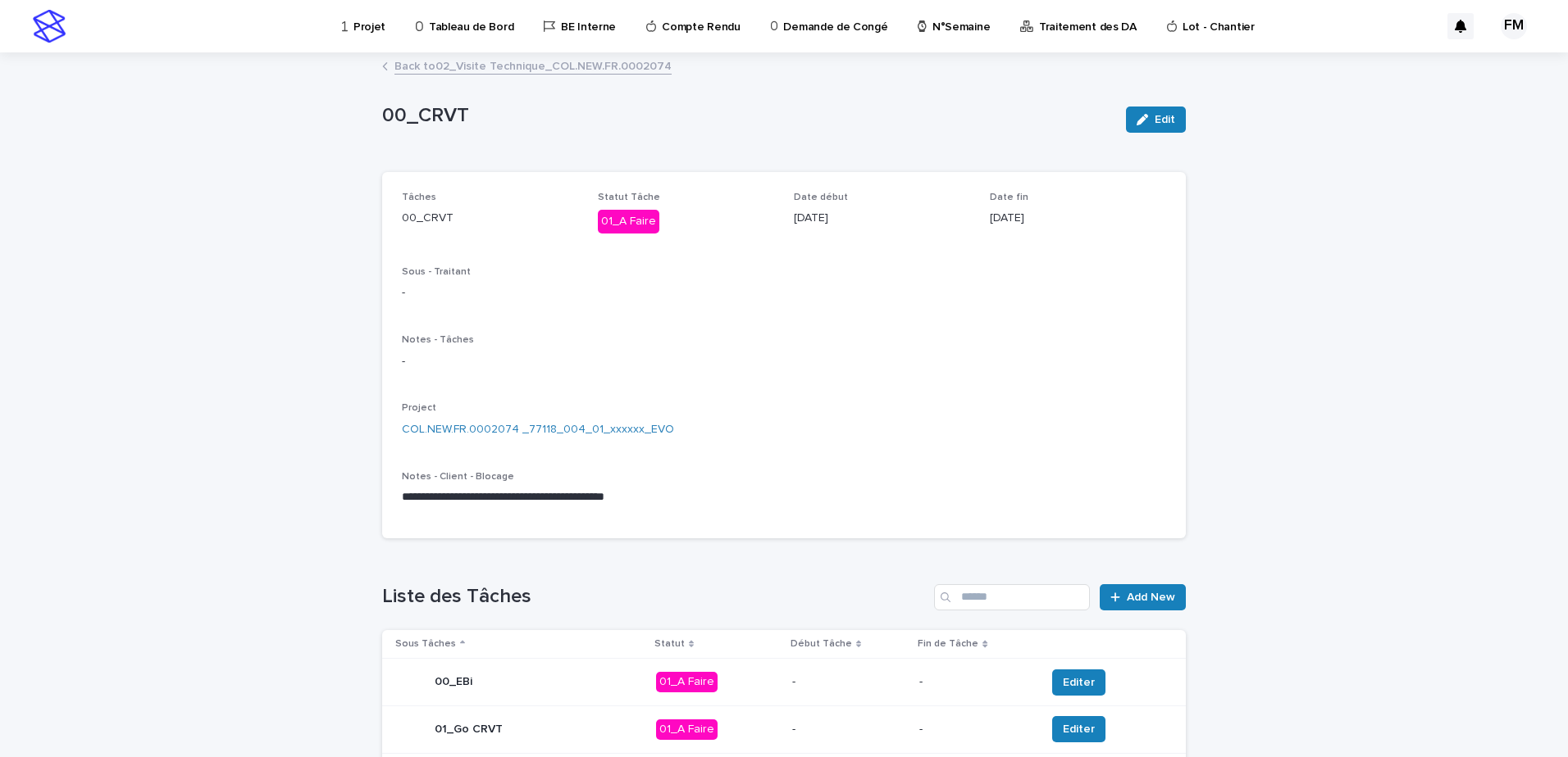
click at [471, 72] on link "Back to 02_Visite Technique_COL.NEW.FR.0002074" at bounding box center [532, 65] width 277 height 19
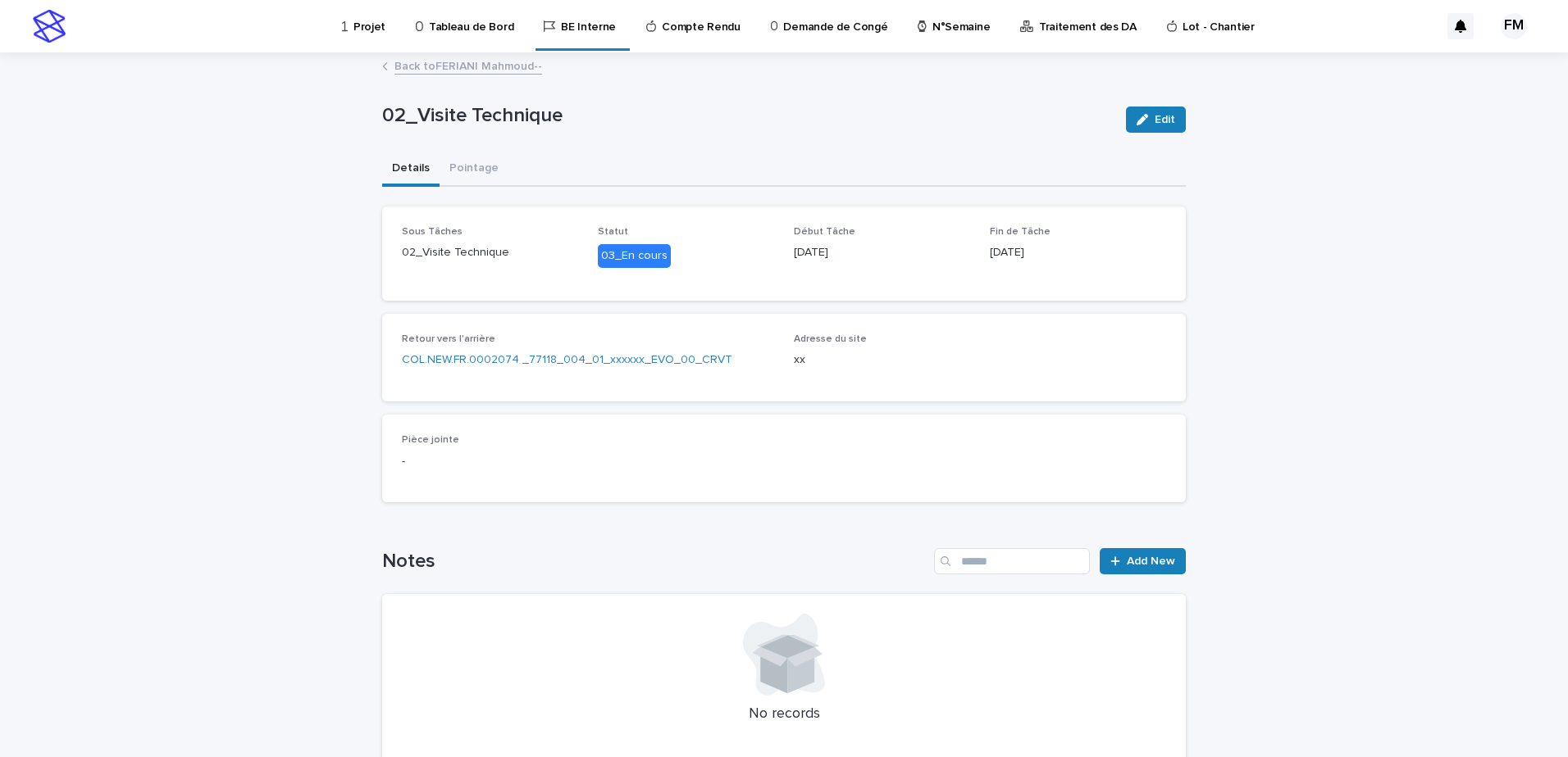
click at [462, 70] on link "Back to [PERSON_NAME]--" at bounding box center [468, 65] width 148 height 19
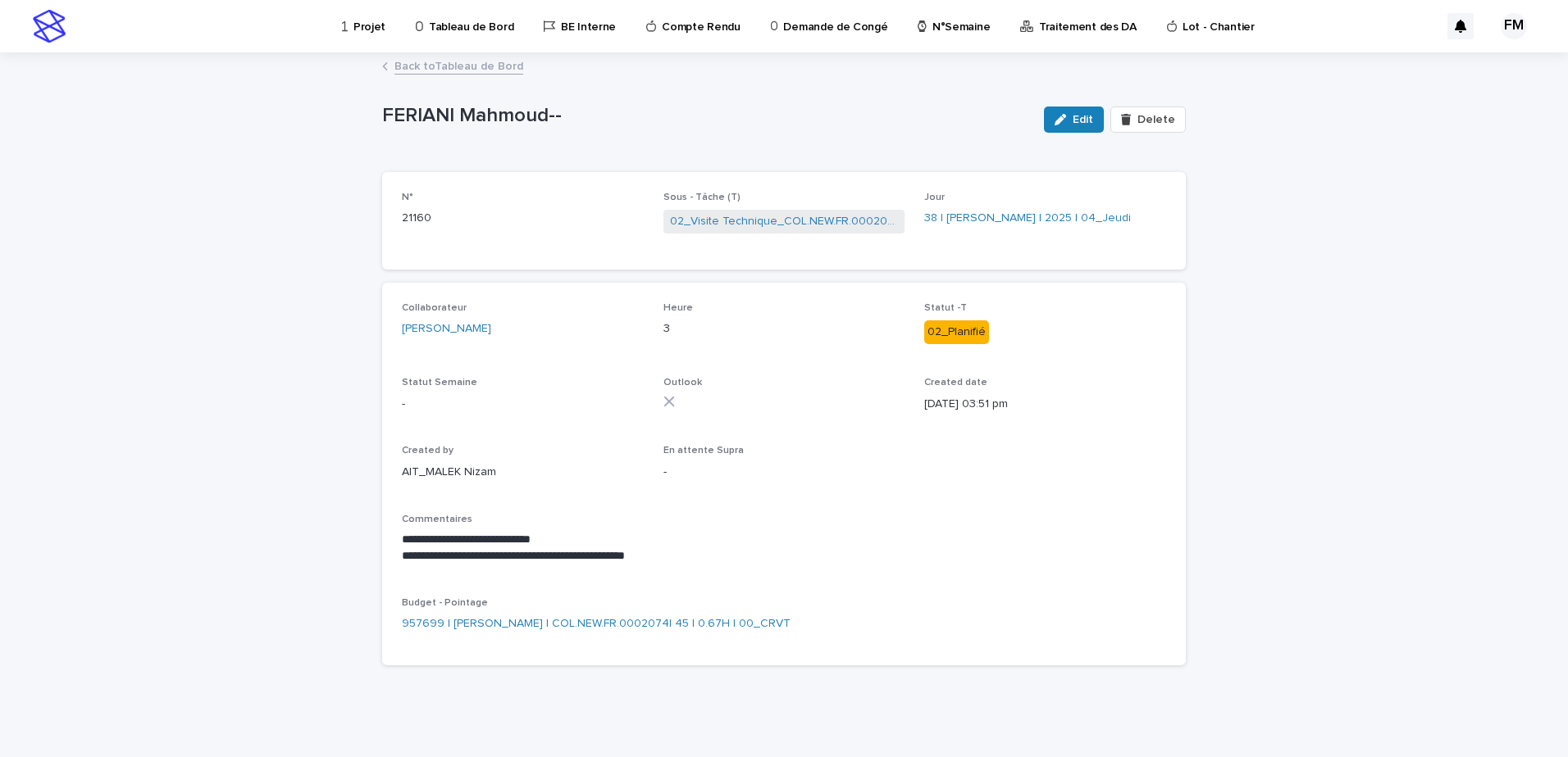
scroll to position [3, 0]
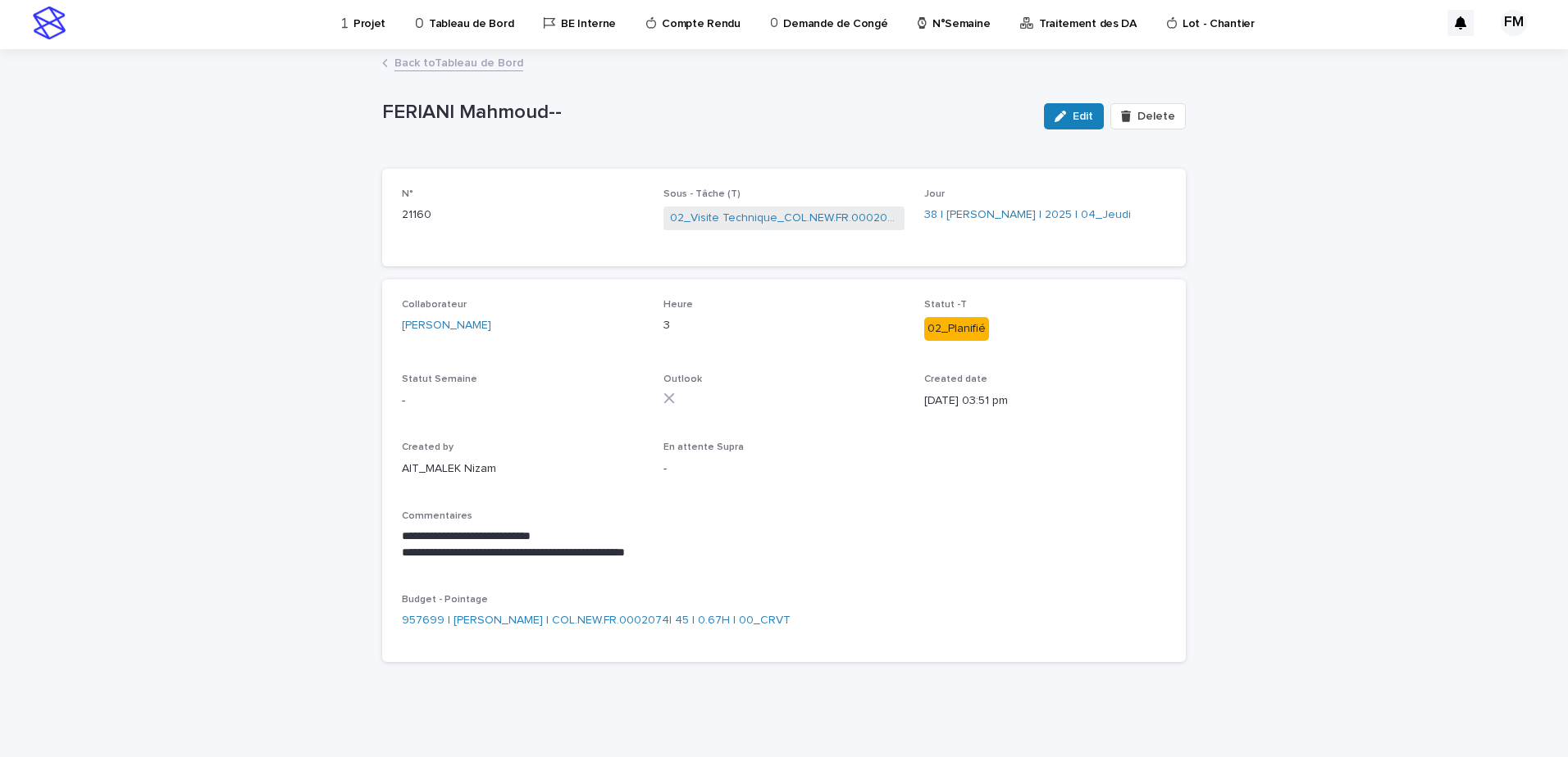
click at [811, 203] on div "Sous - Tâche (T) 02_Visite Technique_COL.NEW.FR.0002074" at bounding box center [785, 218] width 242 height 58
click at [797, 225] on link "02_Visite Technique_COL.NEW.FR.0002074" at bounding box center [784, 218] width 228 height 17
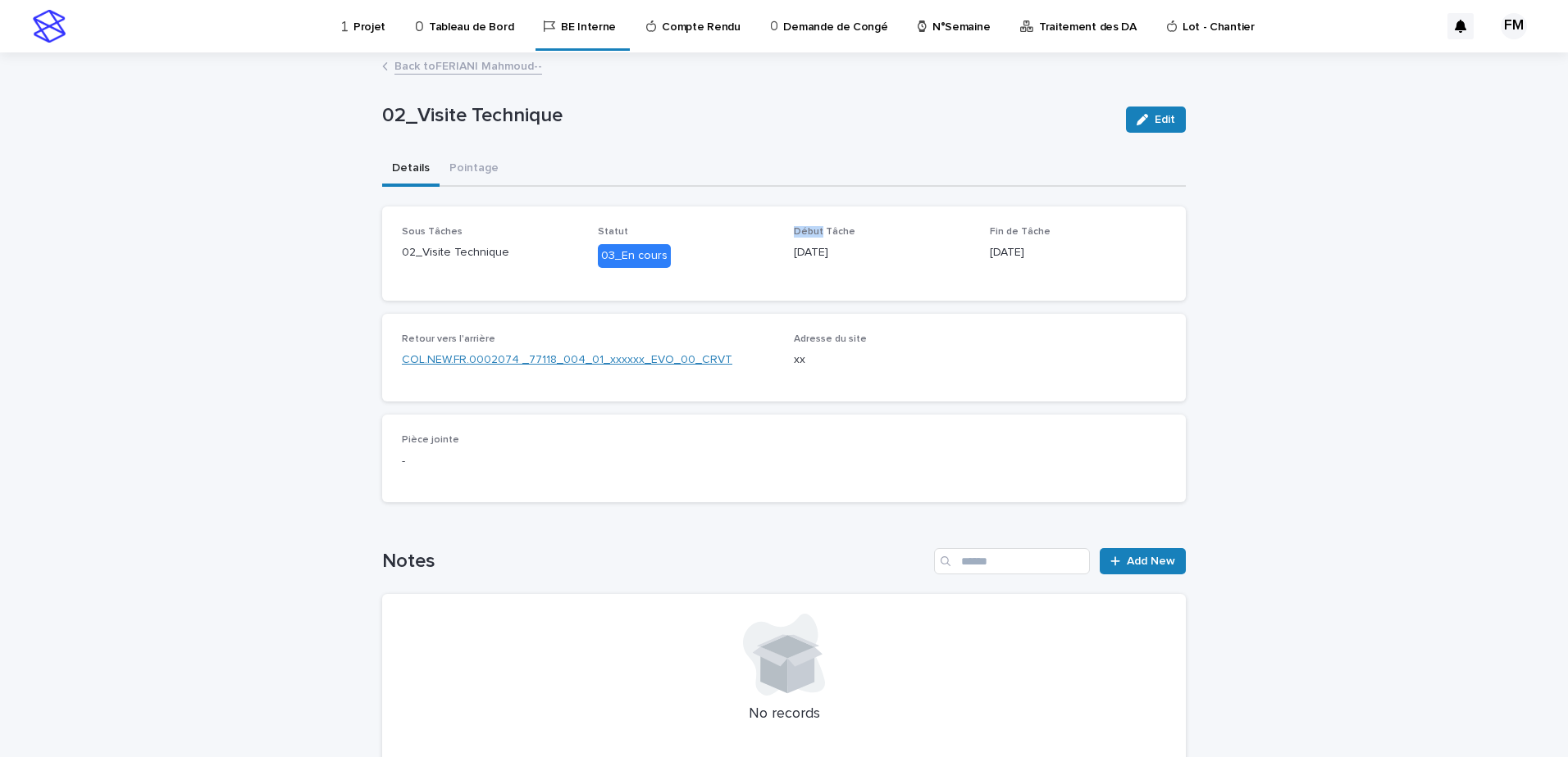
drag, startPoint x: 797, startPoint y: 225, endPoint x: 610, endPoint y: 363, distance: 232.4
click at [610, 363] on link "COL.NEW.FR.0002074 _77118_004_01_xxxxxx_EVO_00_CRVT" at bounding box center [567, 360] width 331 height 17
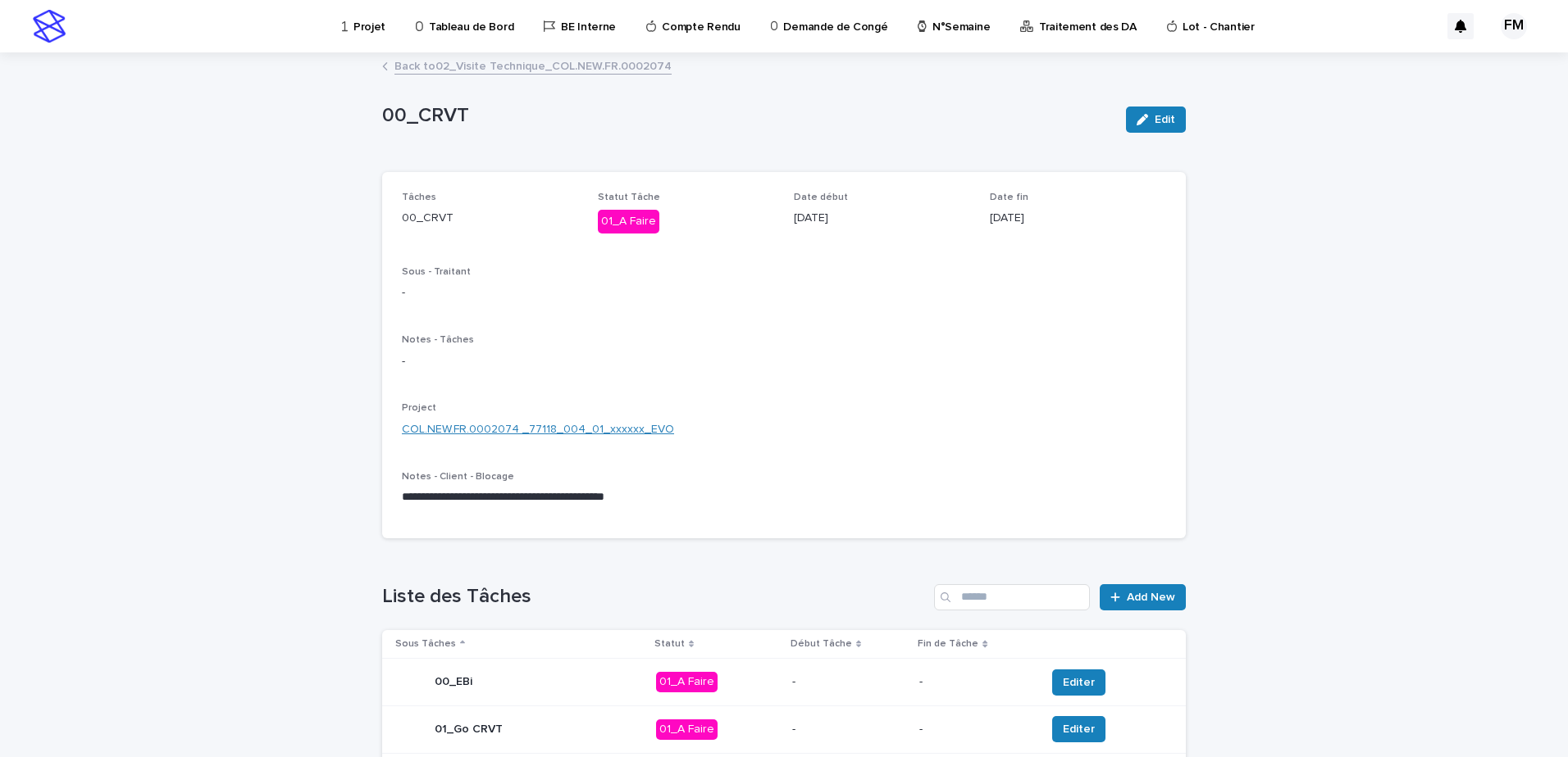
click at [568, 433] on link "COL.NEW.FR.0002074 _77118_004_01_xxxxxx_EVO" at bounding box center [538, 430] width 272 height 17
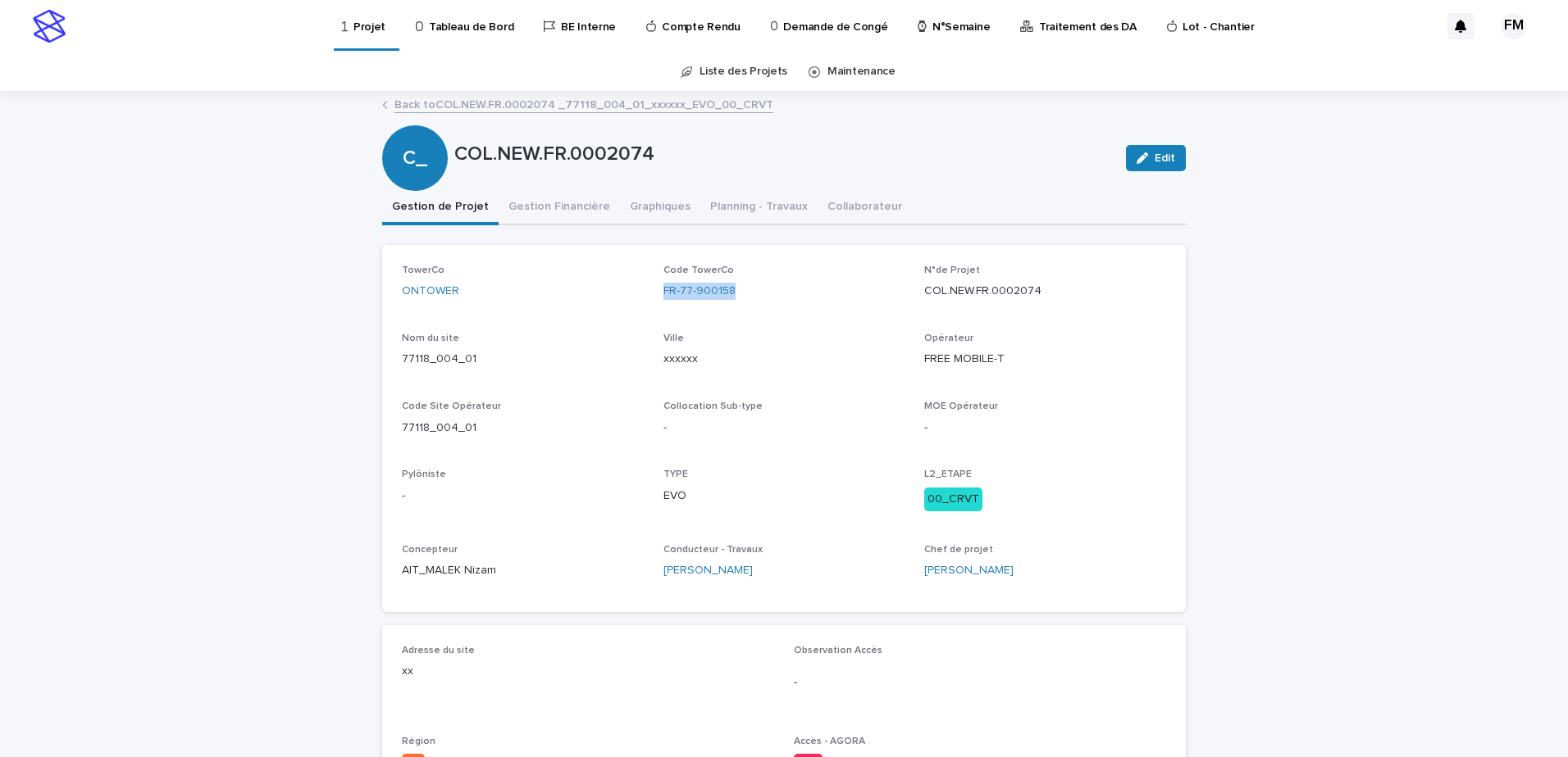
drag, startPoint x: 748, startPoint y: 289, endPoint x: 649, endPoint y: 294, distance: 99.1
click at [649, 294] on div "TowerCo ONTOWER Code TowerCo FR-77-900158 N°de Projet COL.NEW.FR.0002074 Nom du…" at bounding box center [784, 428] width 764 height 328
copy link "FR-77-900158"
click at [544, 106] on link "Back to COL.NEW.FR.0002074 _77118_004_01_xxxxxx_EVO_00_CRVT" at bounding box center [583, 104] width 379 height 19
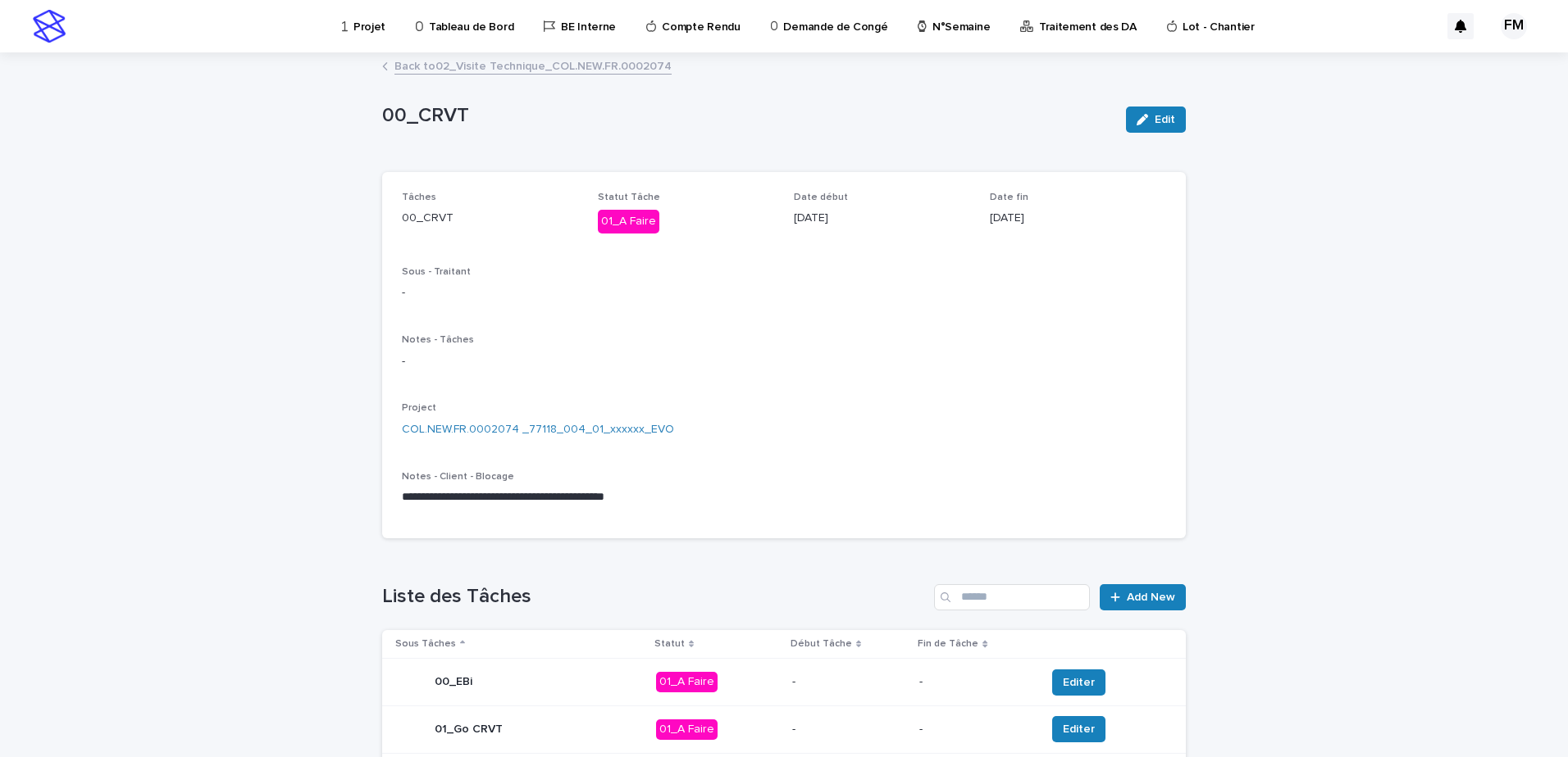
click at [568, 71] on link "Back to 02_Visite Technique_COL.NEW.FR.0002074" at bounding box center [532, 65] width 277 height 19
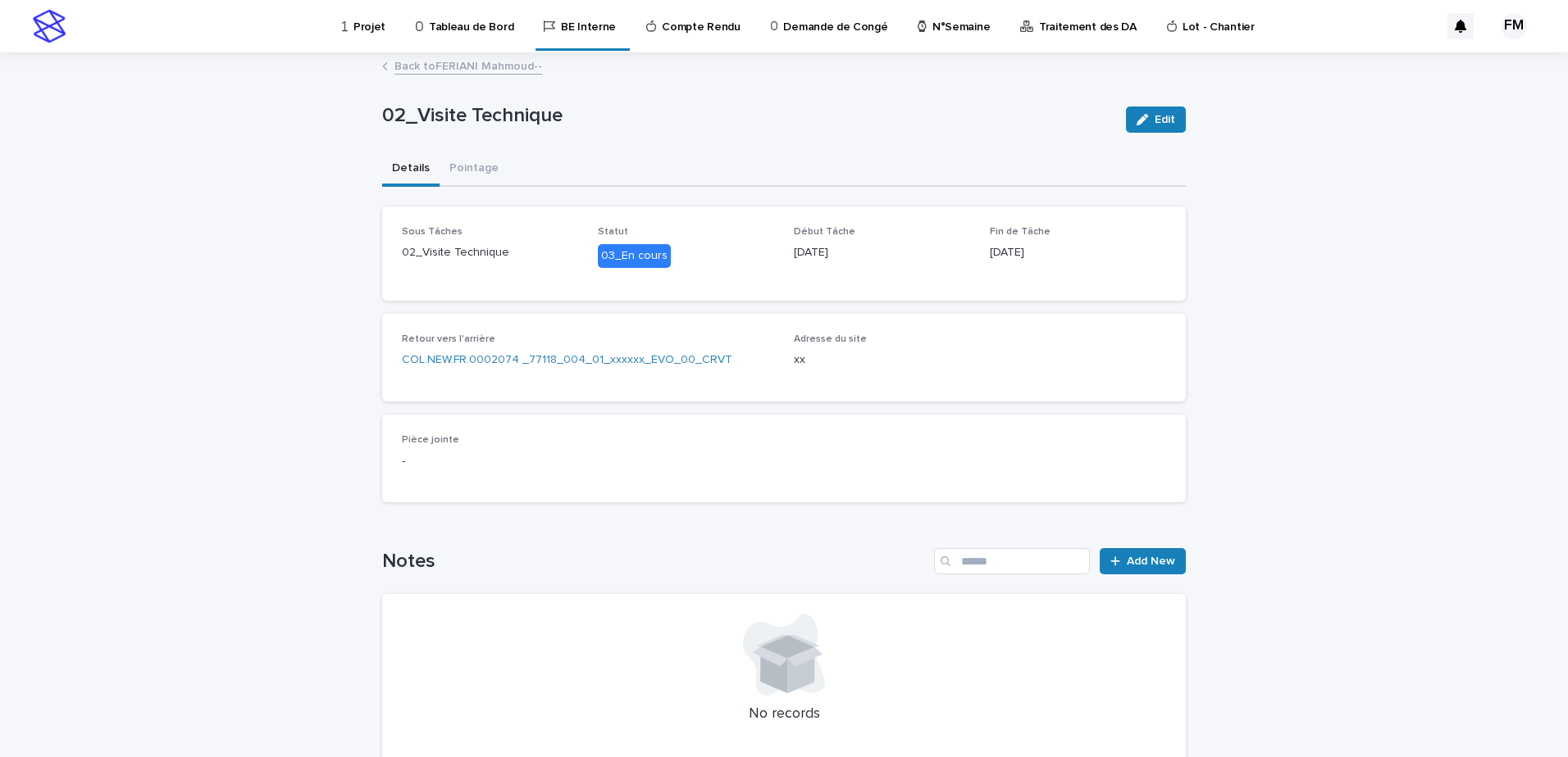
click at [517, 72] on link "Back to [PERSON_NAME]--" at bounding box center [468, 65] width 148 height 19
